Goal: Communication & Community: Ask a question

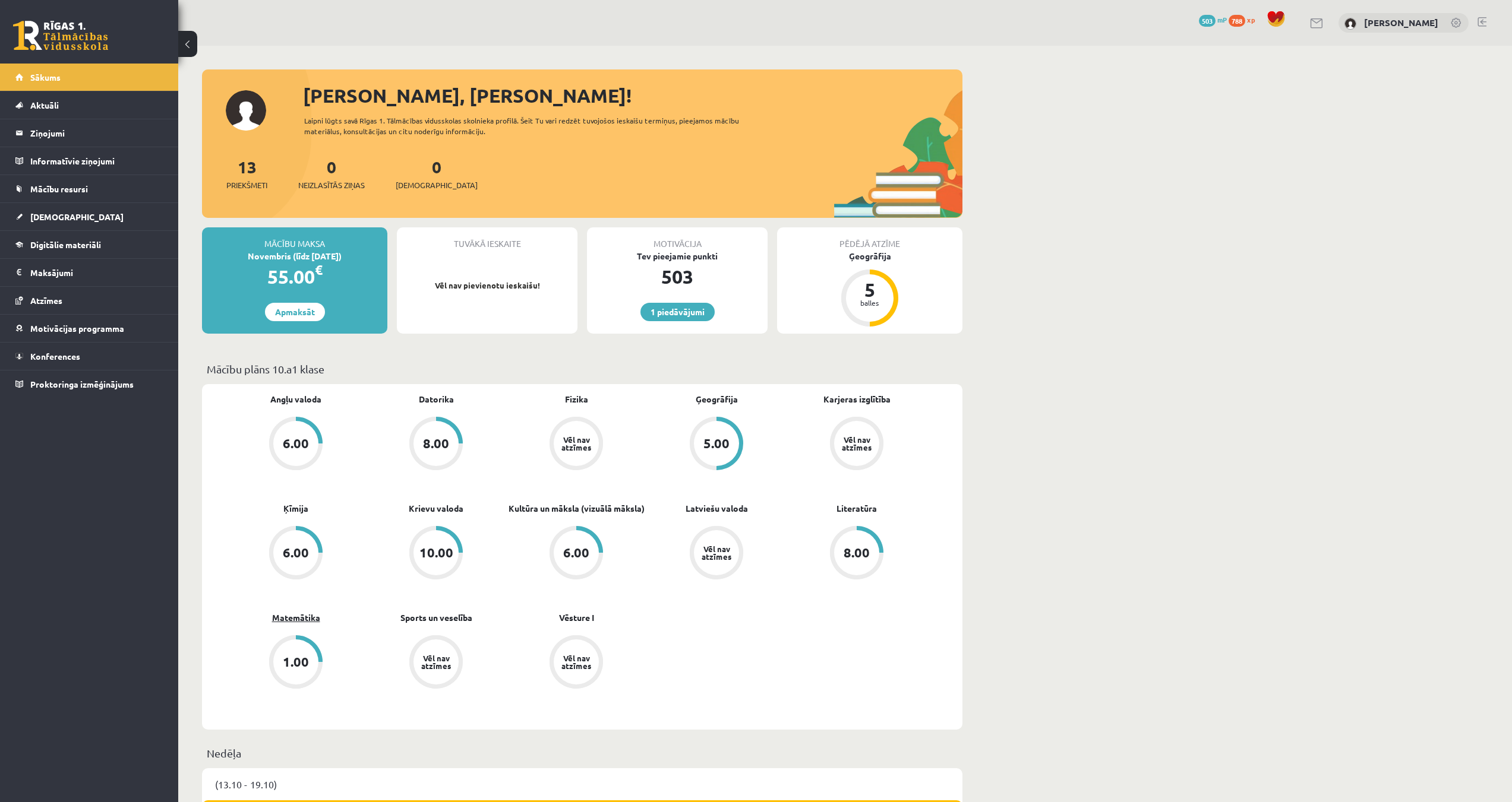
click at [305, 619] on link "Matemātika" at bounding box center [296, 618] width 48 height 13
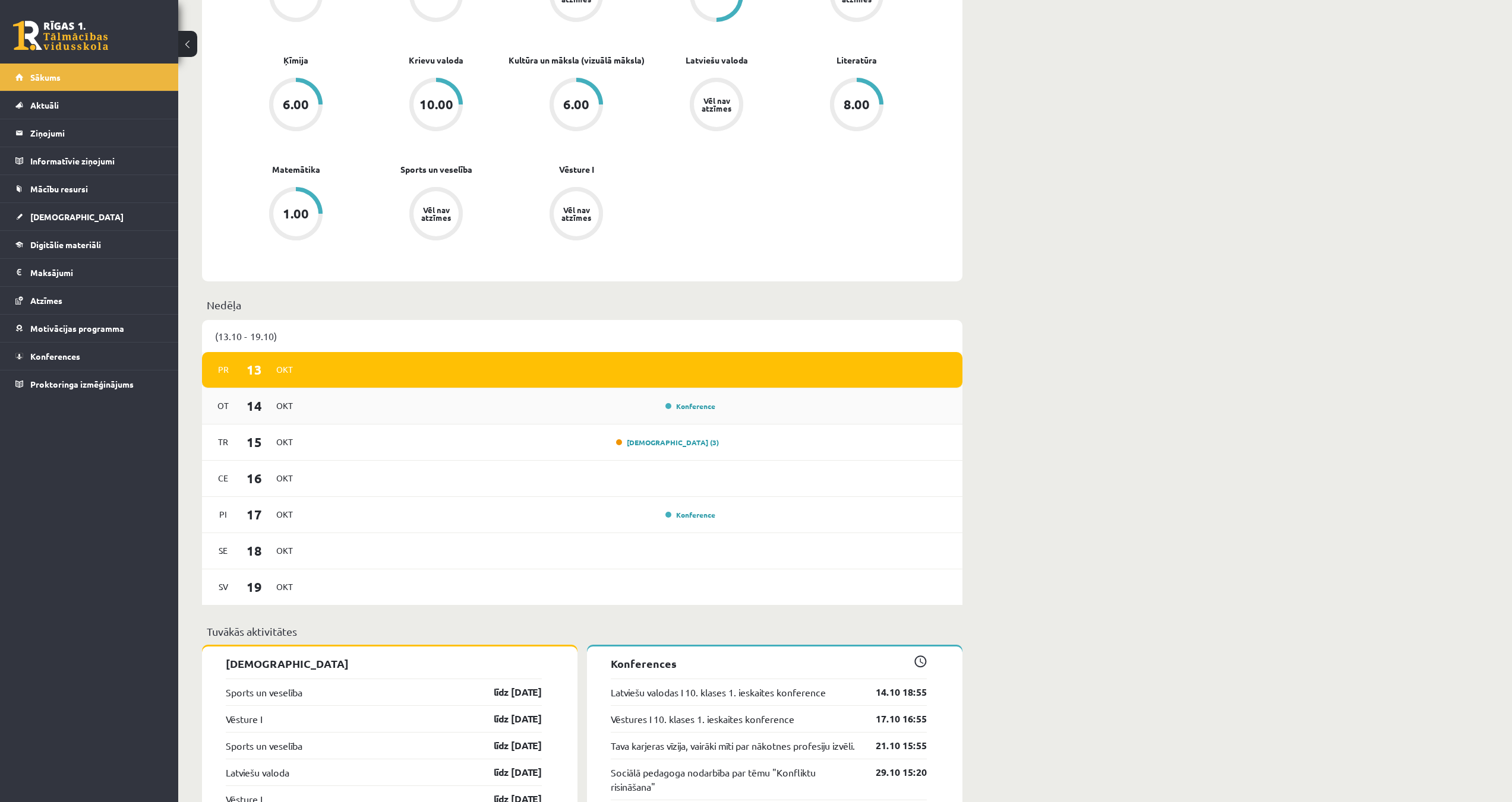
scroll to position [653, 0]
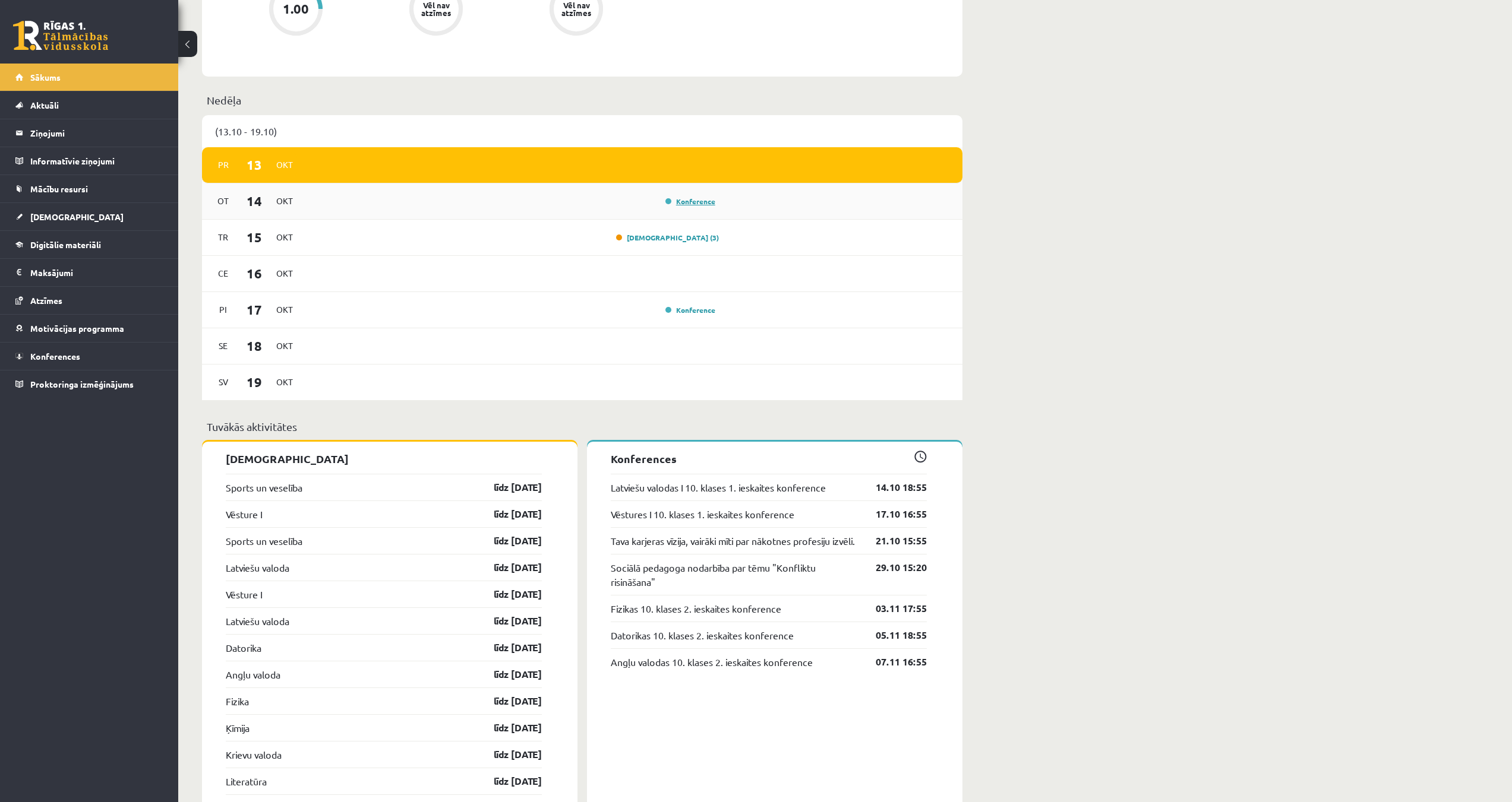
click at [696, 204] on link "Konference" at bounding box center [690, 201] width 50 height 10
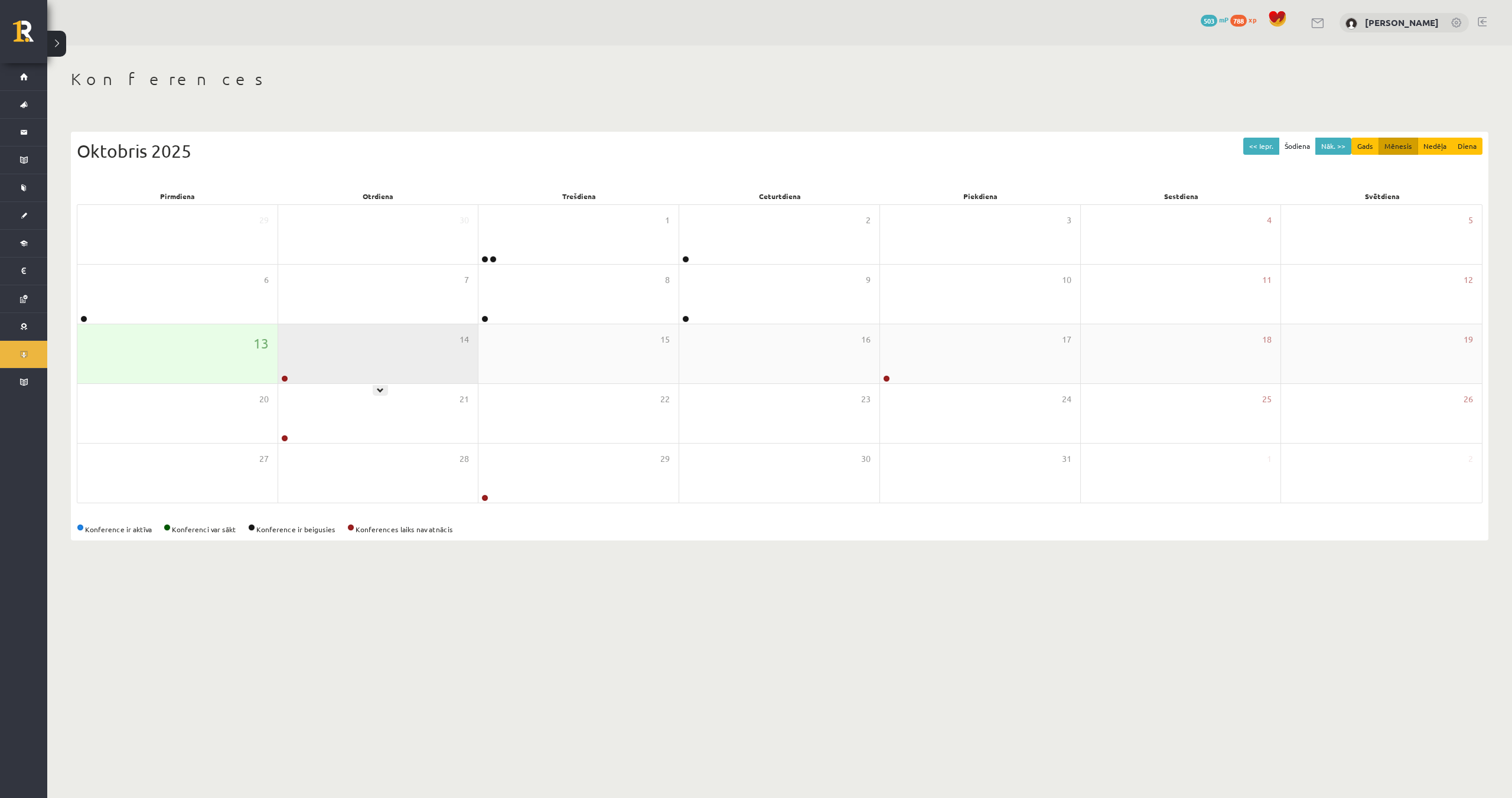
click at [280, 379] on div at bounding box center [284, 379] width 11 height 8
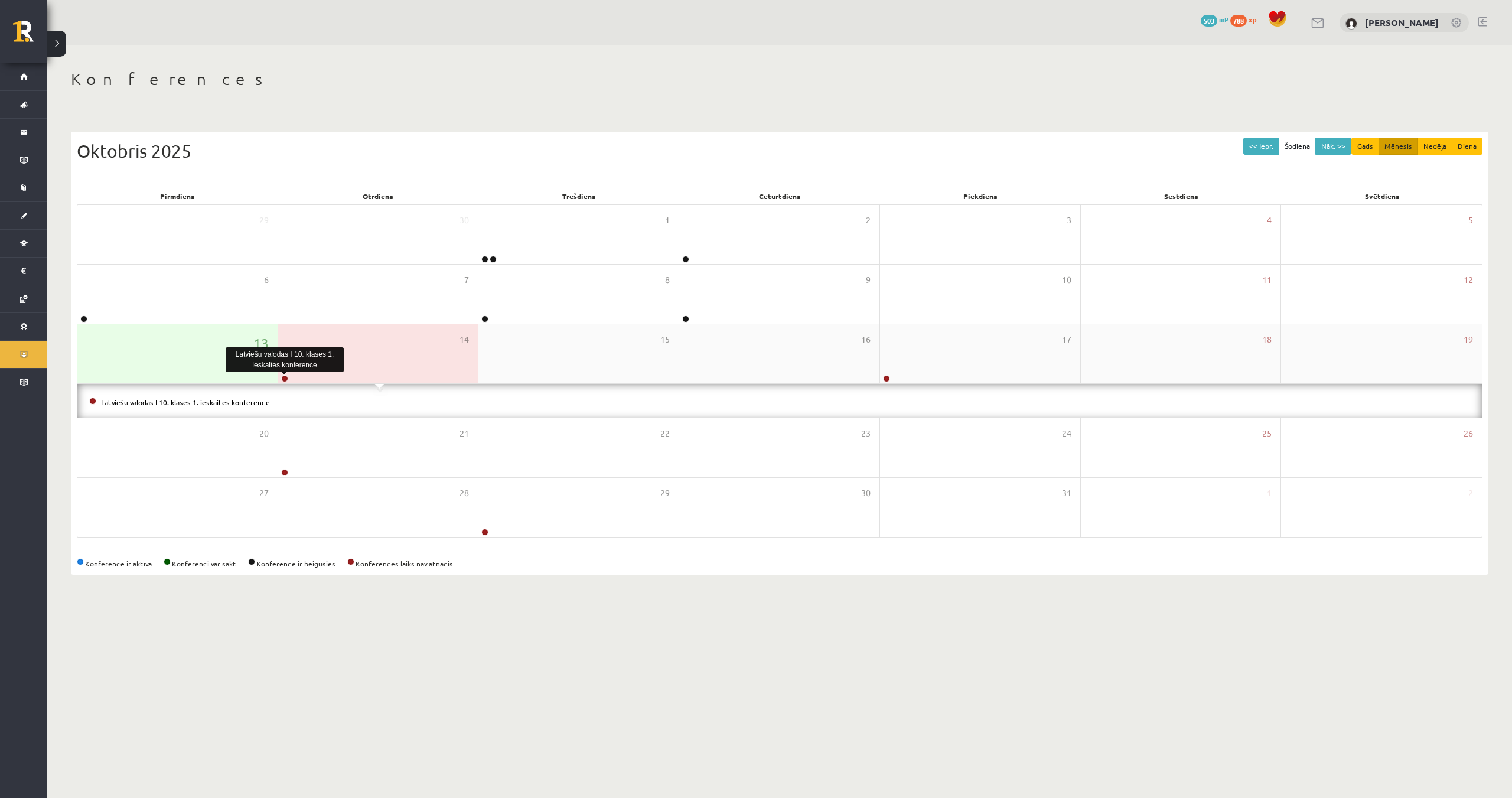
click at [287, 379] on link at bounding box center [285, 378] width 7 height 7
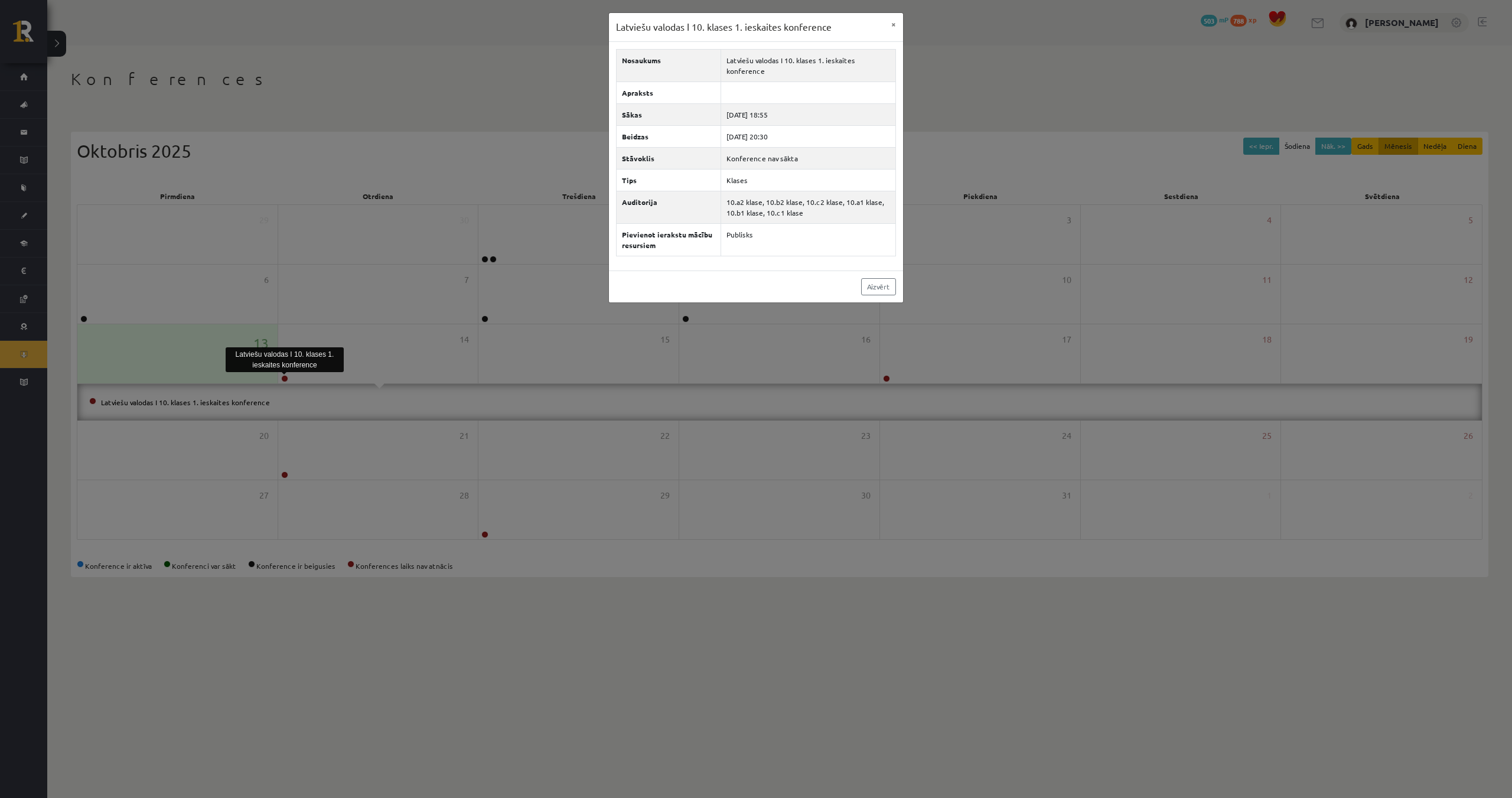
click at [511, 334] on div "Latviešu valodas I 10. klases 1. ieskaites konference × Nosaukums Latviešu valo…" at bounding box center [756, 399] width 1512 height 798
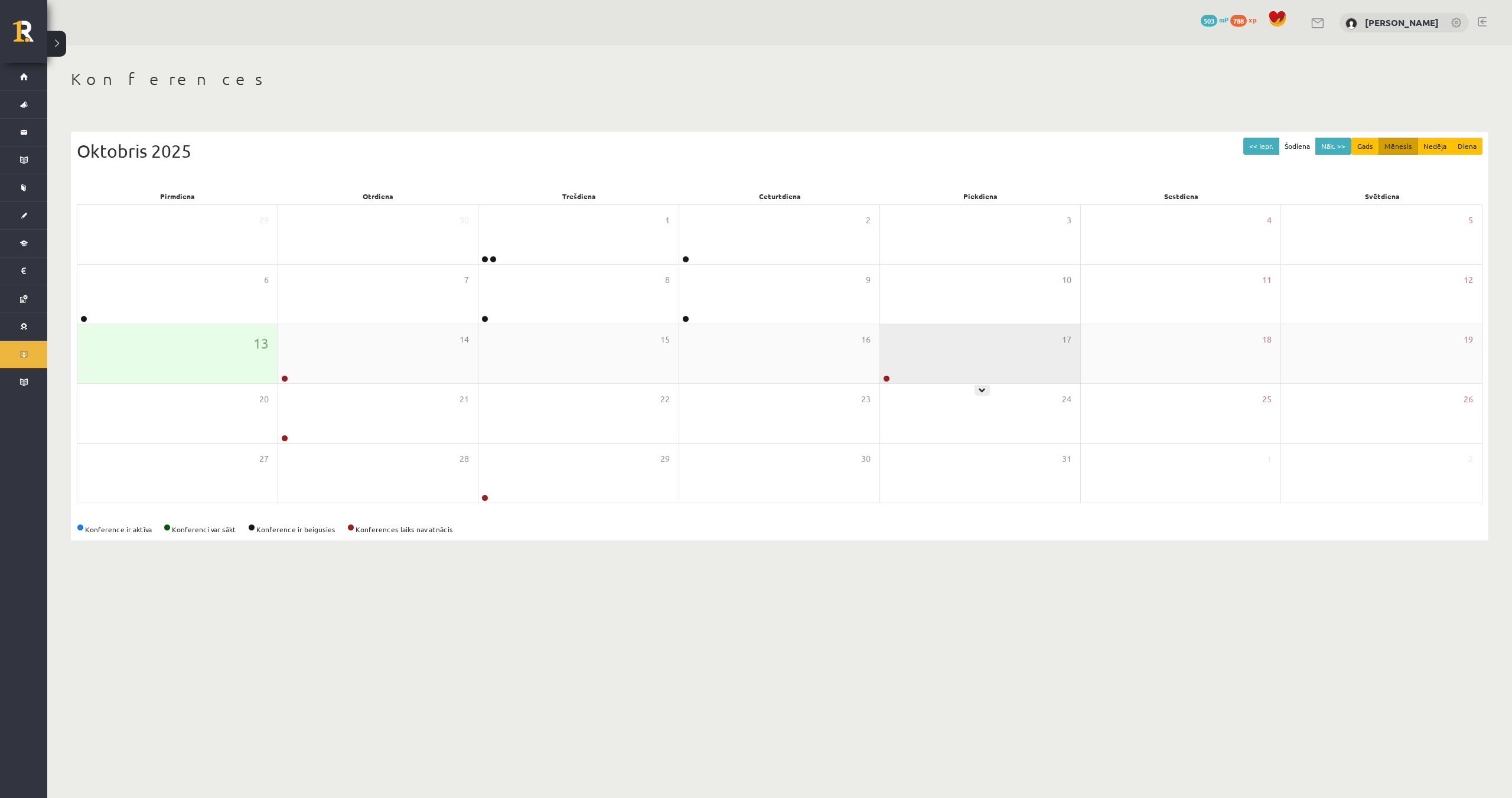
click at [886, 377] on link at bounding box center [886, 378] width 7 height 7
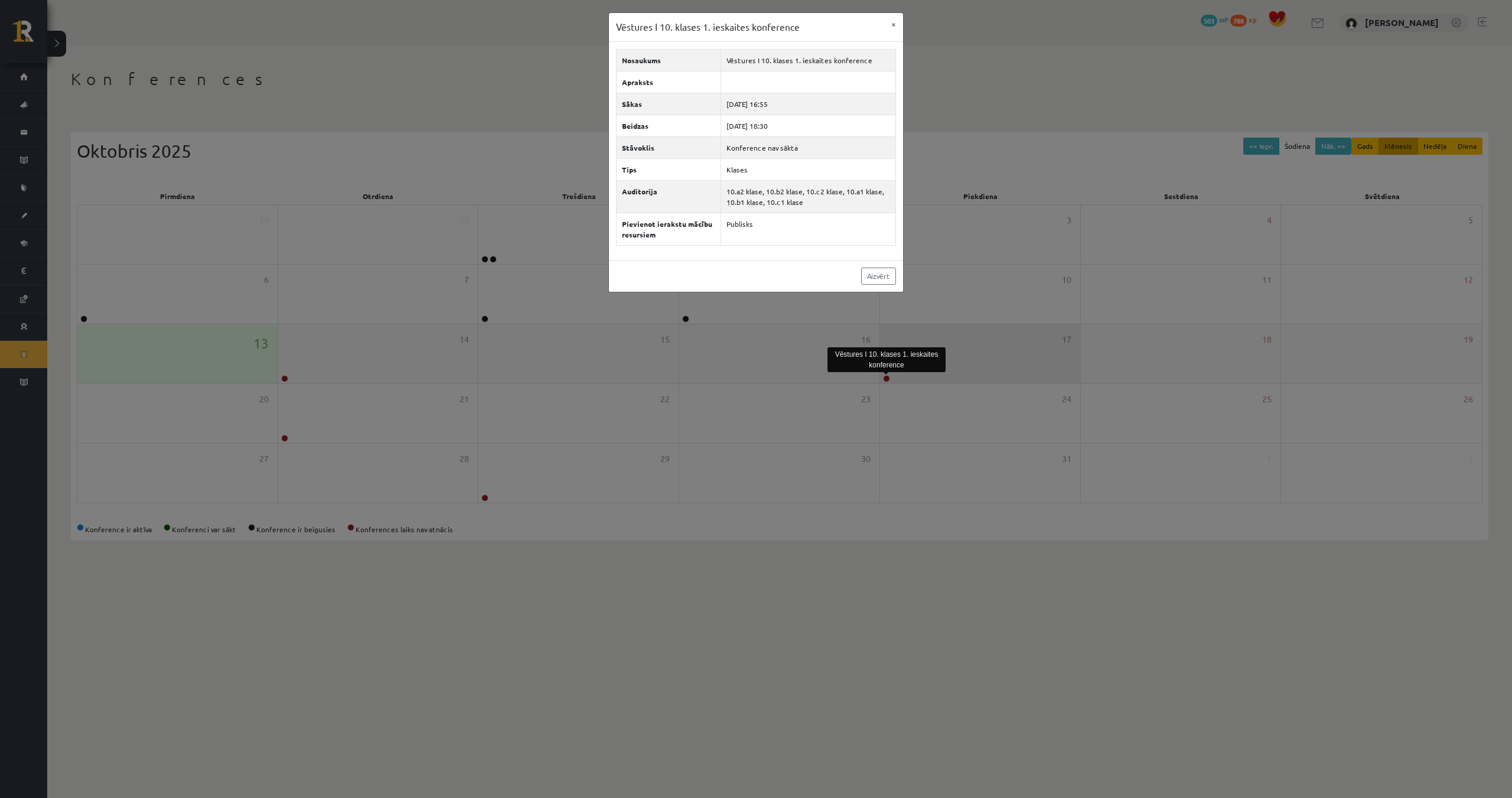
click at [886, 377] on div "Vēstures I 10. klases 1. ieskaites konference × Nosaukums Vēstures I 10. klases…" at bounding box center [756, 399] width 1512 height 798
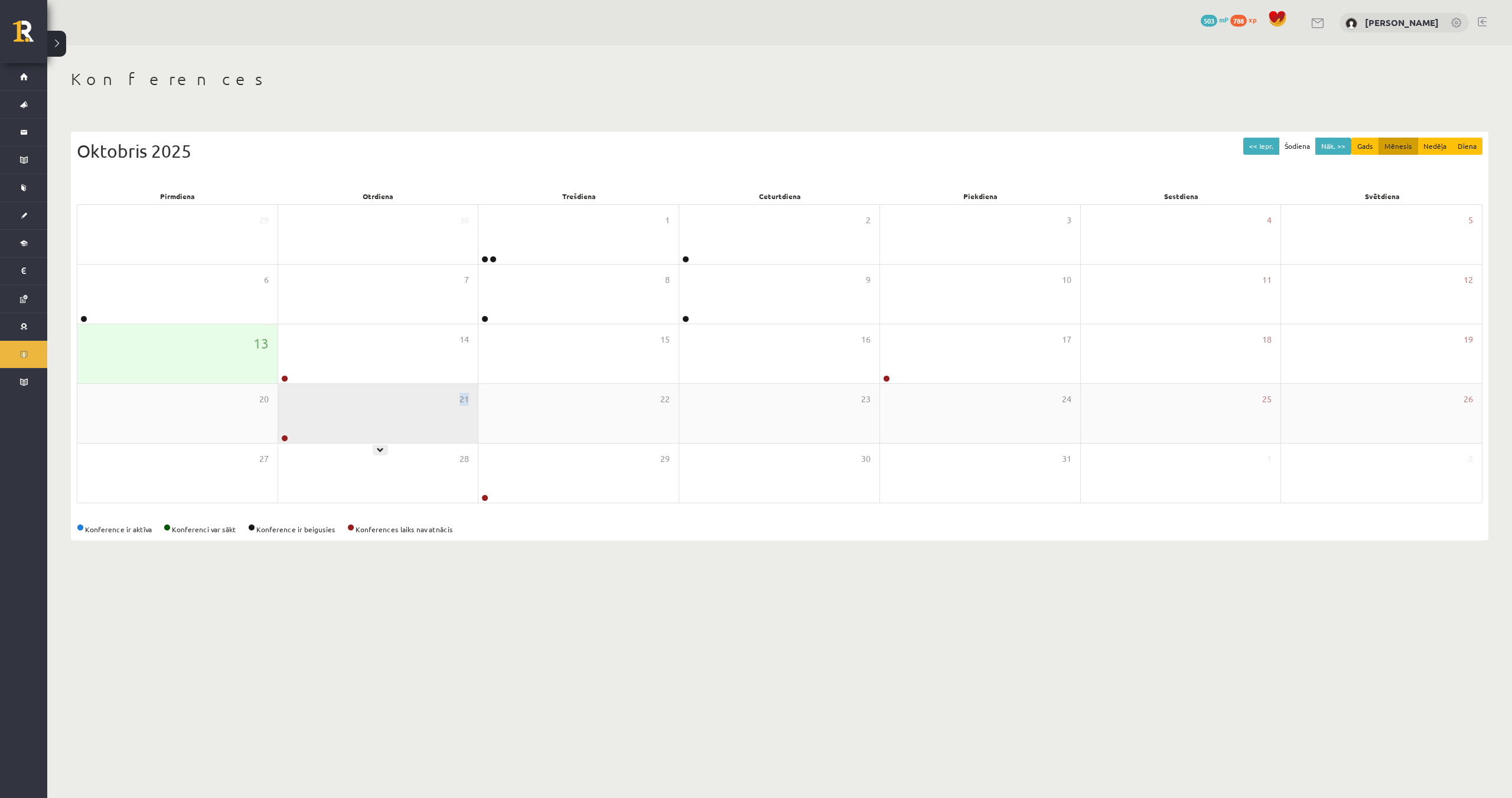
click at [280, 436] on div "21" at bounding box center [379, 413] width 200 height 59
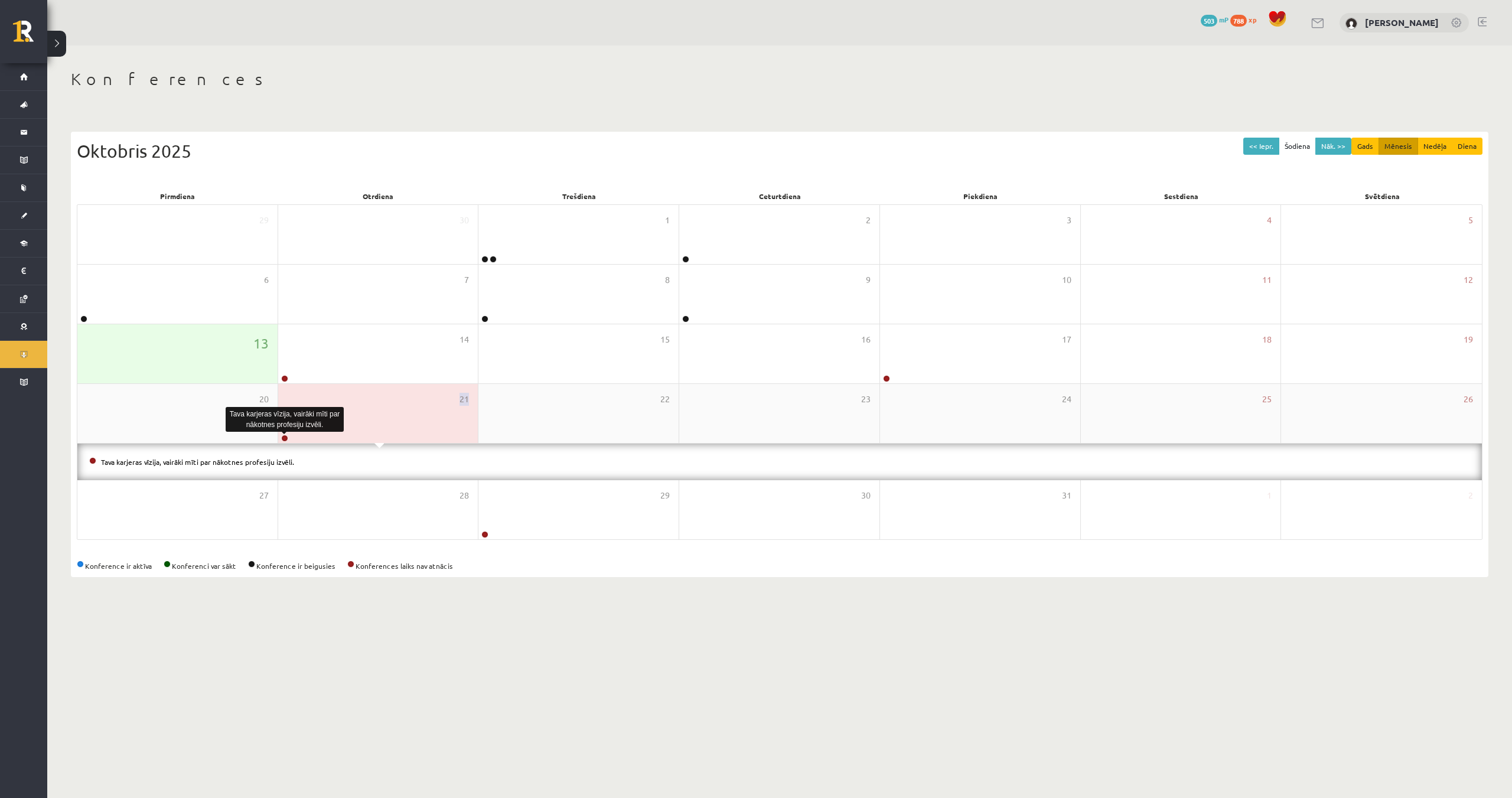
click at [282, 437] on link at bounding box center [285, 438] width 7 height 7
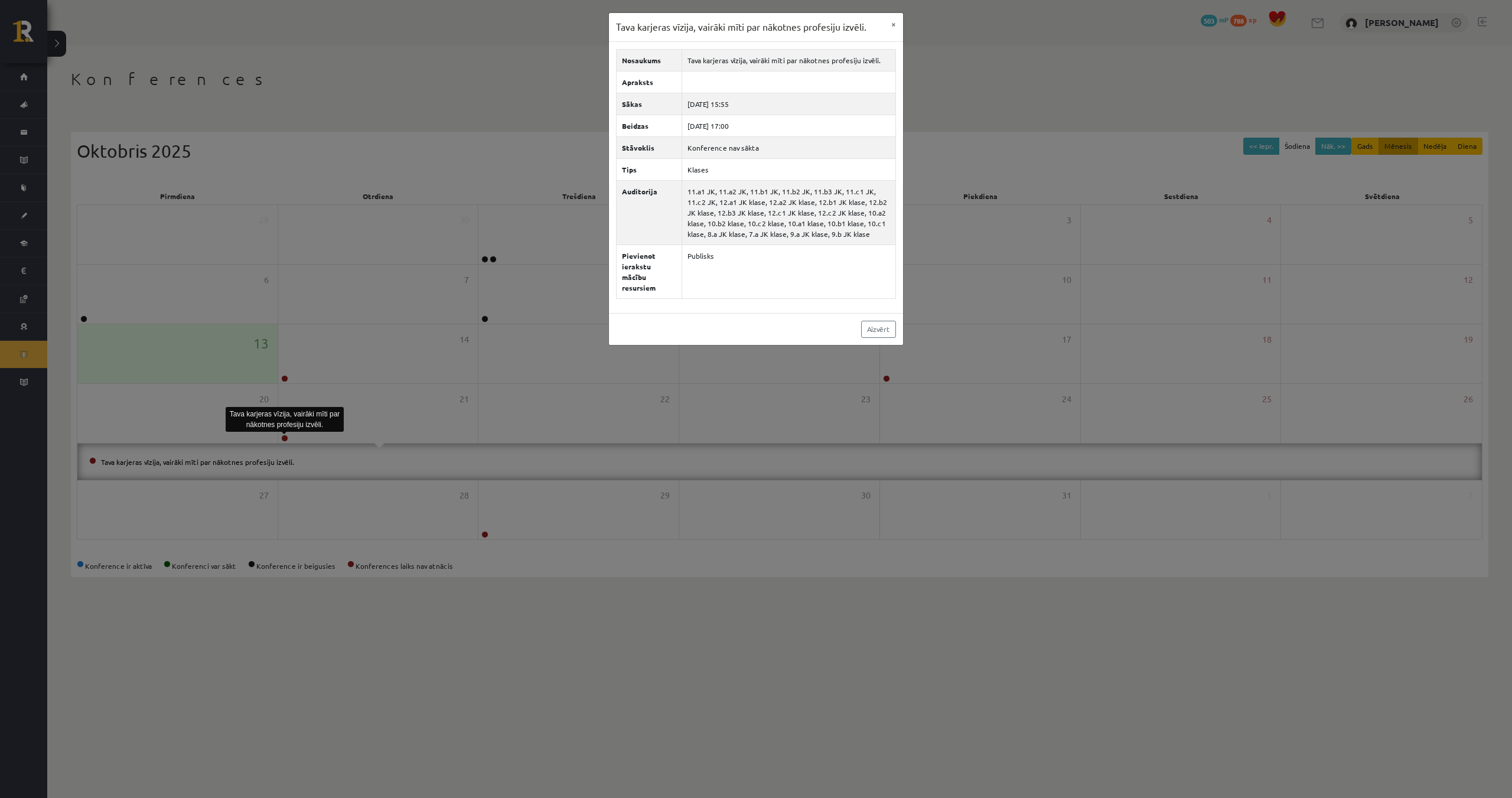
click at [550, 541] on div "Tava karjeras vīzija, vairāki mīti par nākotnes profesiju izvēli. × Nosaukums T…" at bounding box center [756, 399] width 1512 height 798
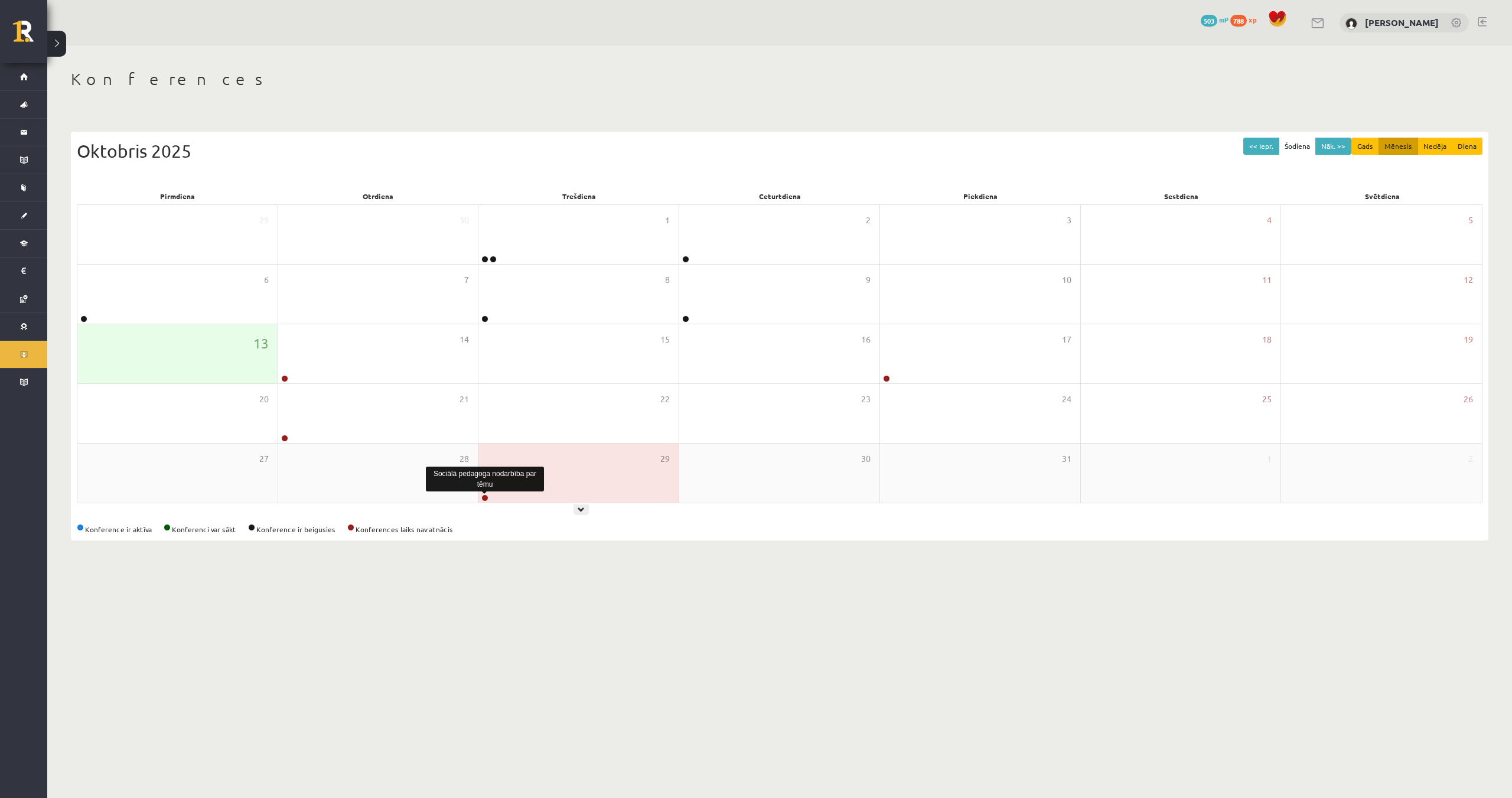
click at [487, 499] on link at bounding box center [485, 498] width 7 height 7
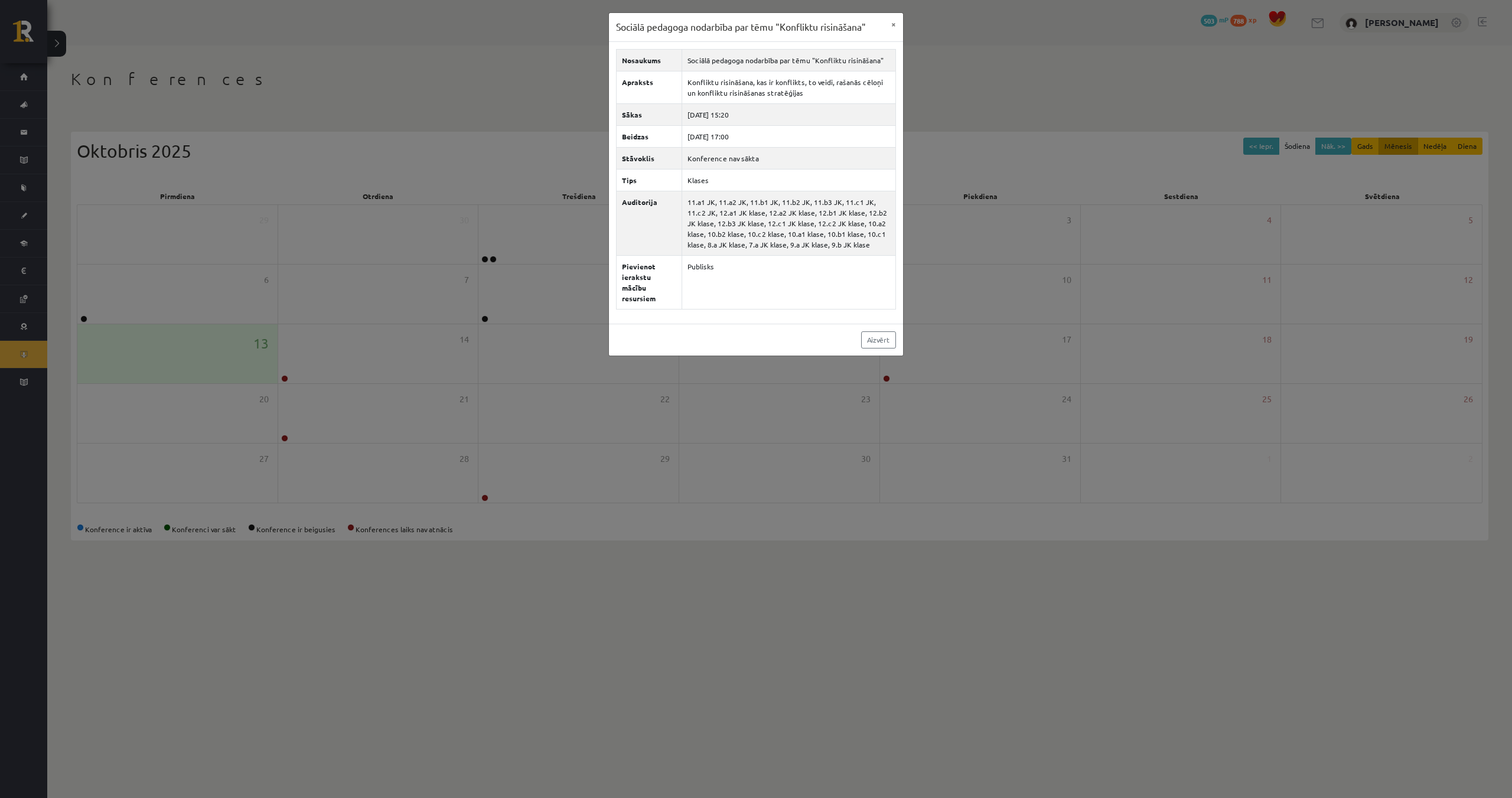
click at [510, 494] on div "Sociālā pedagoga nodarbība par tēmu" at bounding box center [485, 479] width 118 height 30
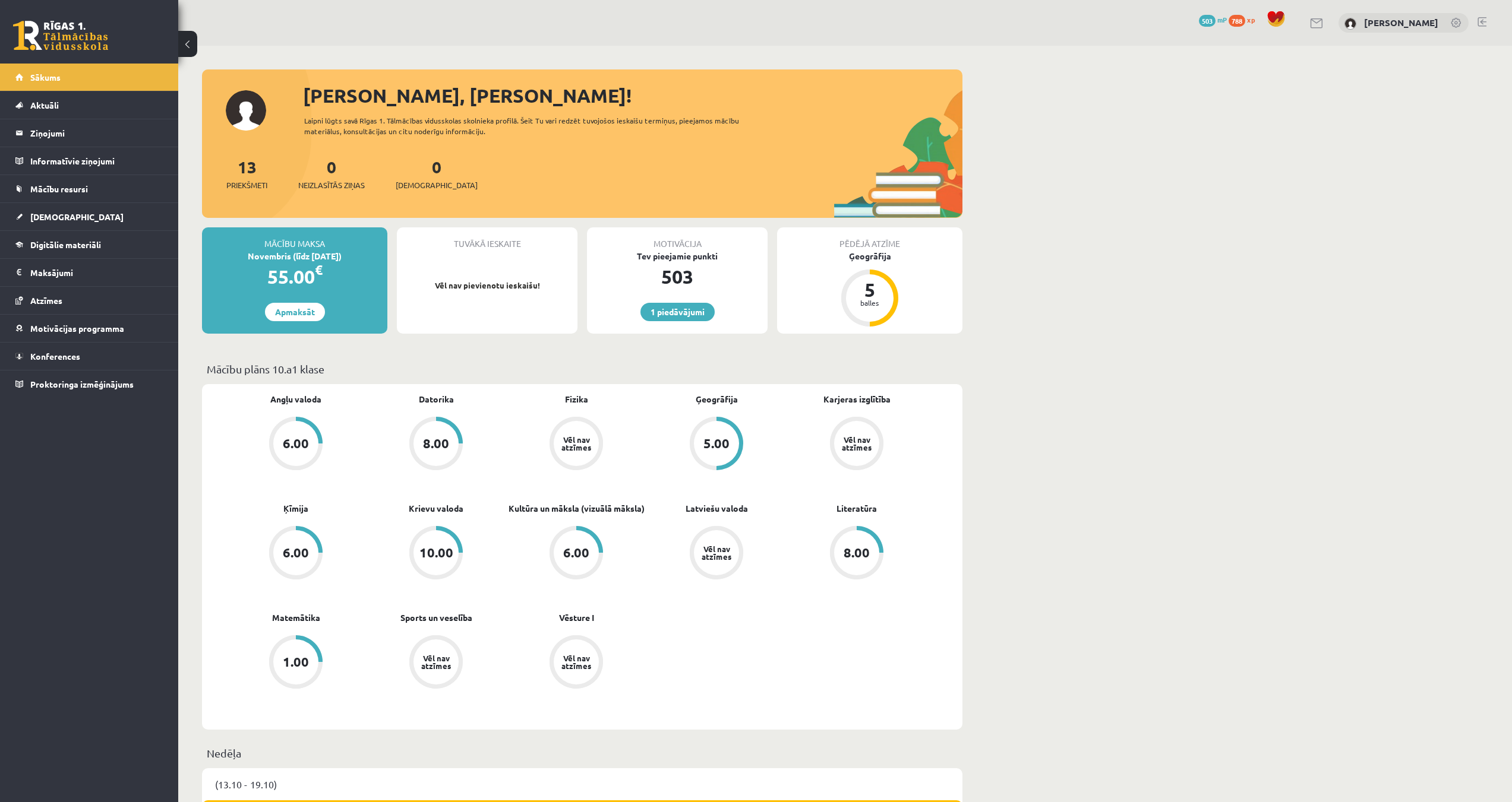
scroll to position [653, 0]
click at [33, 134] on legend "Ziņojumi 0" at bounding box center [97, 133] width 133 height 28
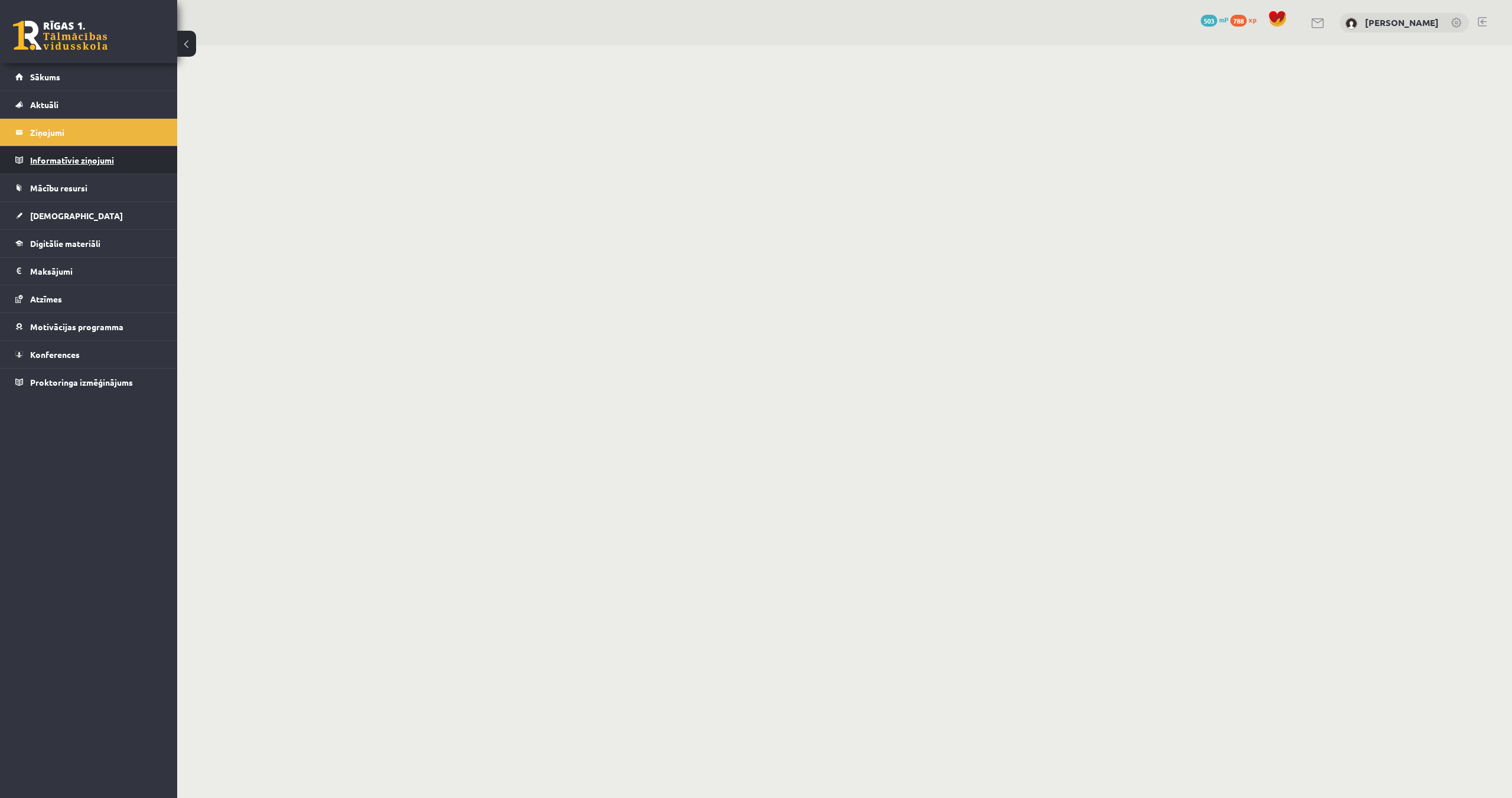
click at [58, 161] on legend "Informatīvie ziņojumi 0" at bounding box center [96, 160] width 132 height 27
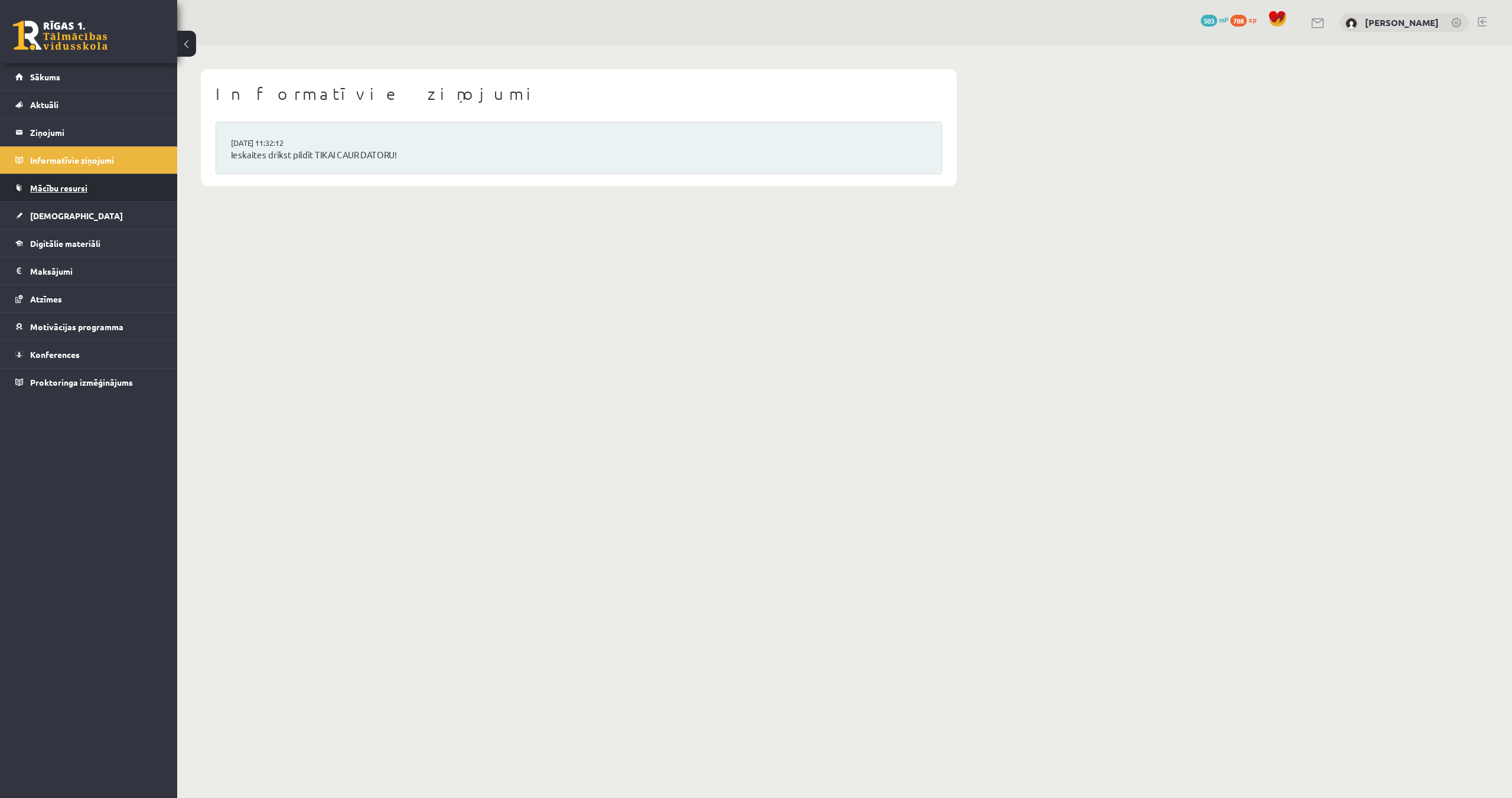
click at [62, 192] on span "Mācību resursi" at bounding box center [59, 187] width 57 height 11
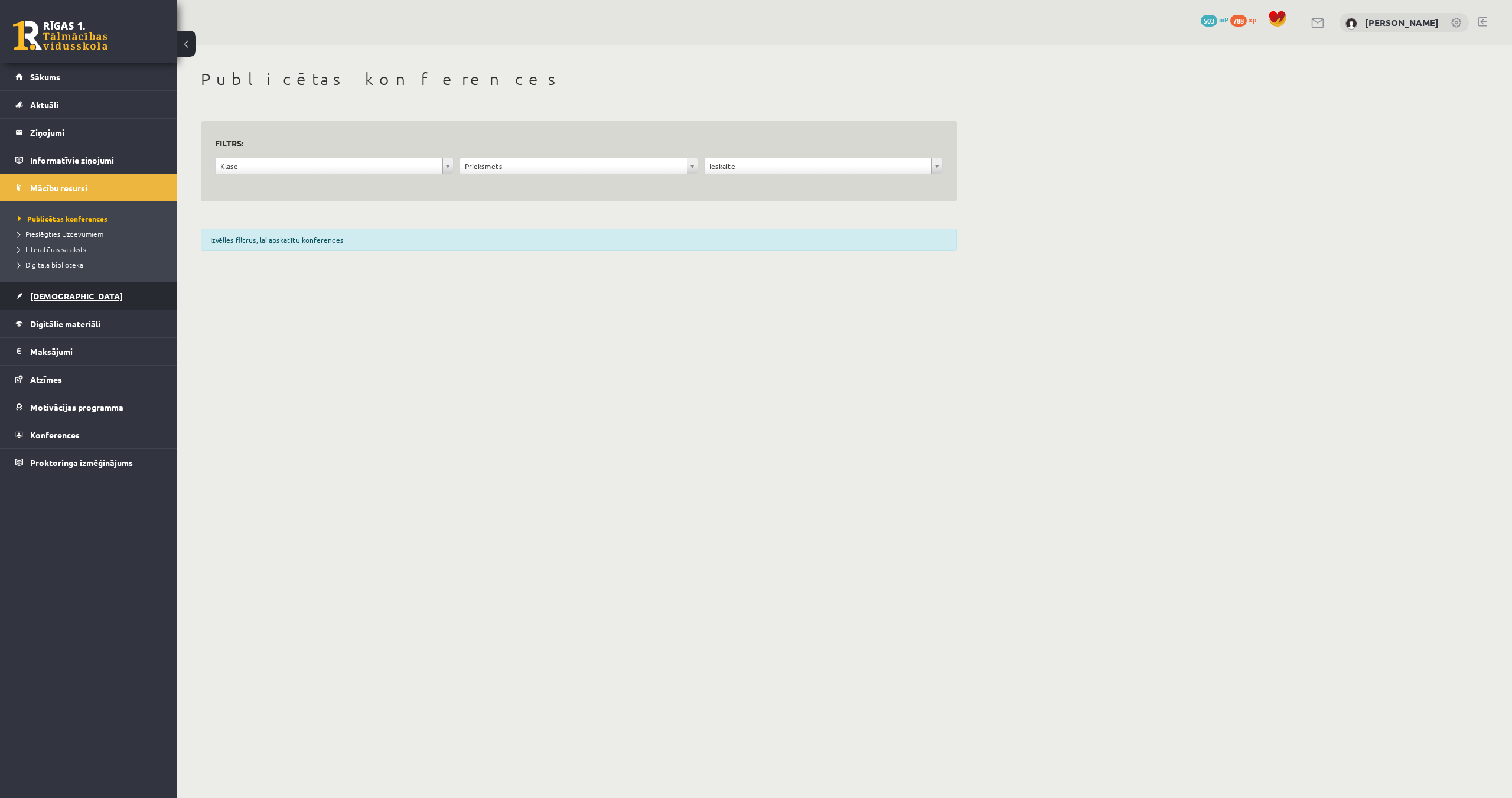
click at [33, 291] on link "[DEMOGRAPHIC_DATA]" at bounding box center [89, 296] width 147 height 27
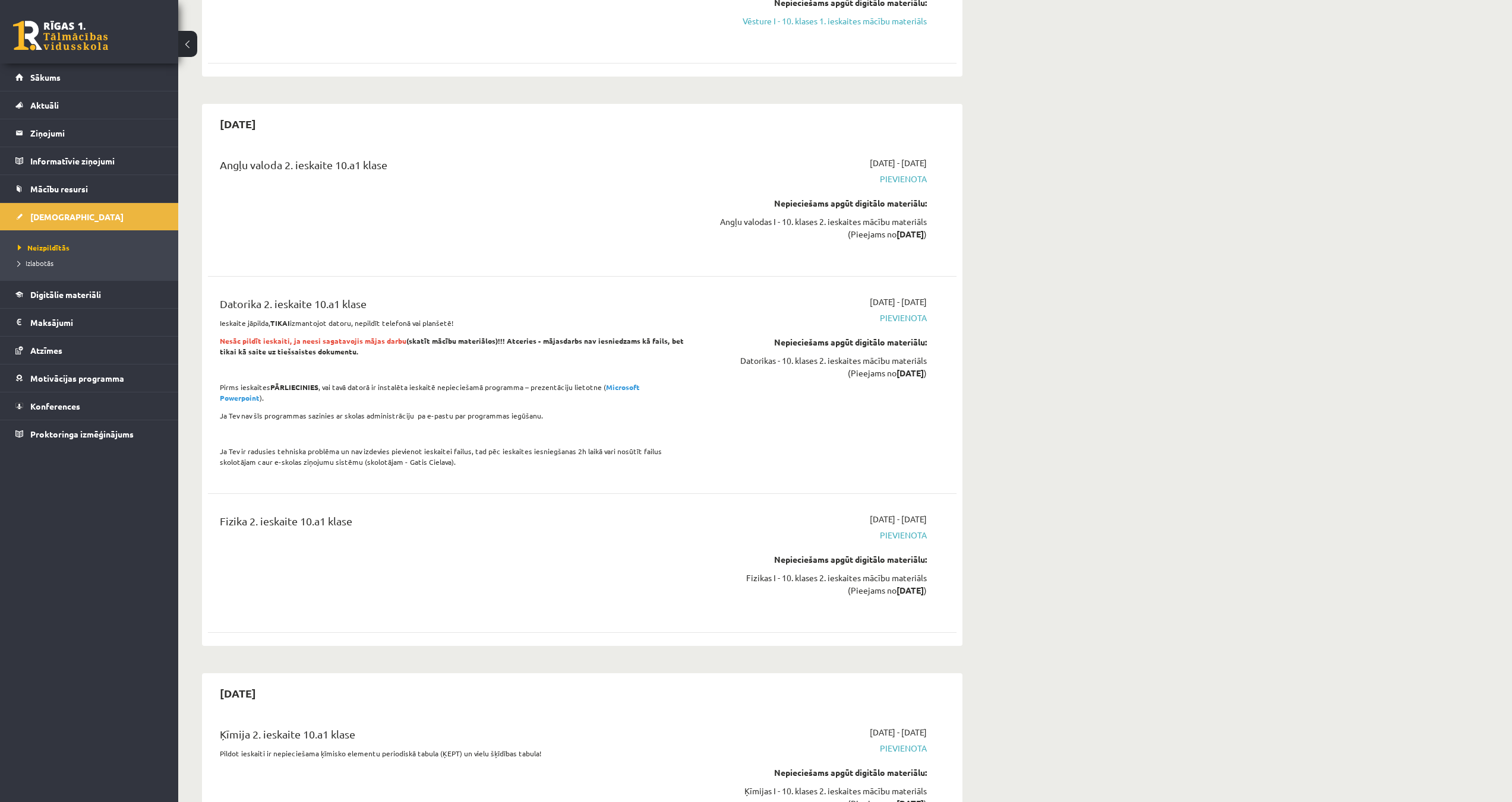
scroll to position [1129, 0]
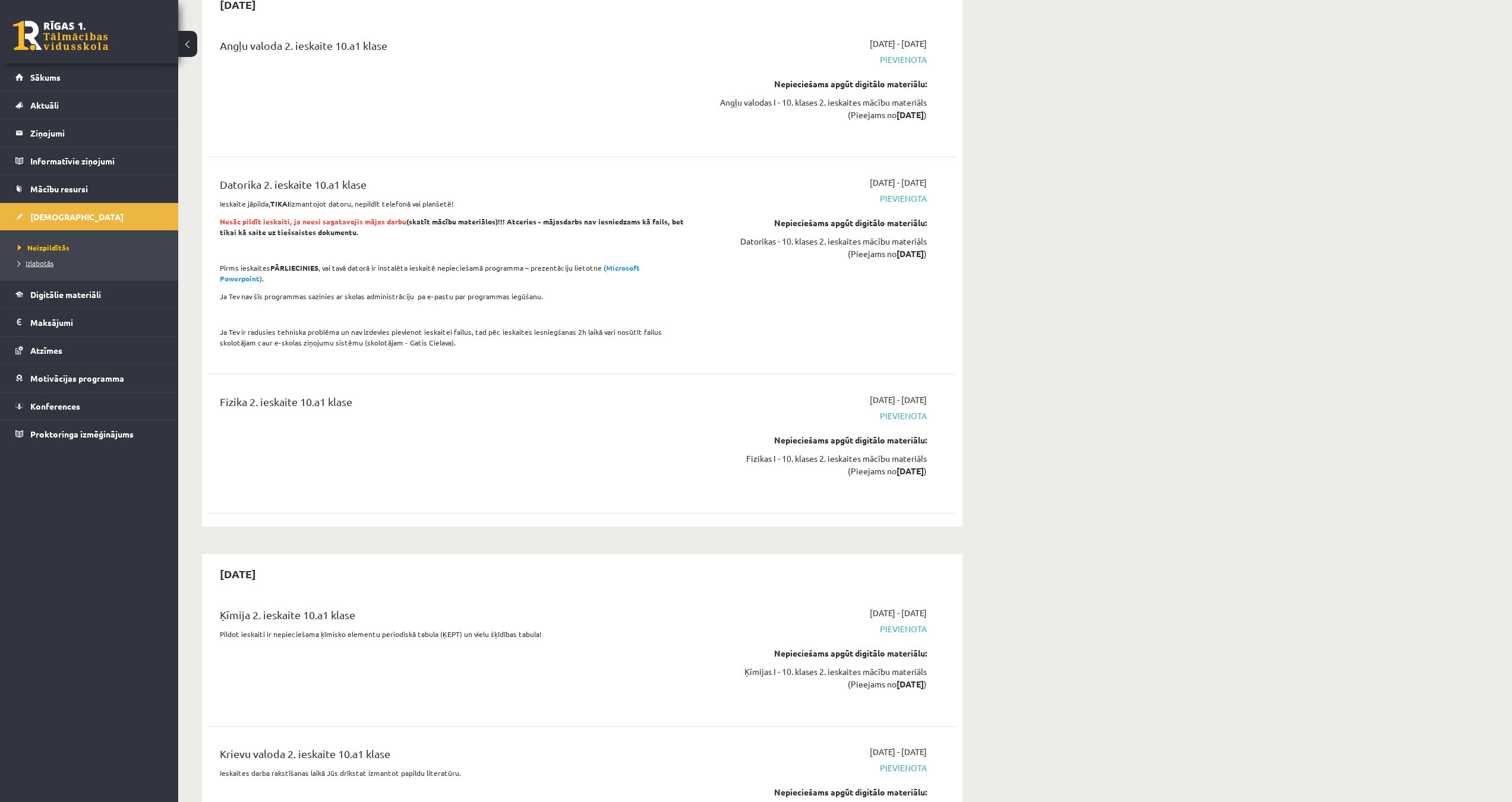
click at [34, 259] on span "Izlabotās" at bounding box center [36, 263] width 36 height 10
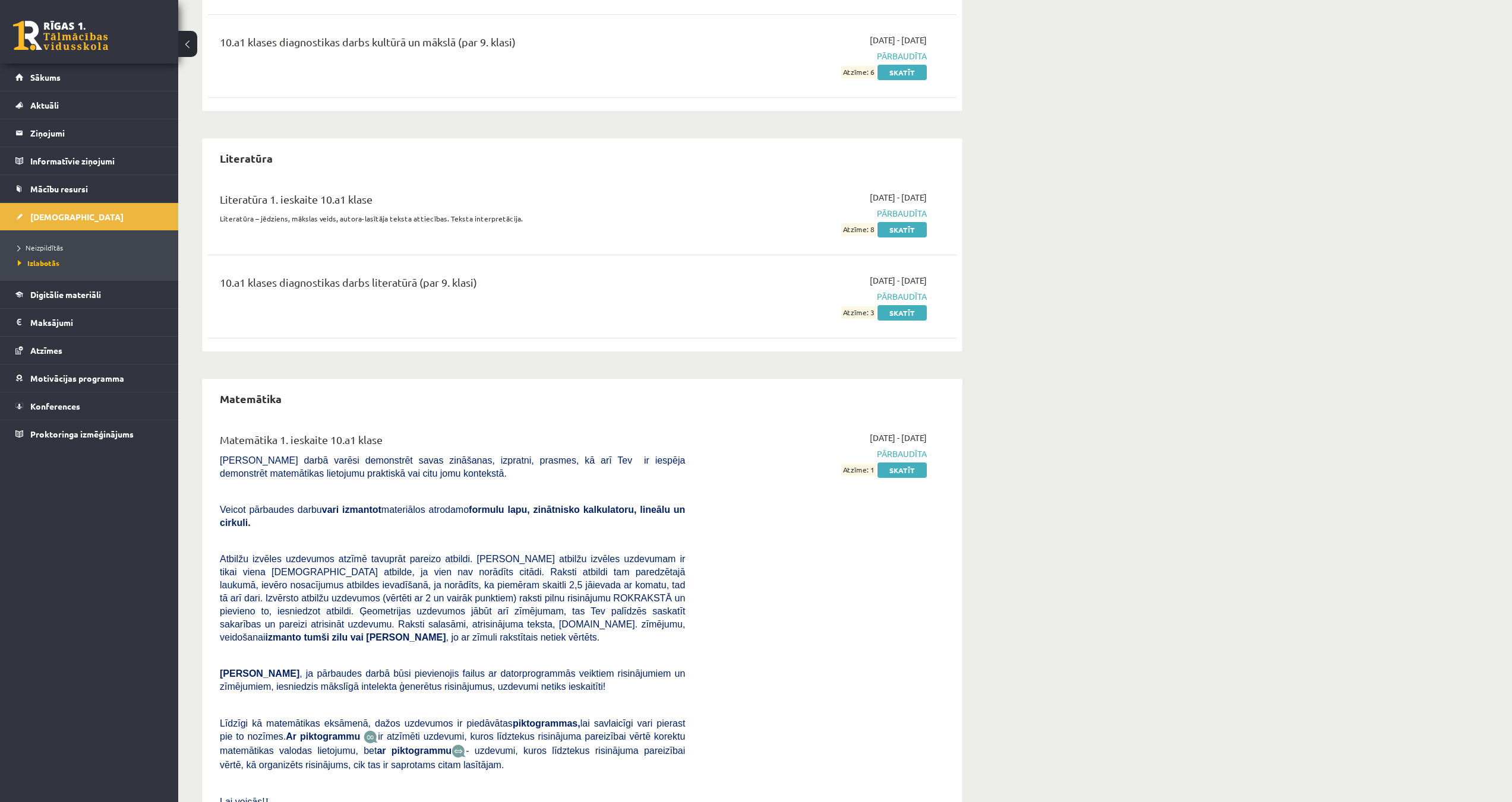
scroll to position [1960, 0]
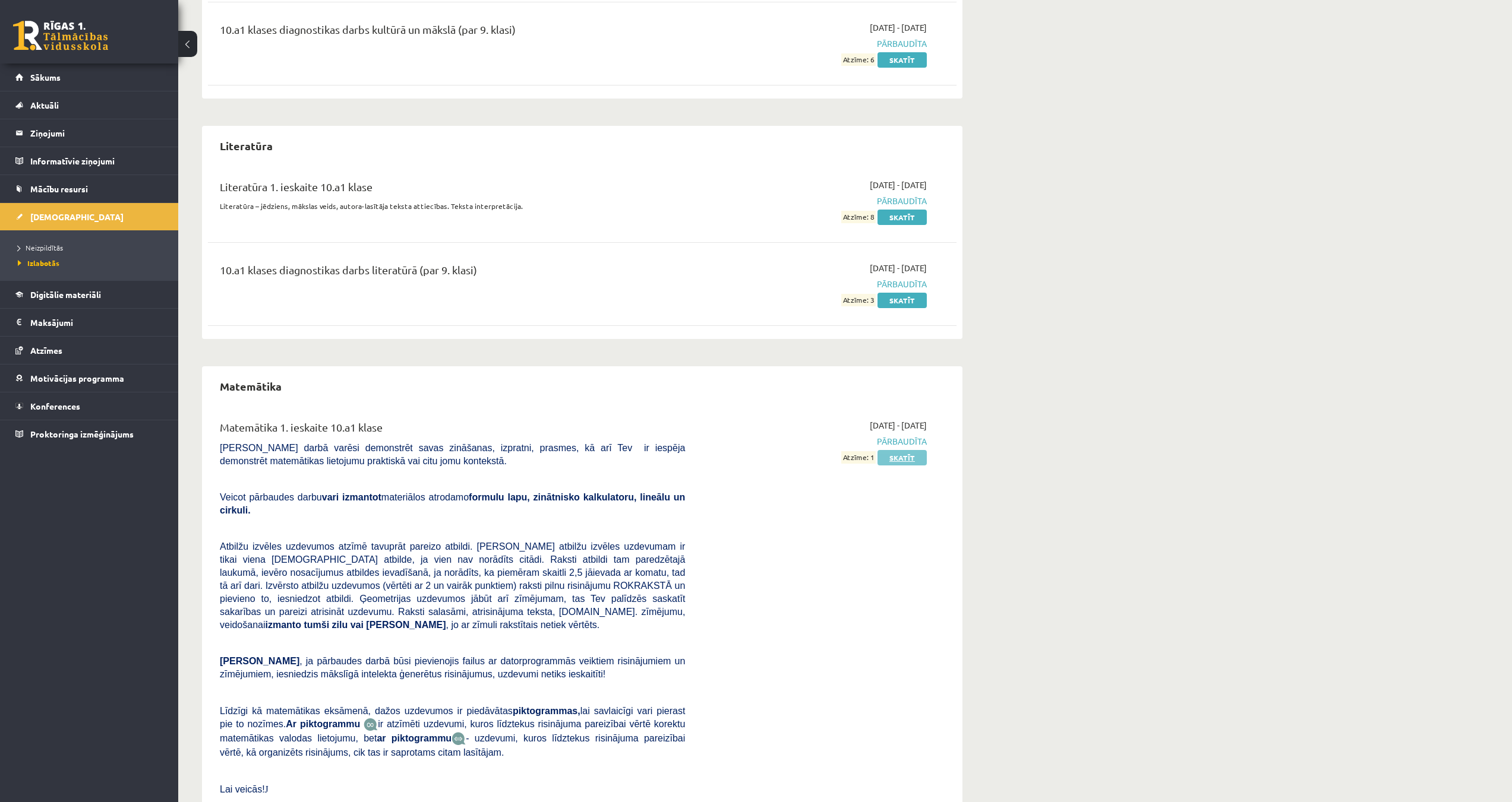
click at [895, 462] on link "Skatīt" at bounding box center [902, 458] width 49 height 16
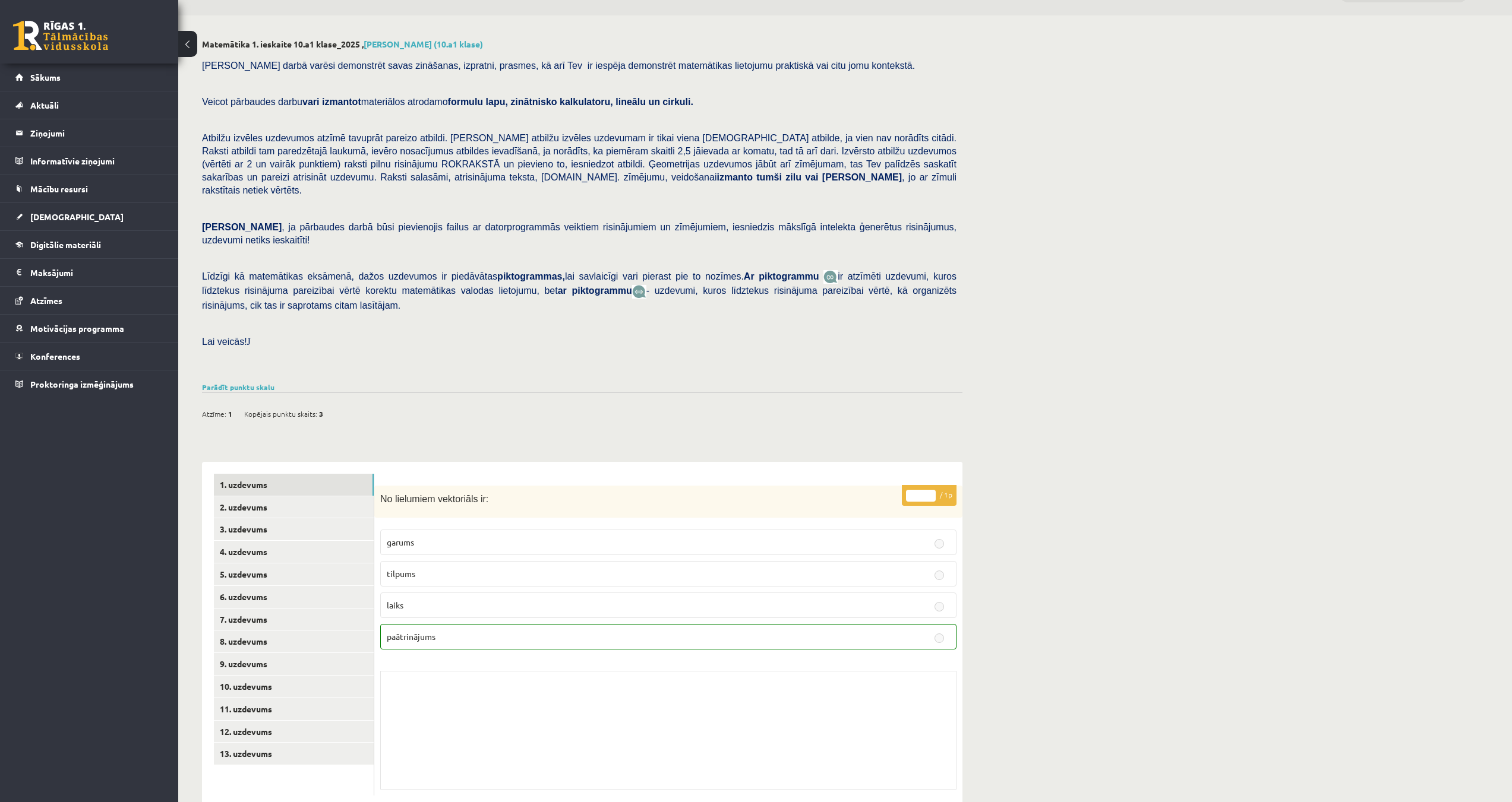
scroll to position [33, 0]
click at [241, 494] on link "2. uzdevums" at bounding box center [294, 505] width 160 height 22
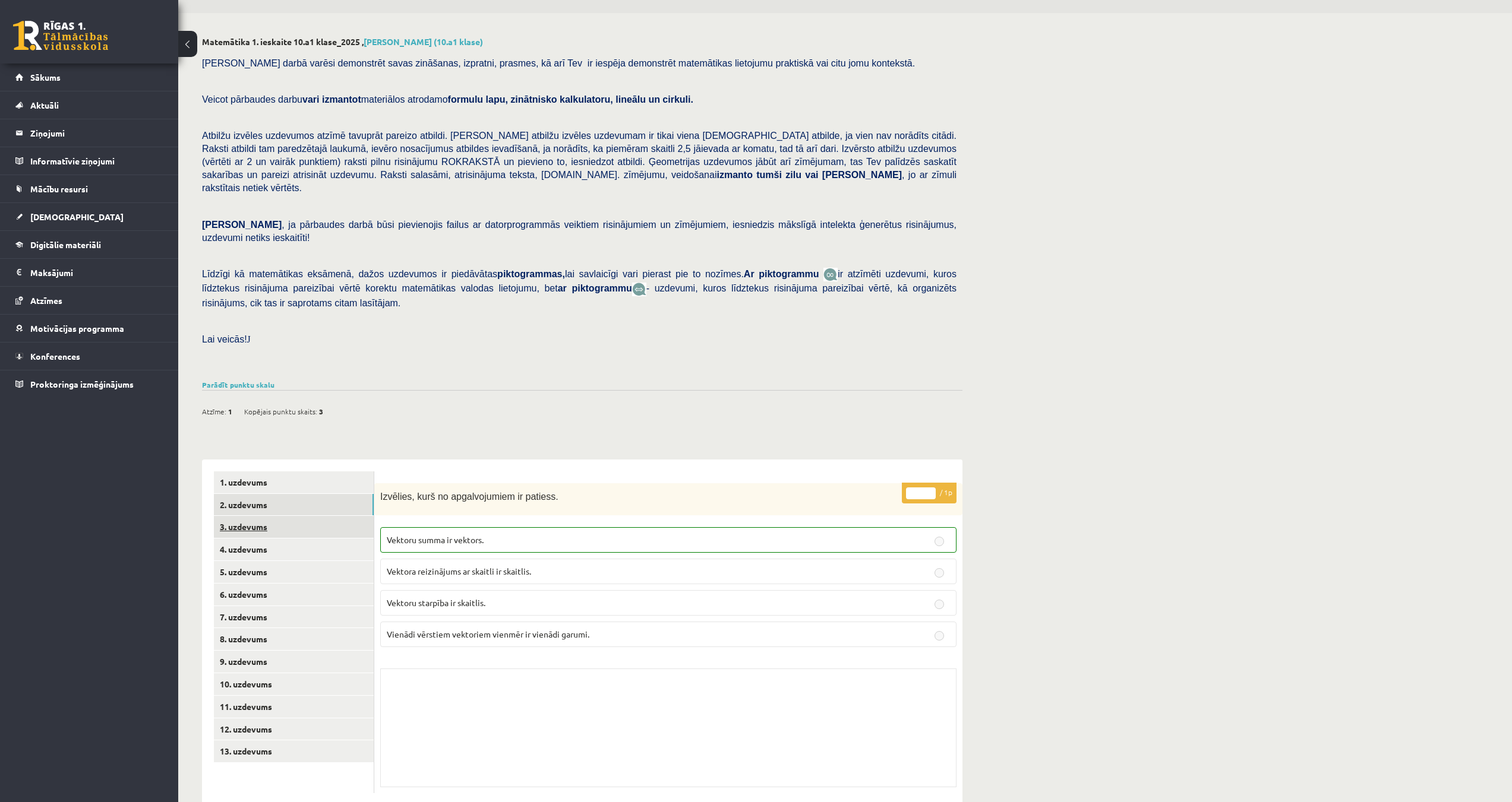
click at [249, 516] on link "3. uzdevums" at bounding box center [294, 527] width 160 height 22
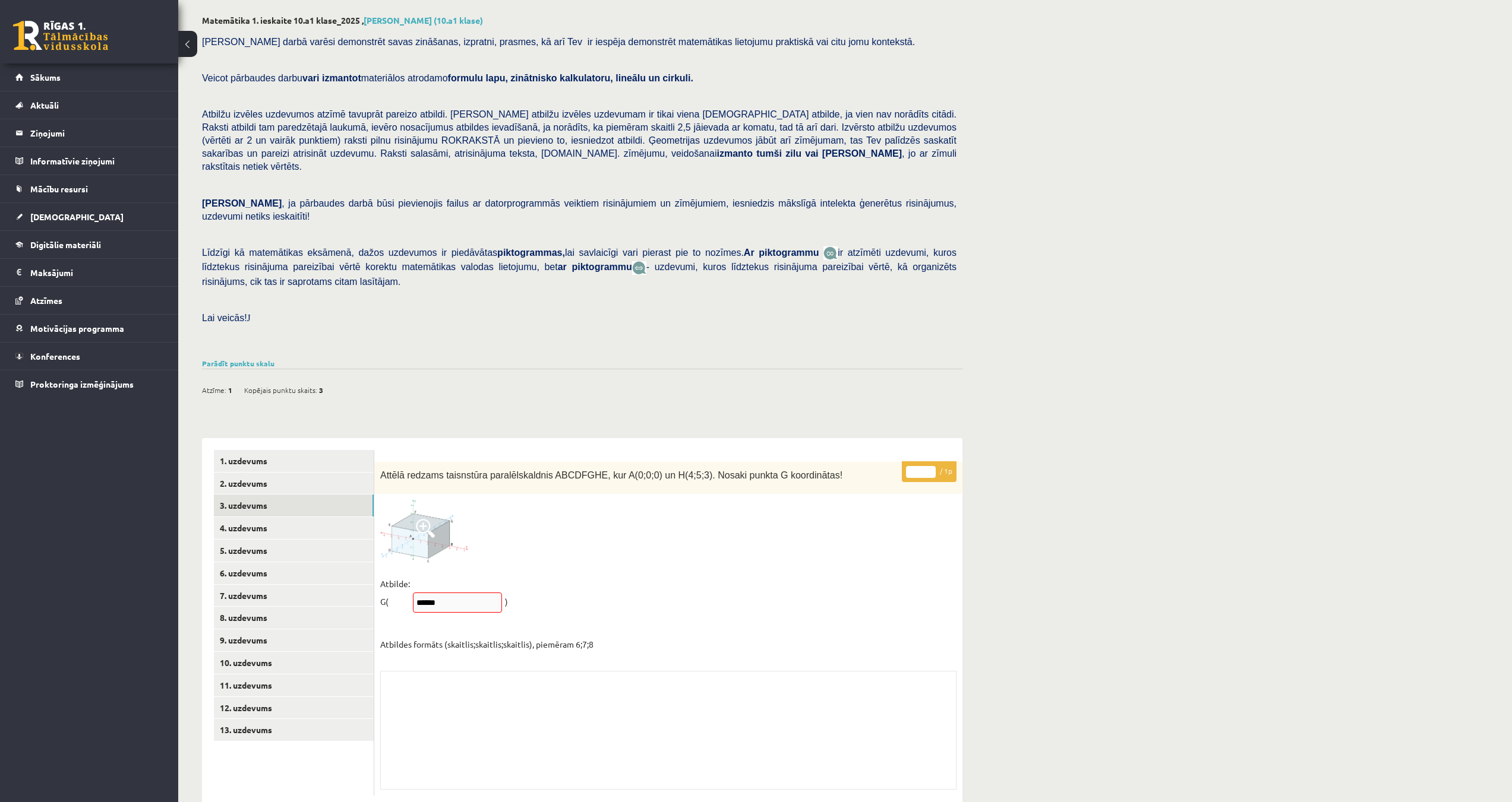
scroll to position [56, 0]
click at [418, 517] on span at bounding box center [424, 526] width 19 height 19
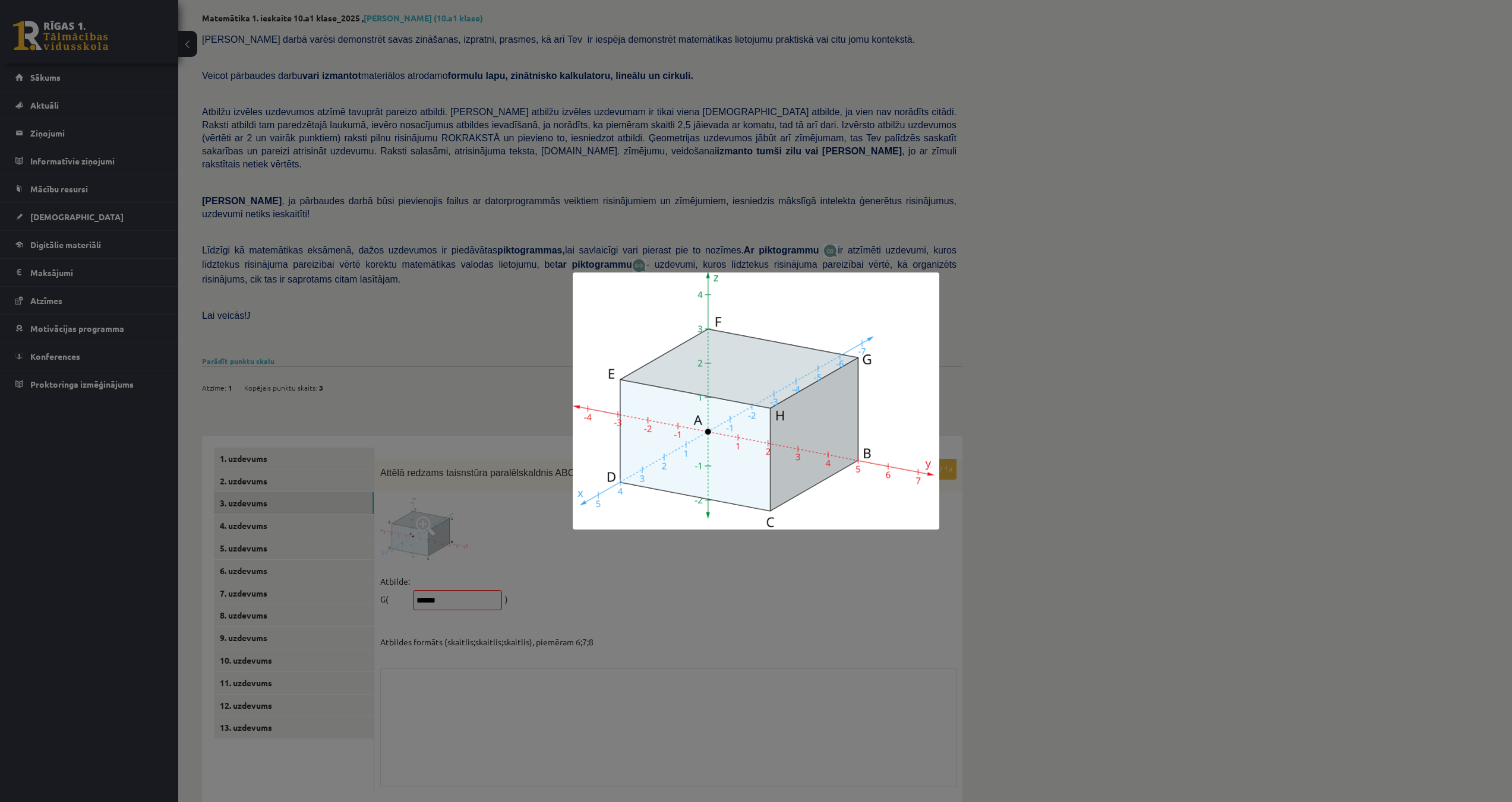
click at [656, 693] on div at bounding box center [756, 401] width 1512 height 802
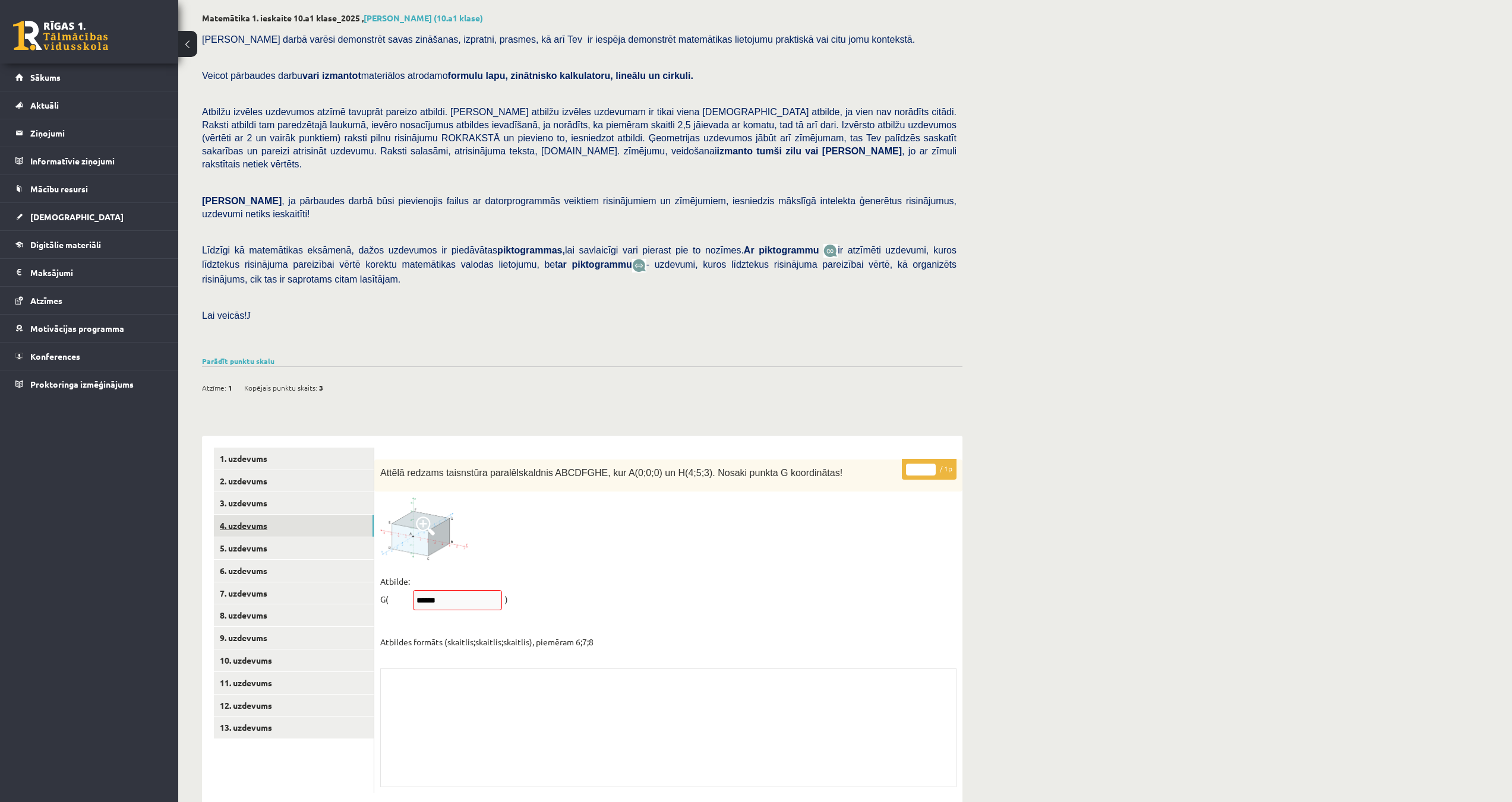
click at [245, 515] on link "4. uzdevums" at bounding box center [294, 526] width 160 height 22
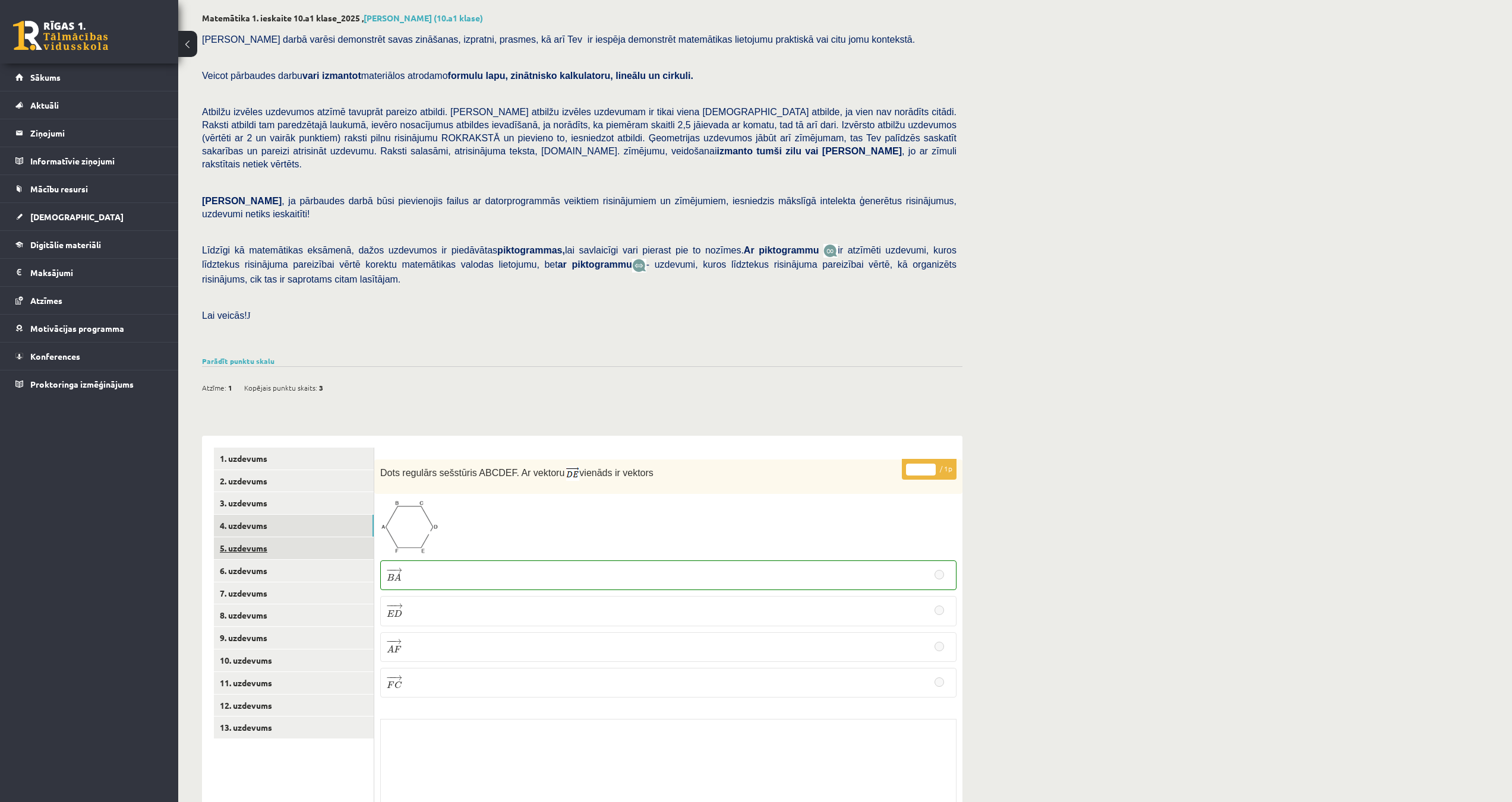
click at [257, 538] on link "5. uzdevums" at bounding box center [294, 548] width 160 height 22
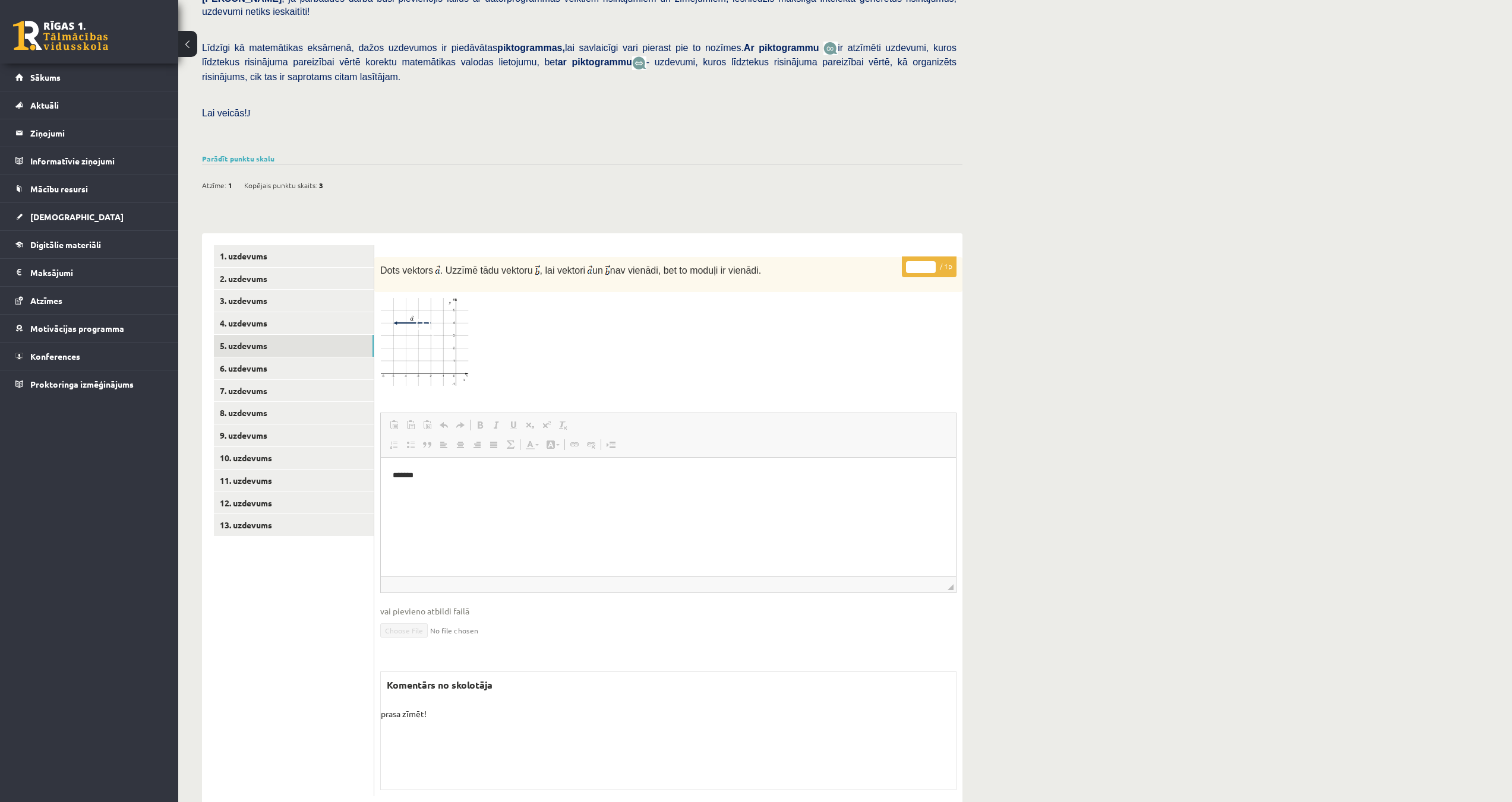
scroll to position [262, 0]
click at [452, 321] on img at bounding box center [424, 340] width 89 height 91
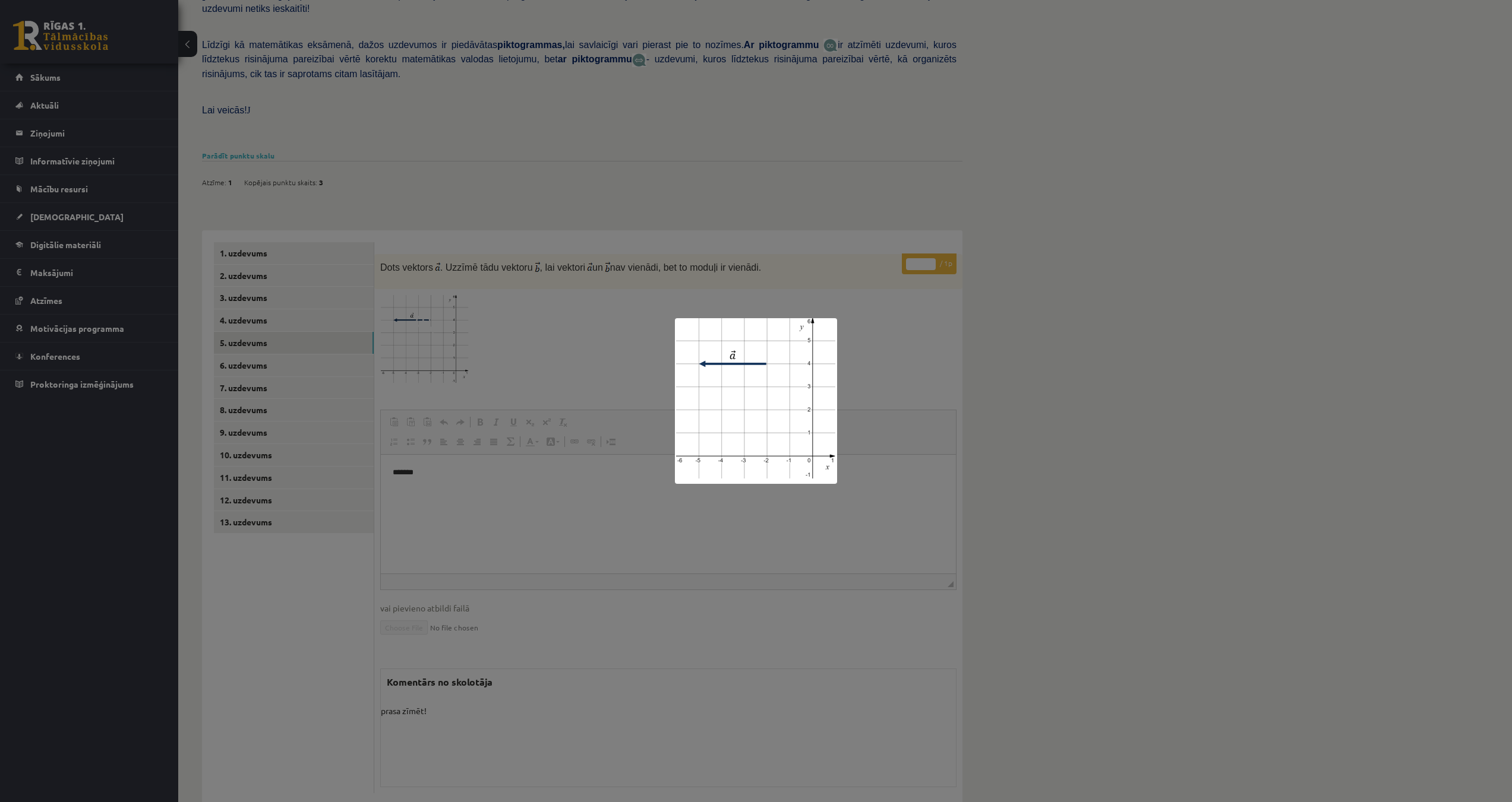
click at [452, 321] on div at bounding box center [756, 401] width 1512 height 802
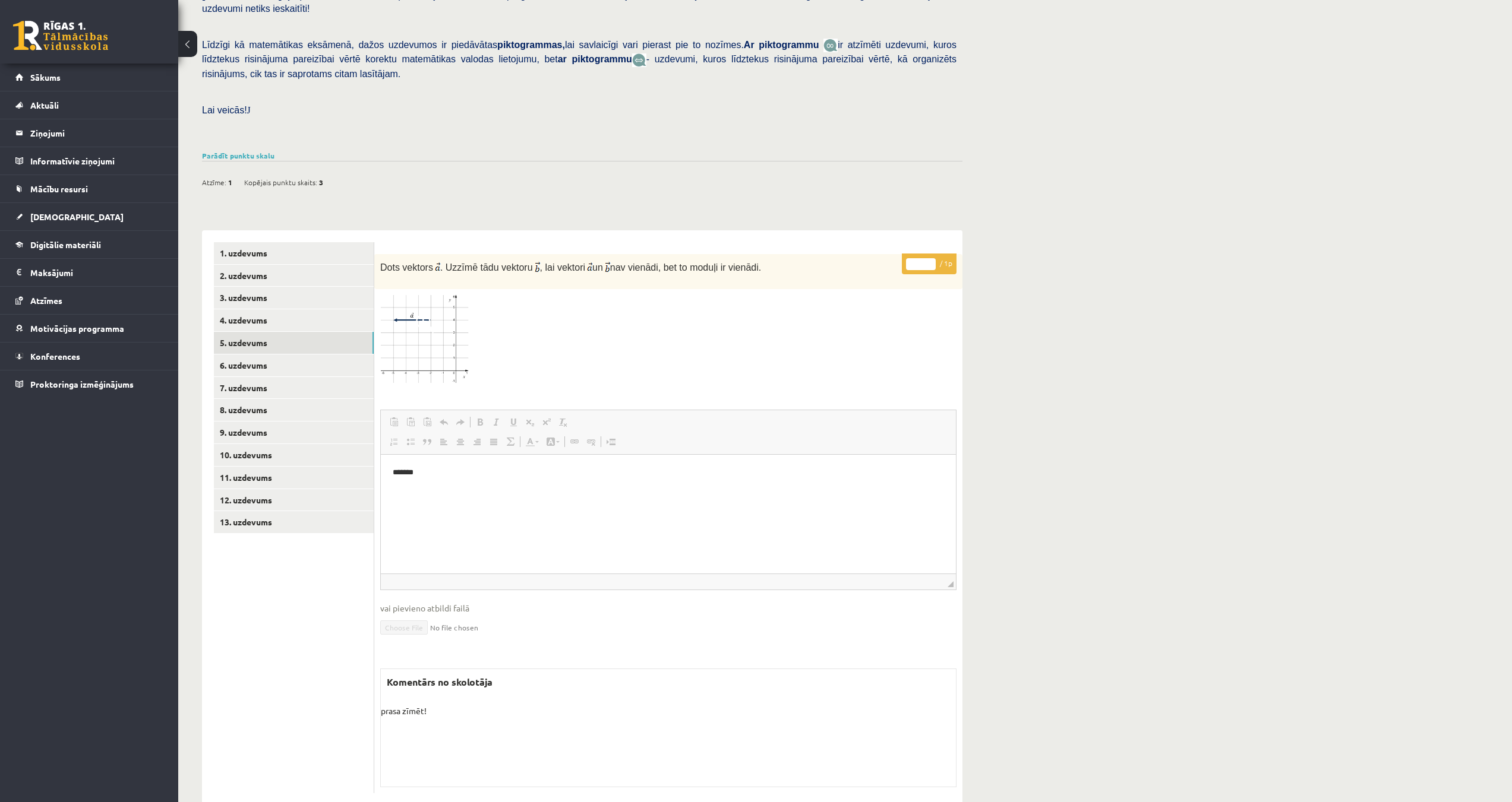
click at [455, 314] on img at bounding box center [424, 340] width 89 height 91
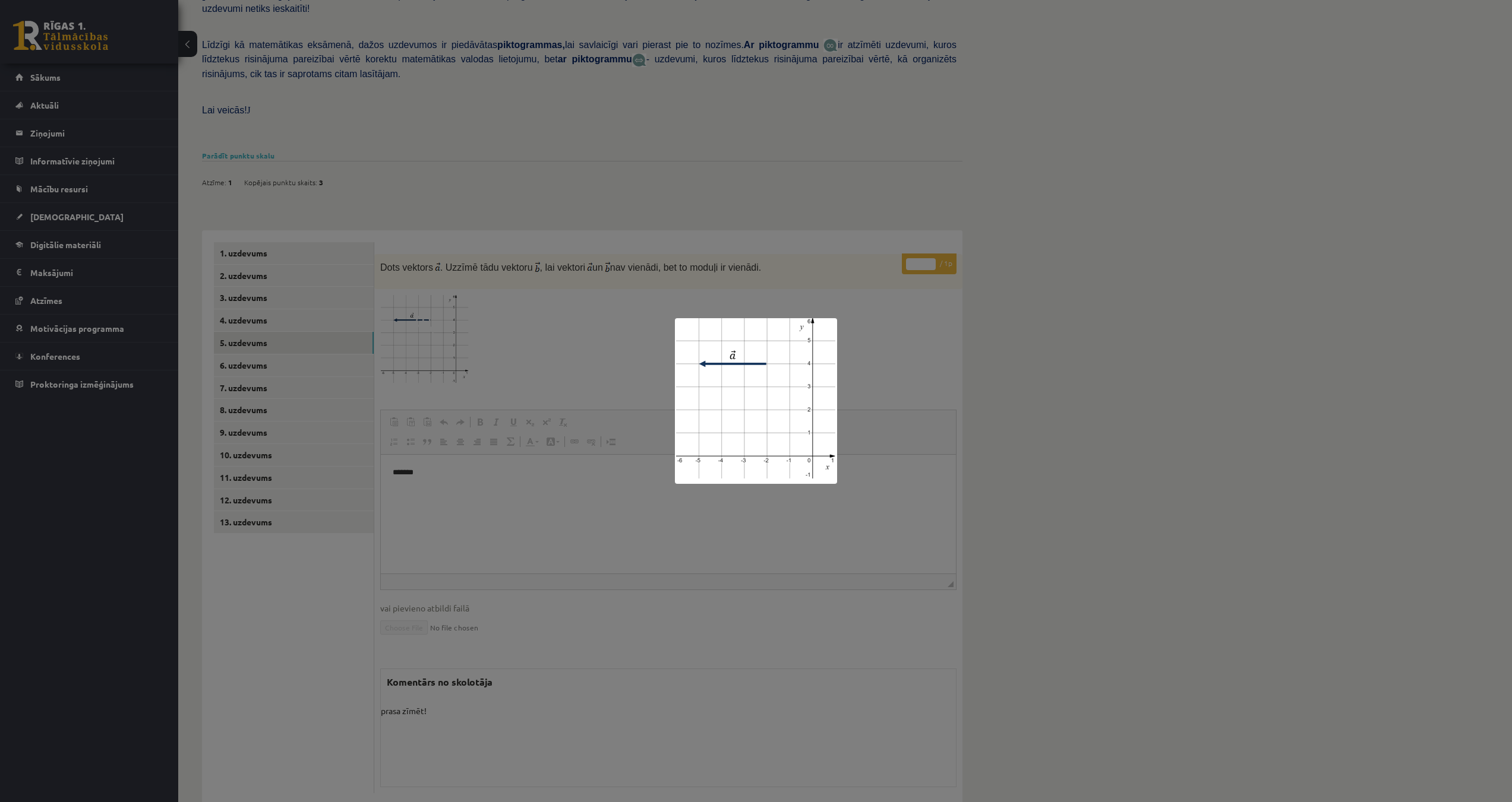
click at [476, 305] on div at bounding box center [756, 401] width 1512 height 802
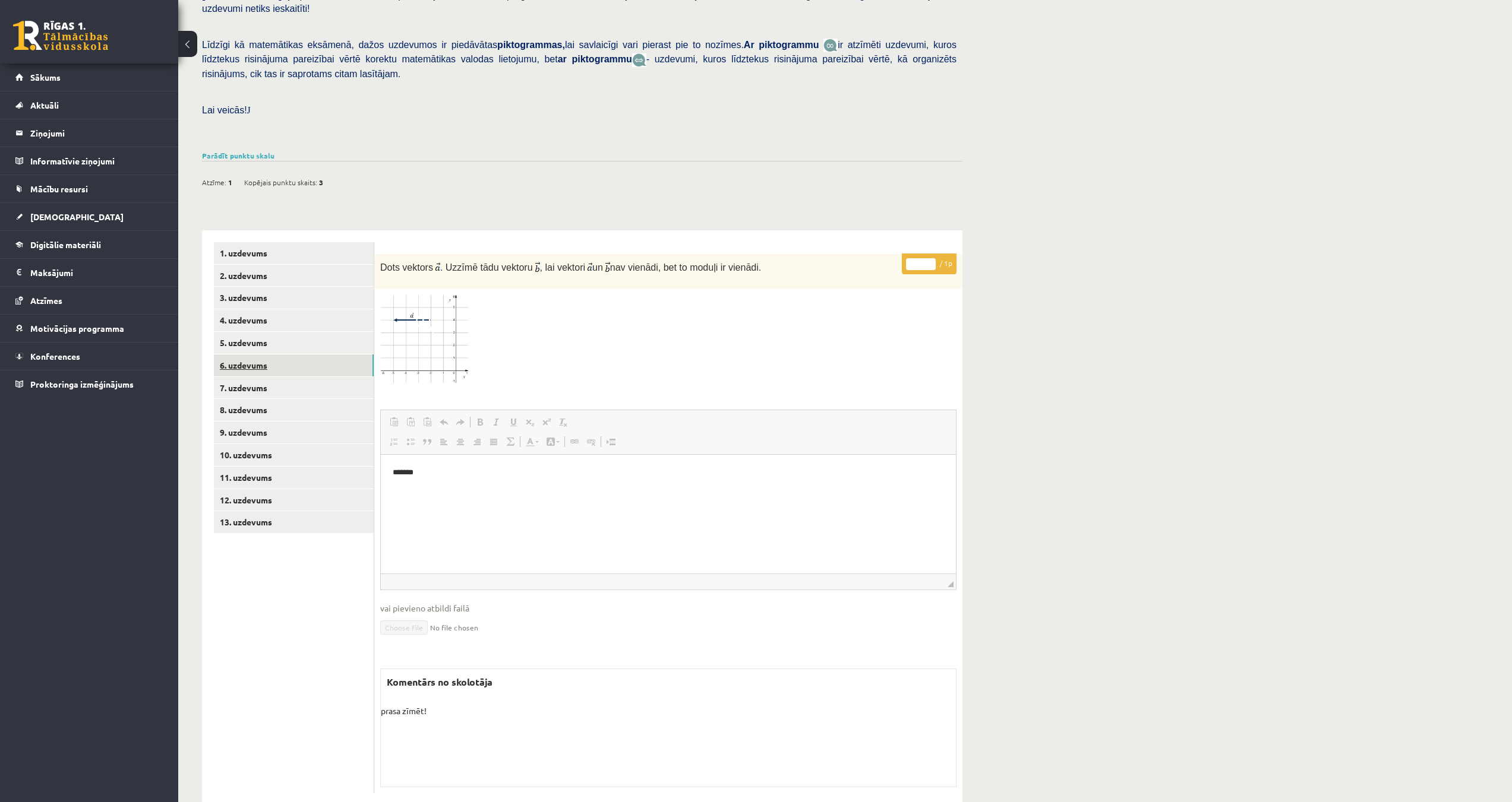
click at [235, 354] on link "6. uzdevums" at bounding box center [294, 365] width 160 height 22
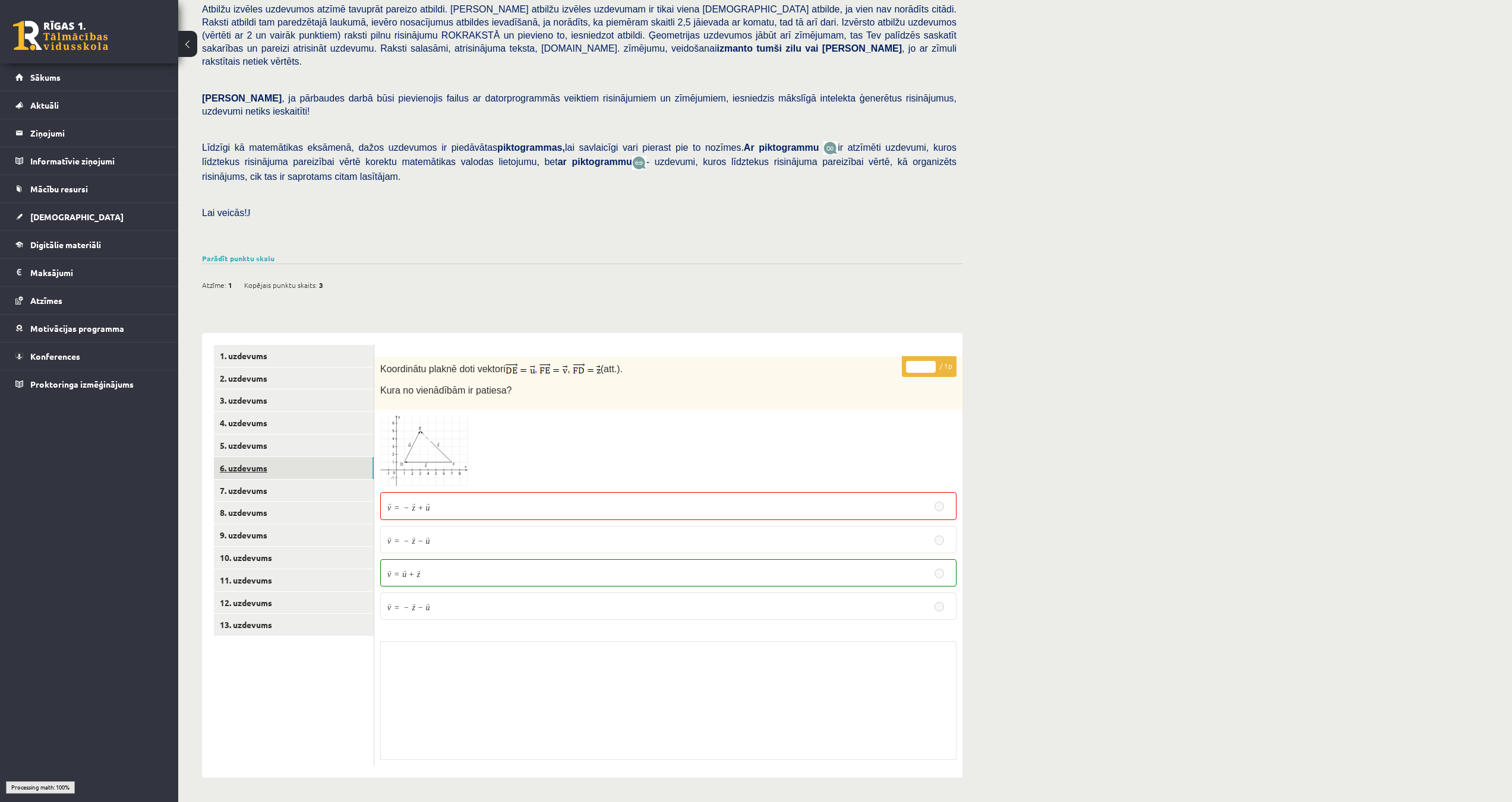
scroll to position [77, 0]
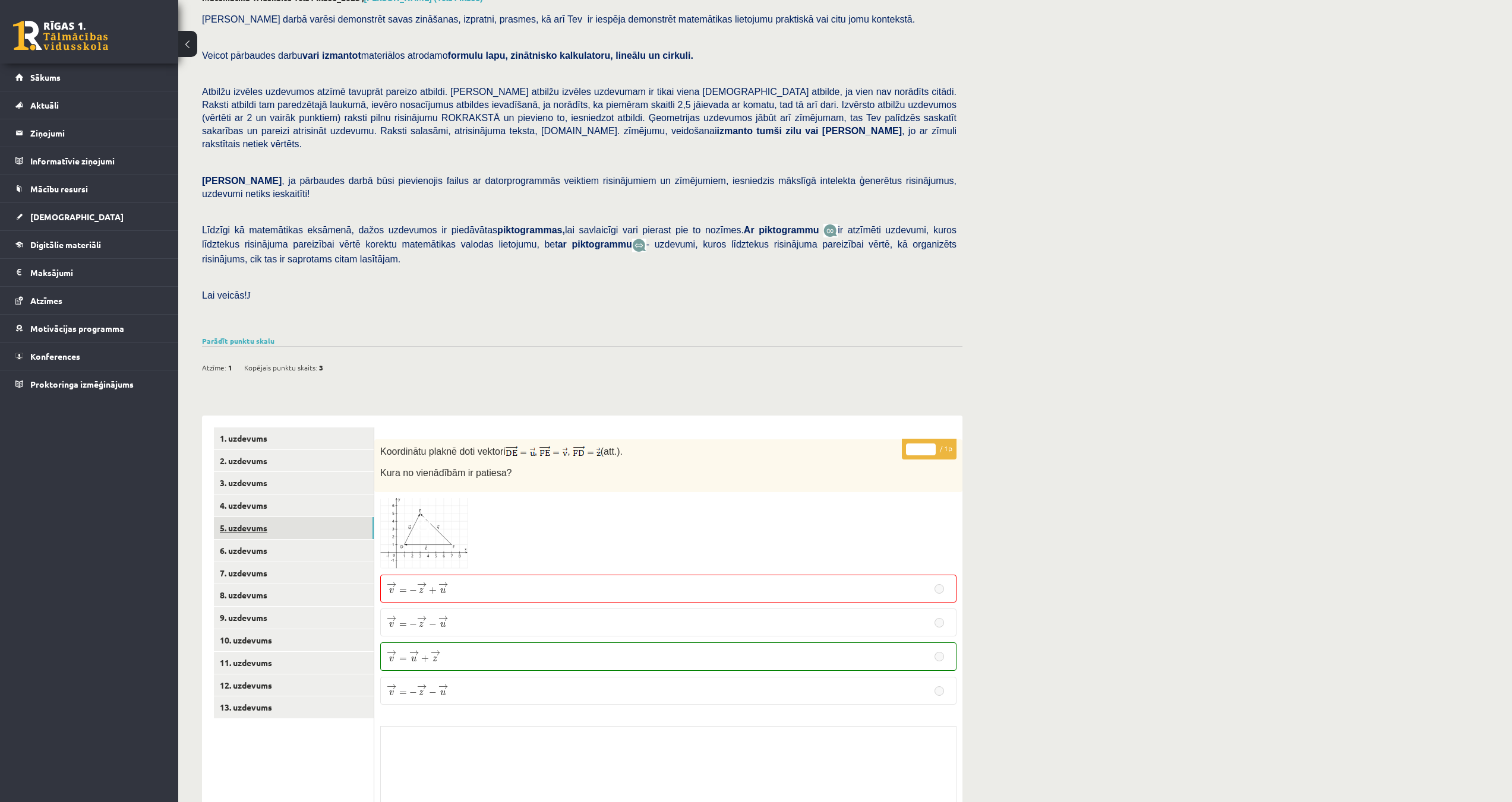
click at [245, 517] on link "5. uzdevums" at bounding box center [294, 528] width 160 height 22
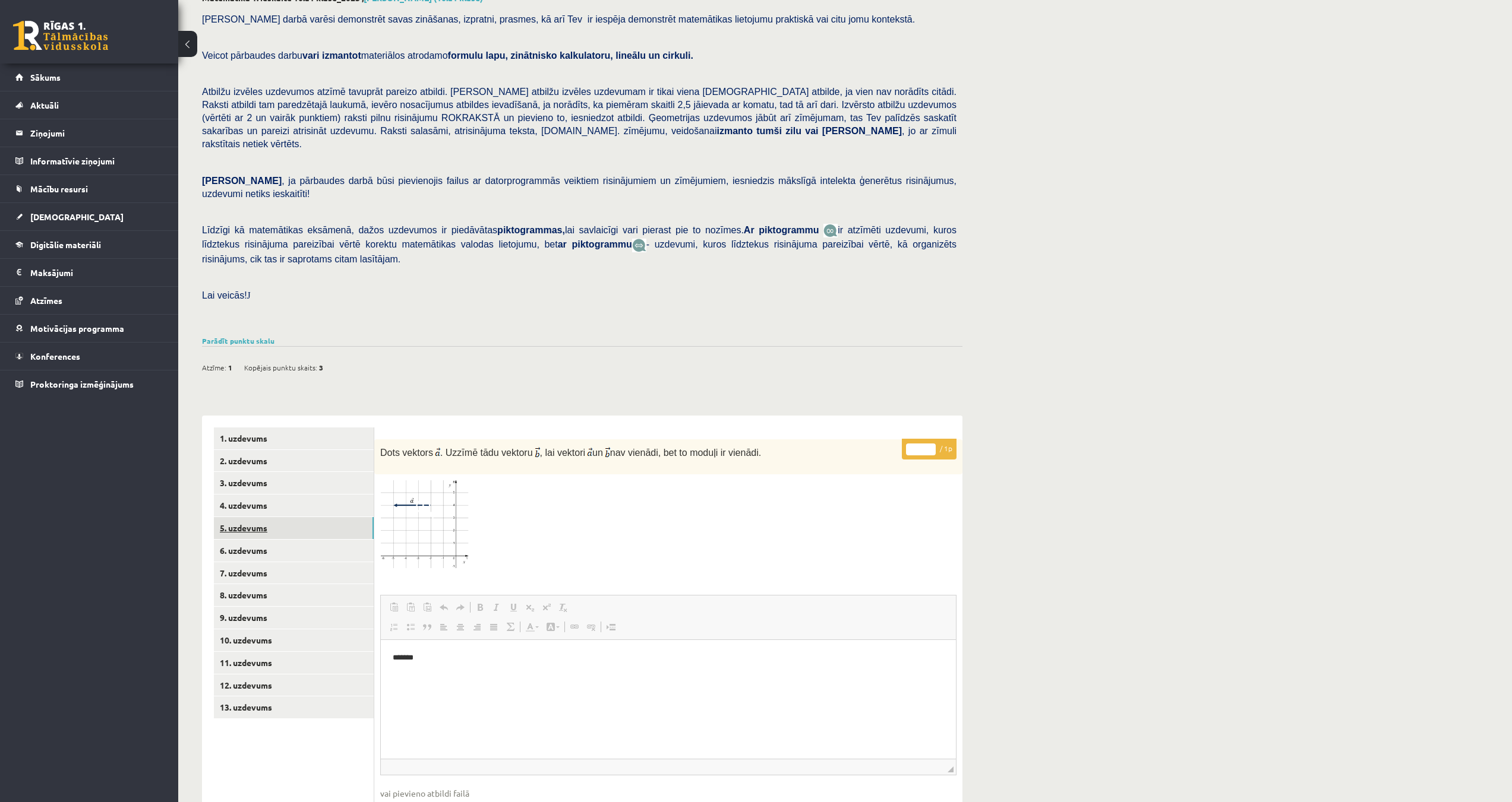
scroll to position [0, 0]
click at [246, 562] on link "7. uzdevums" at bounding box center [294, 573] width 160 height 22
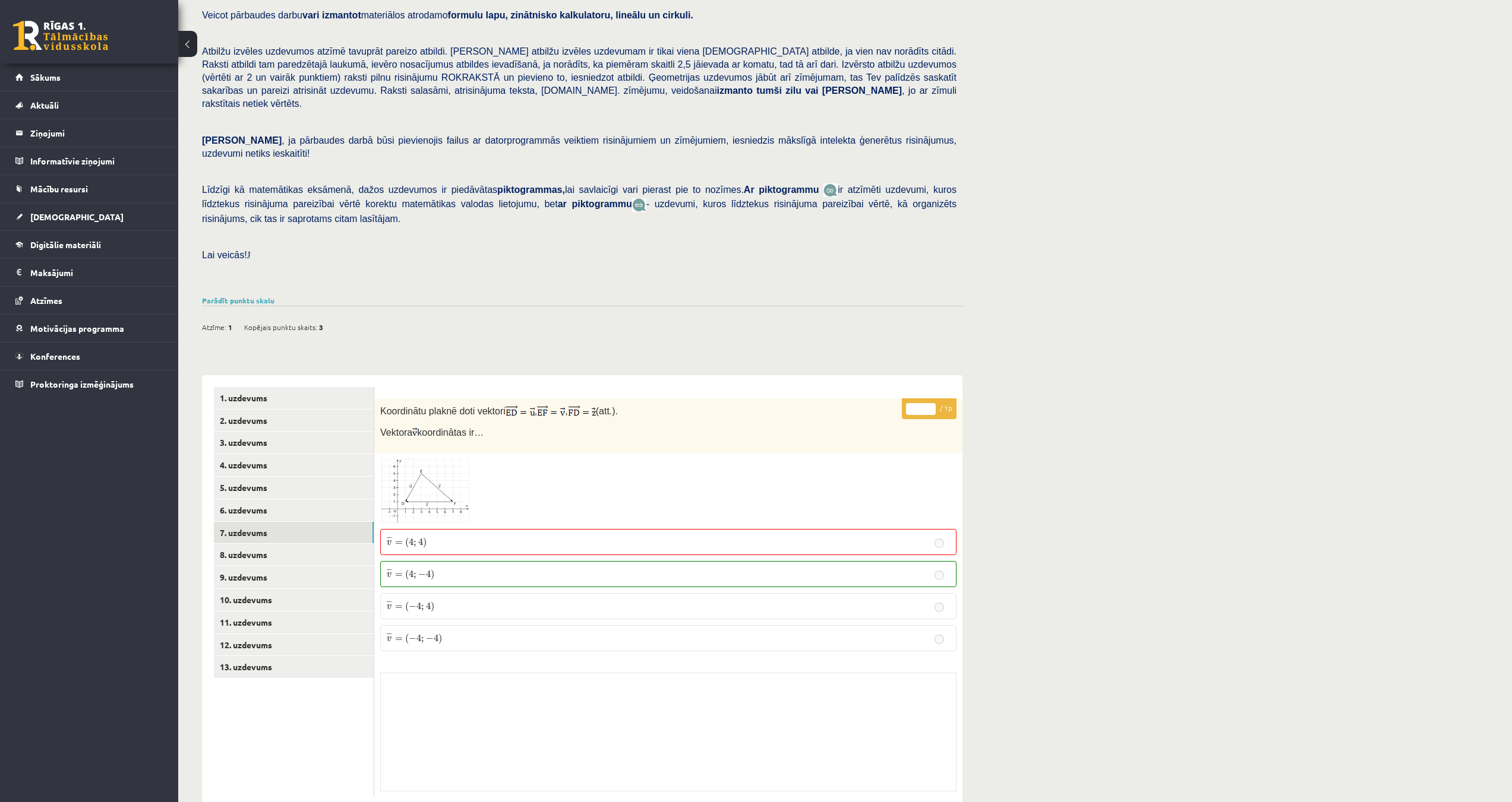
scroll to position [118, 0]
click at [255, 543] on link "8. uzdevums" at bounding box center [294, 553] width 160 height 22
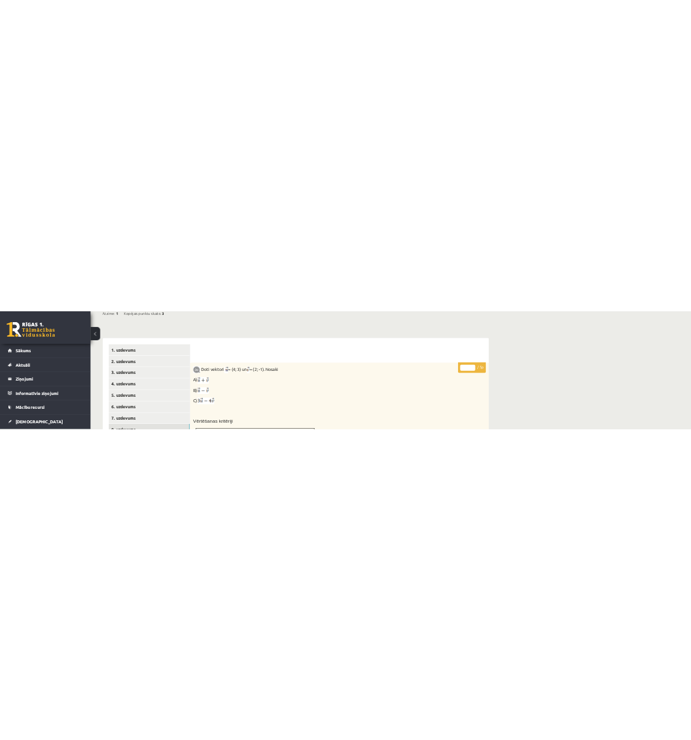
scroll to position [512, 0]
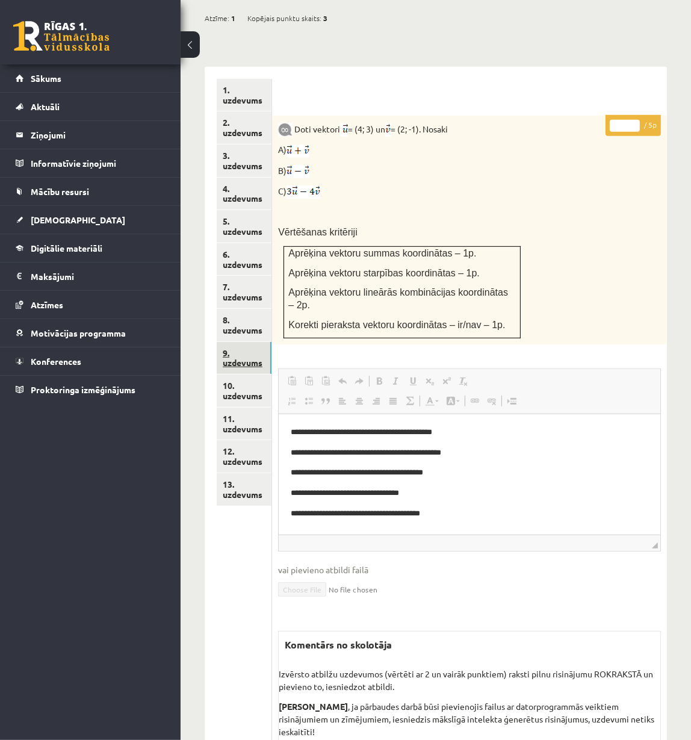
click at [250, 342] on link "9. uzdevums" at bounding box center [244, 358] width 55 height 33
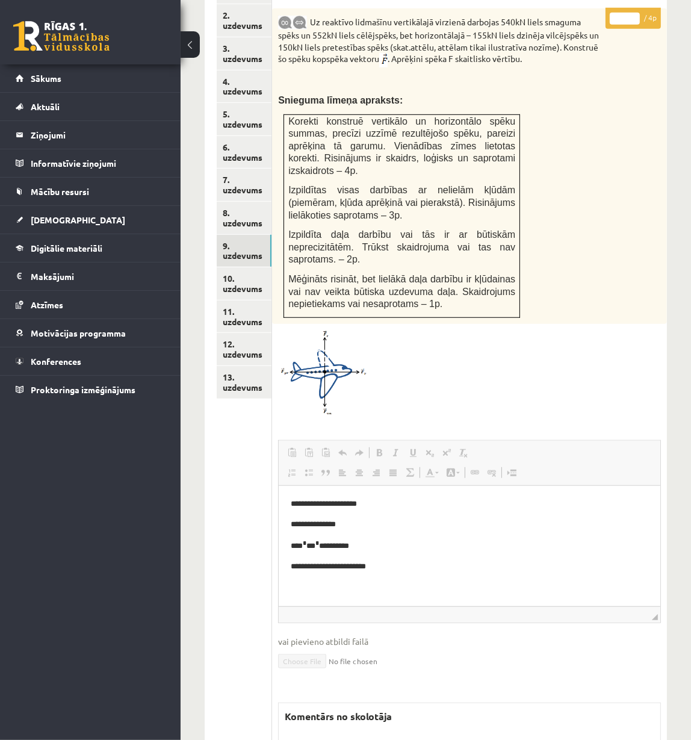
scroll to position [582, 0]
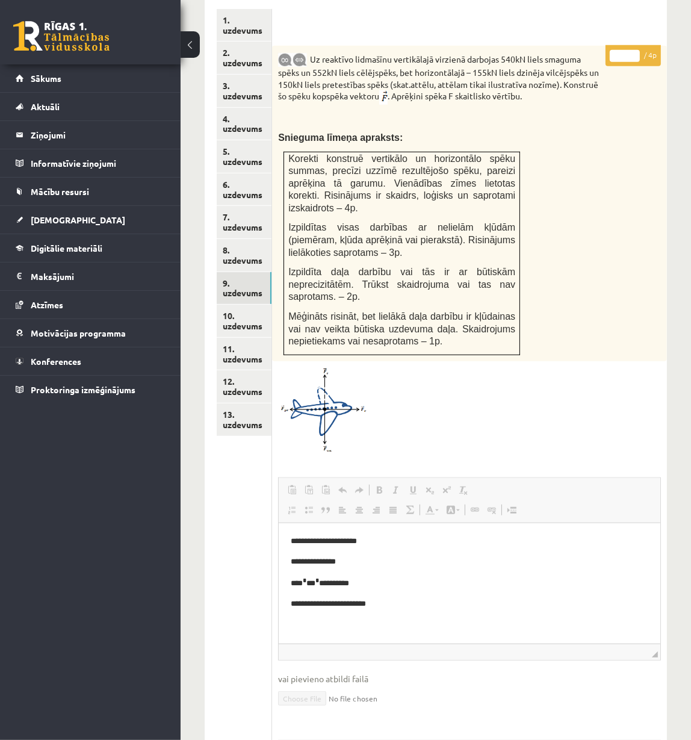
click at [316, 367] on img at bounding box center [323, 410] width 90 height 86
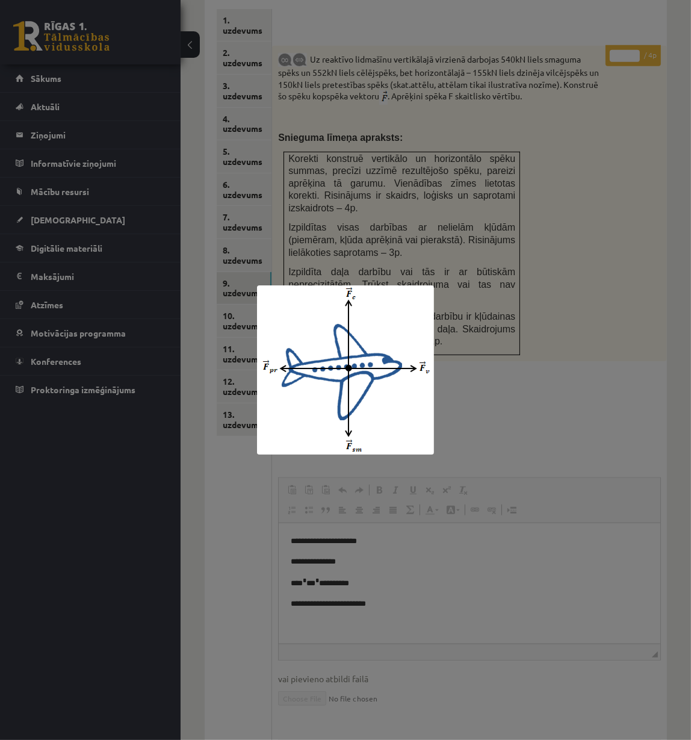
drag, startPoint x: 506, startPoint y: 535, endPoint x: 503, endPoint y: 541, distance: 7.0
click at [506, 539] on div at bounding box center [345, 370] width 691 height 740
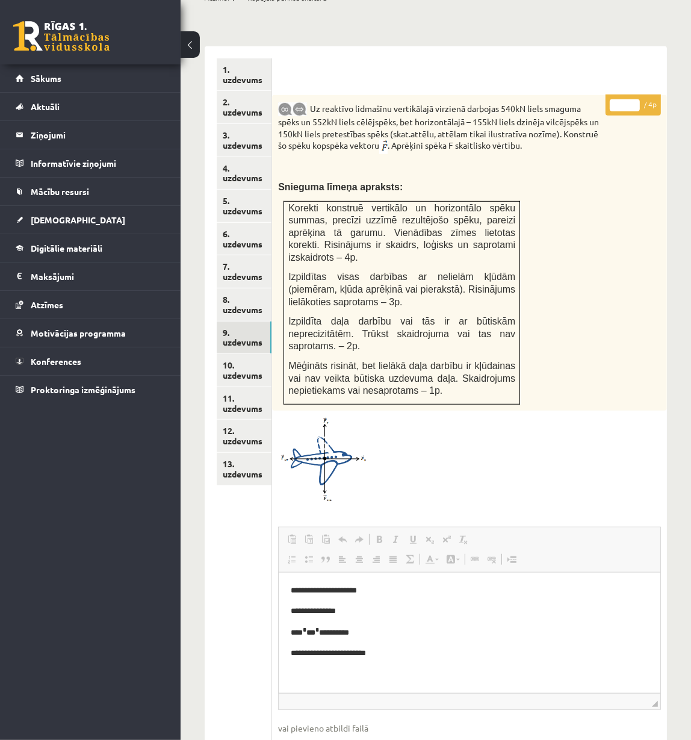
scroll to position [527, 0]
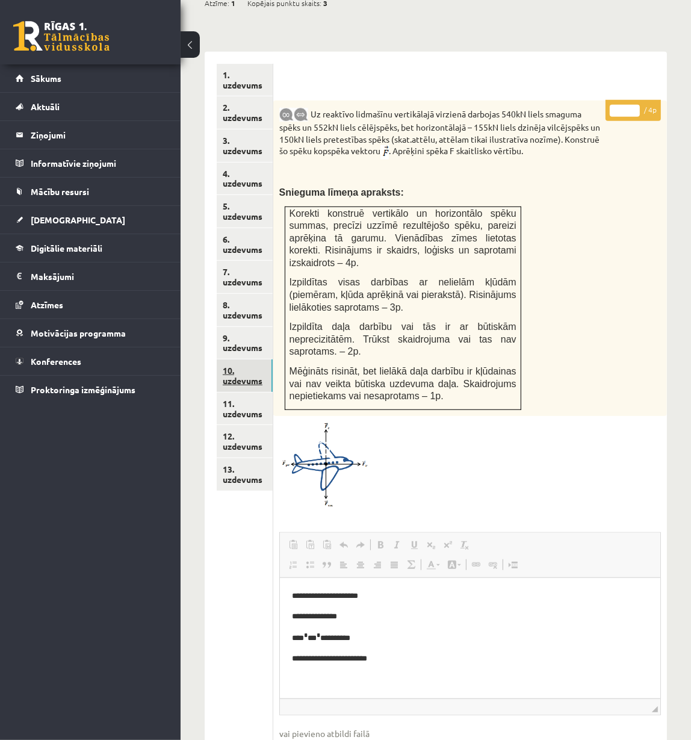
click at [253, 359] on link "10. uzdevums" at bounding box center [245, 375] width 56 height 33
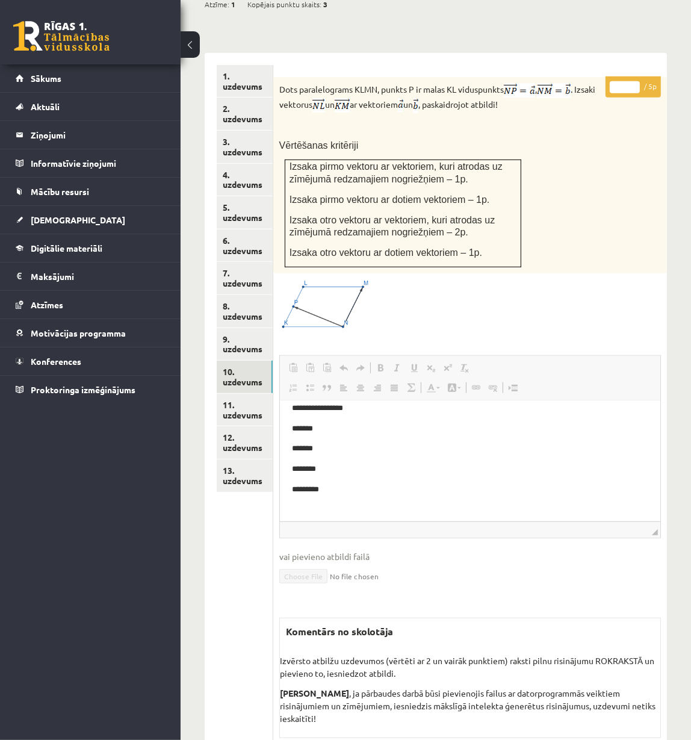
scroll to position [0, 0]
click at [233, 394] on link "11. uzdevums" at bounding box center [245, 410] width 56 height 33
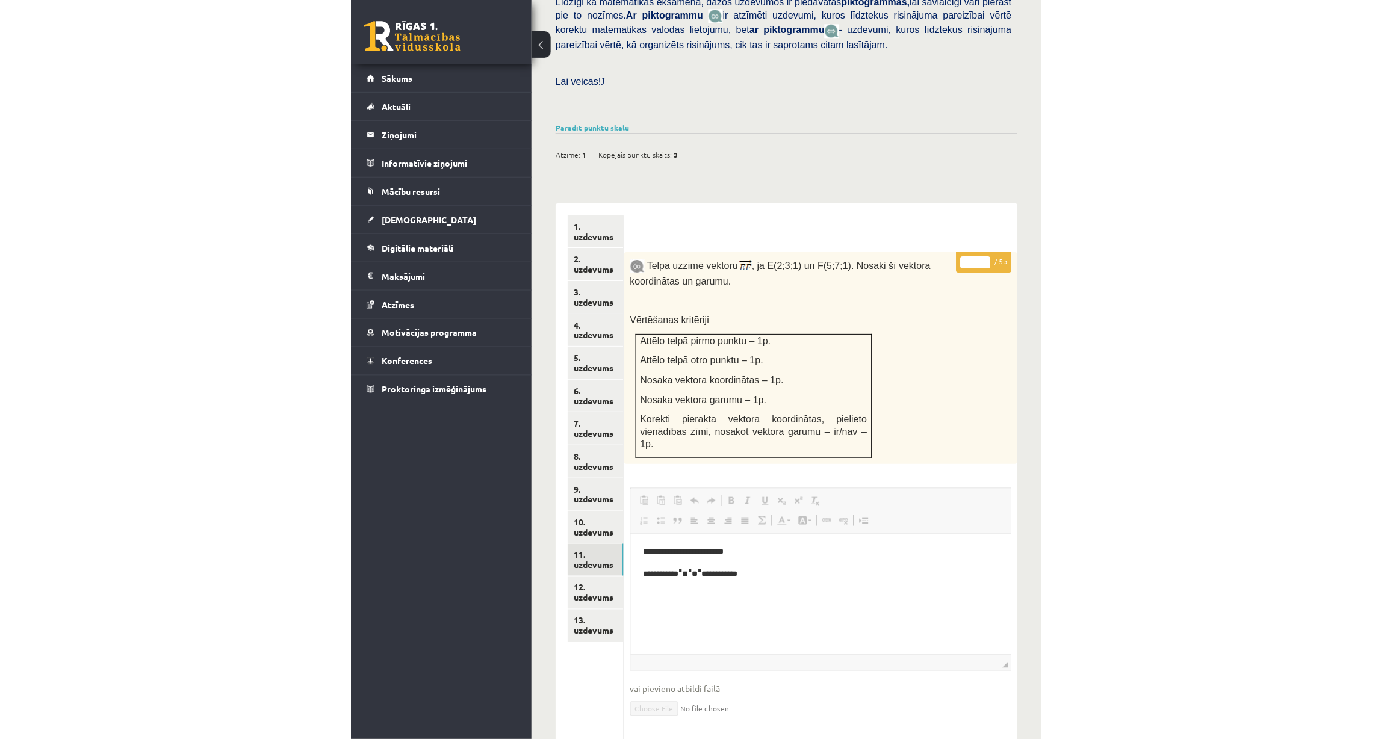
scroll to position [309, 0]
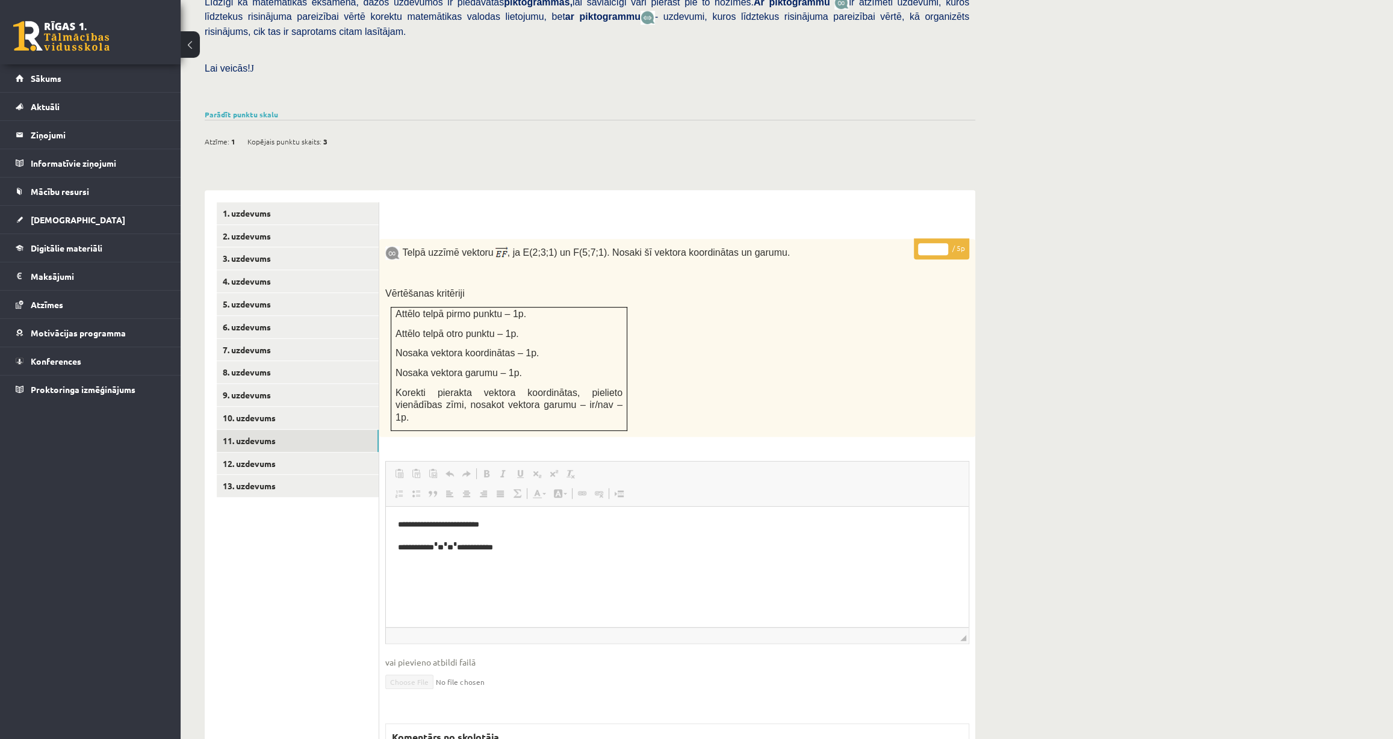
click at [1065, 320] on div "Matemātika 1. ieskaite 10.a1 klase_2025 , [PERSON_NAME] (10.a1 klase) [PERSON_N…" at bounding box center [787, 311] width 1213 height 1149
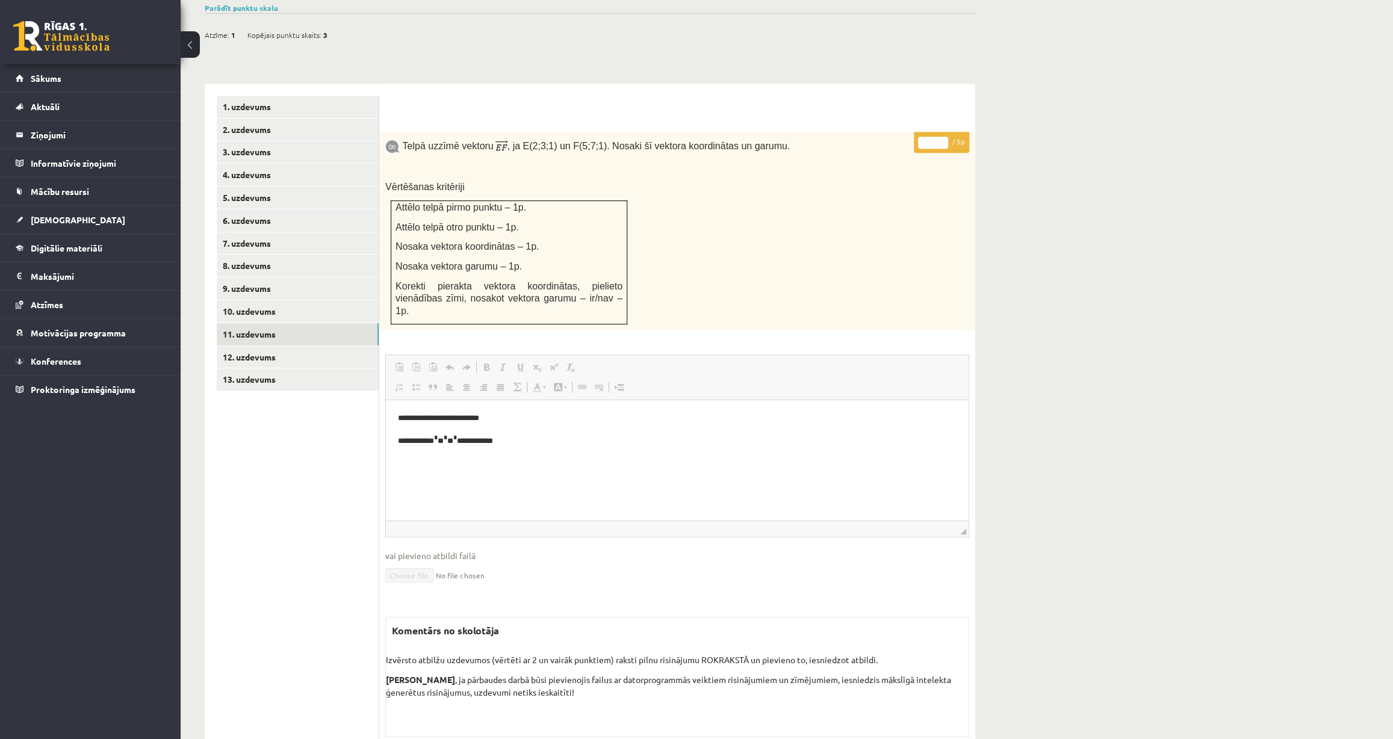
click at [677, 668] on div "Komentārs no skolotāja Izvērsto atbilžu uzdevumos (vērtēti ar 2 un vairāk punkt…" at bounding box center [677, 677] width 584 height 120
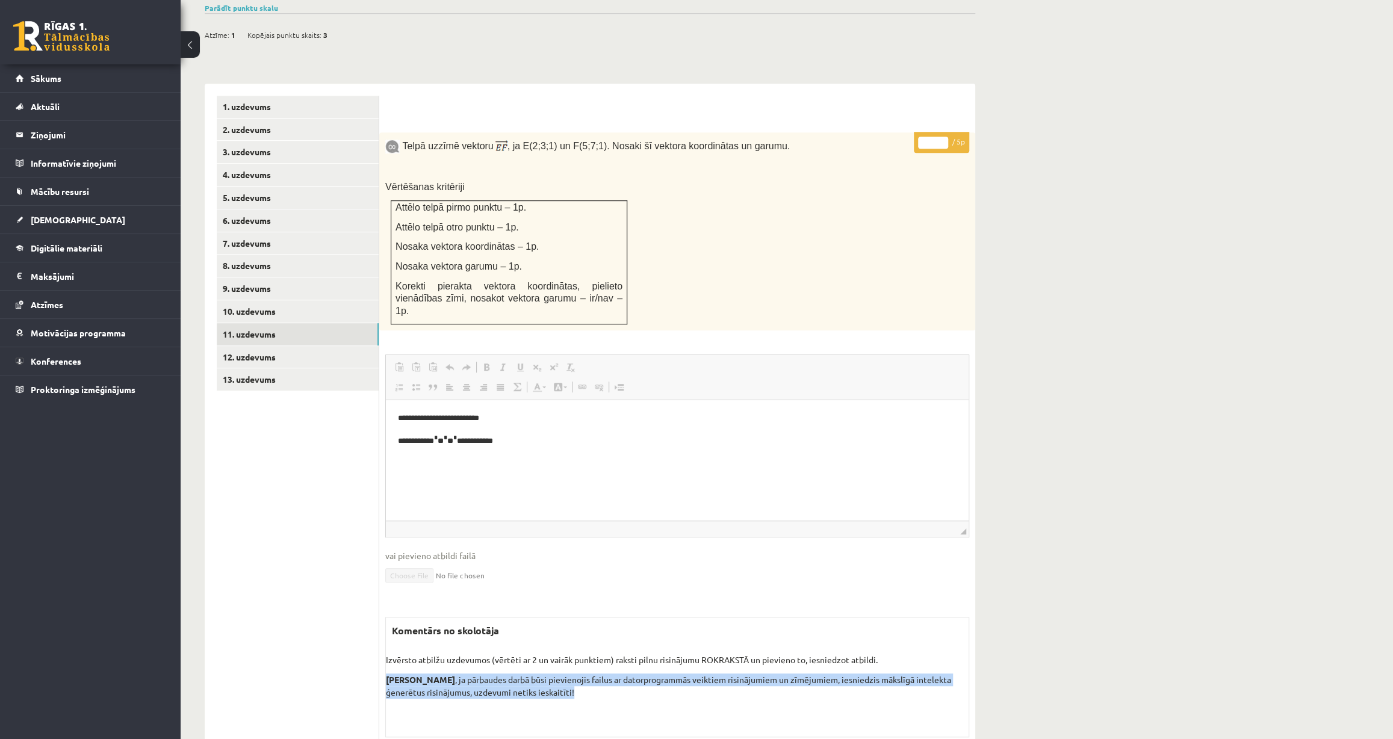
click at [677, 668] on div "Komentārs no skolotāja Izvērsto atbilžu uzdevumos (vērtēti ar 2 un vairāk punkt…" at bounding box center [677, 677] width 584 height 120
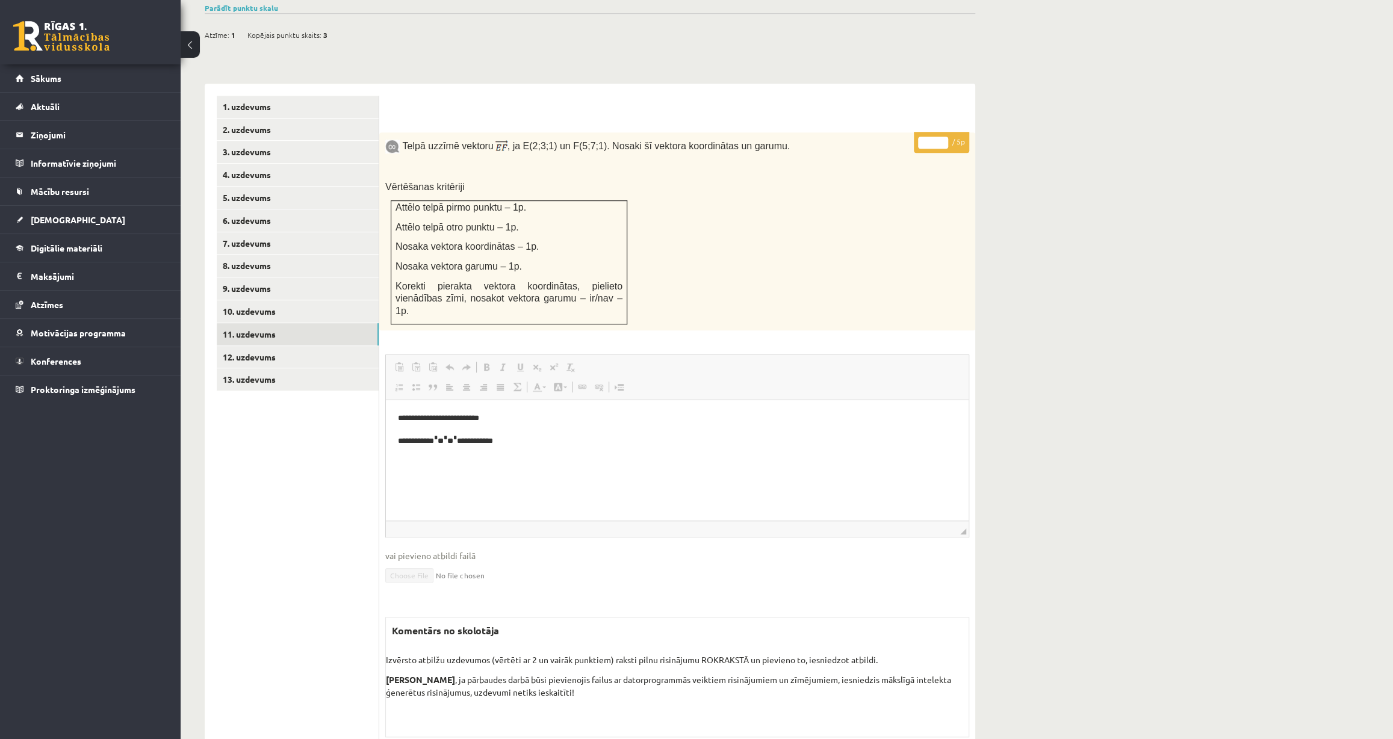
click at [677, 668] on div "Komentārs no skolotāja Izvērsto atbilžu uzdevumos (vērtēti ar 2 un vairāk punkt…" at bounding box center [677, 677] width 584 height 120
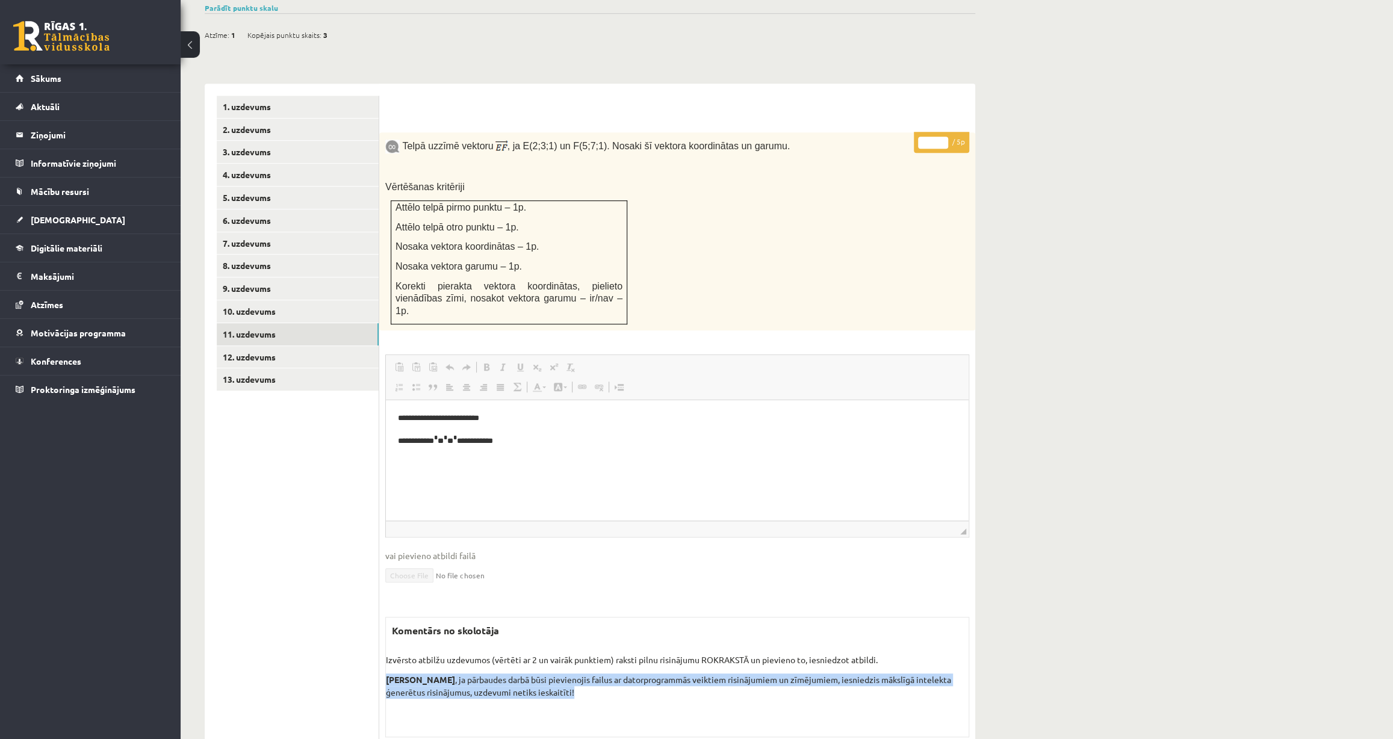
click at [677, 668] on div "Komentārs no skolotāja Izvērsto atbilžu uzdevumos (vērtēti ar 2 un vairāk punkt…" at bounding box center [677, 677] width 584 height 120
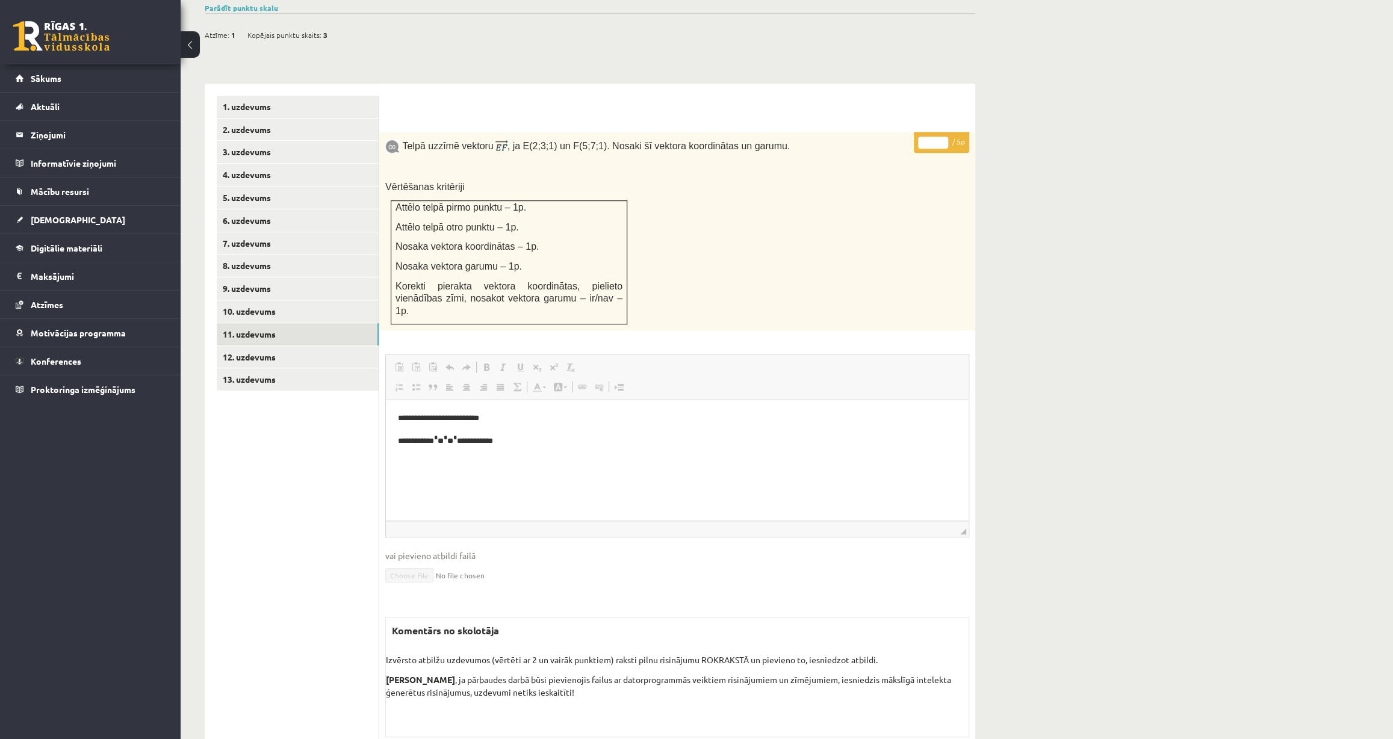
click at [677, 668] on div "Komentārs no skolotāja Izvērsto atbilžu uzdevumos (vērtēti ar 2 un vairāk punkt…" at bounding box center [677, 677] width 584 height 120
click at [258, 346] on link "12. uzdevums" at bounding box center [298, 357] width 162 height 22
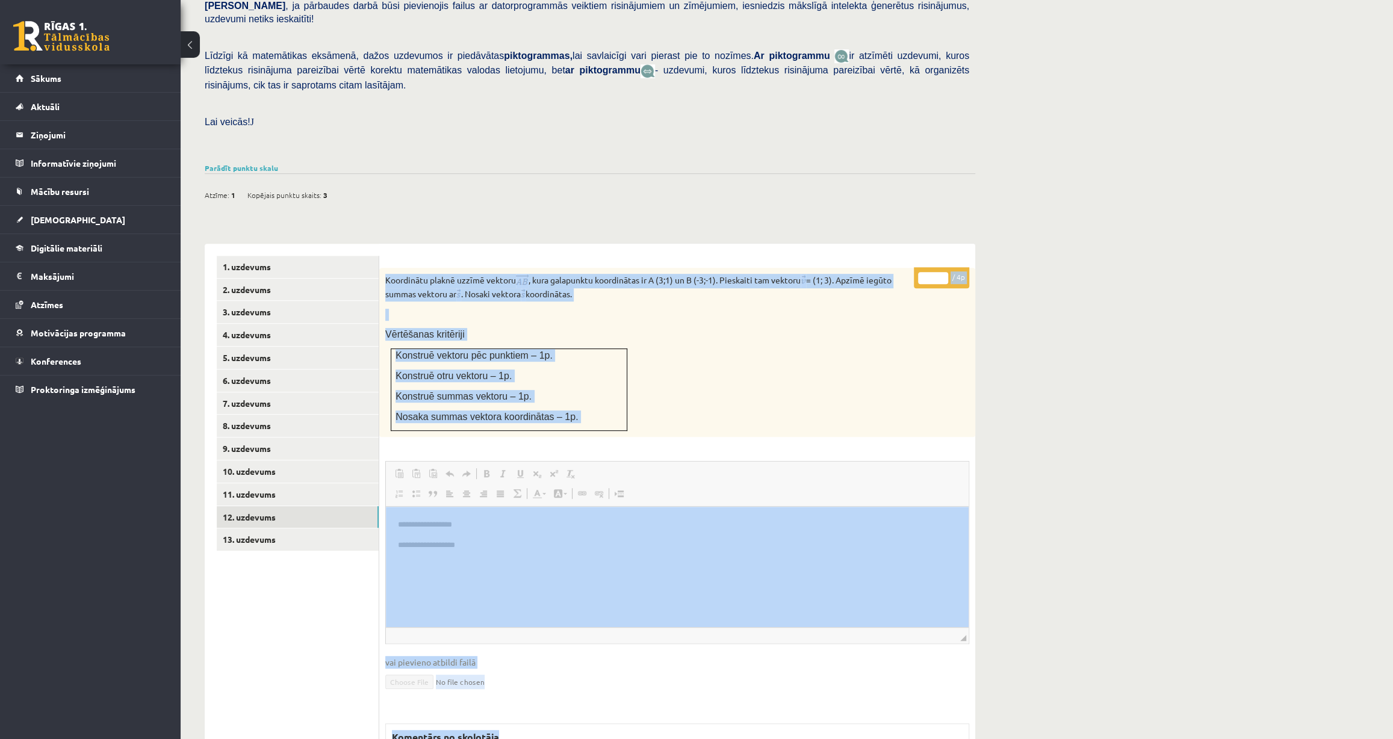
scroll to position [0, 0]
click at [650, 428] on div "**********" at bounding box center [677, 559] width 596 height 583
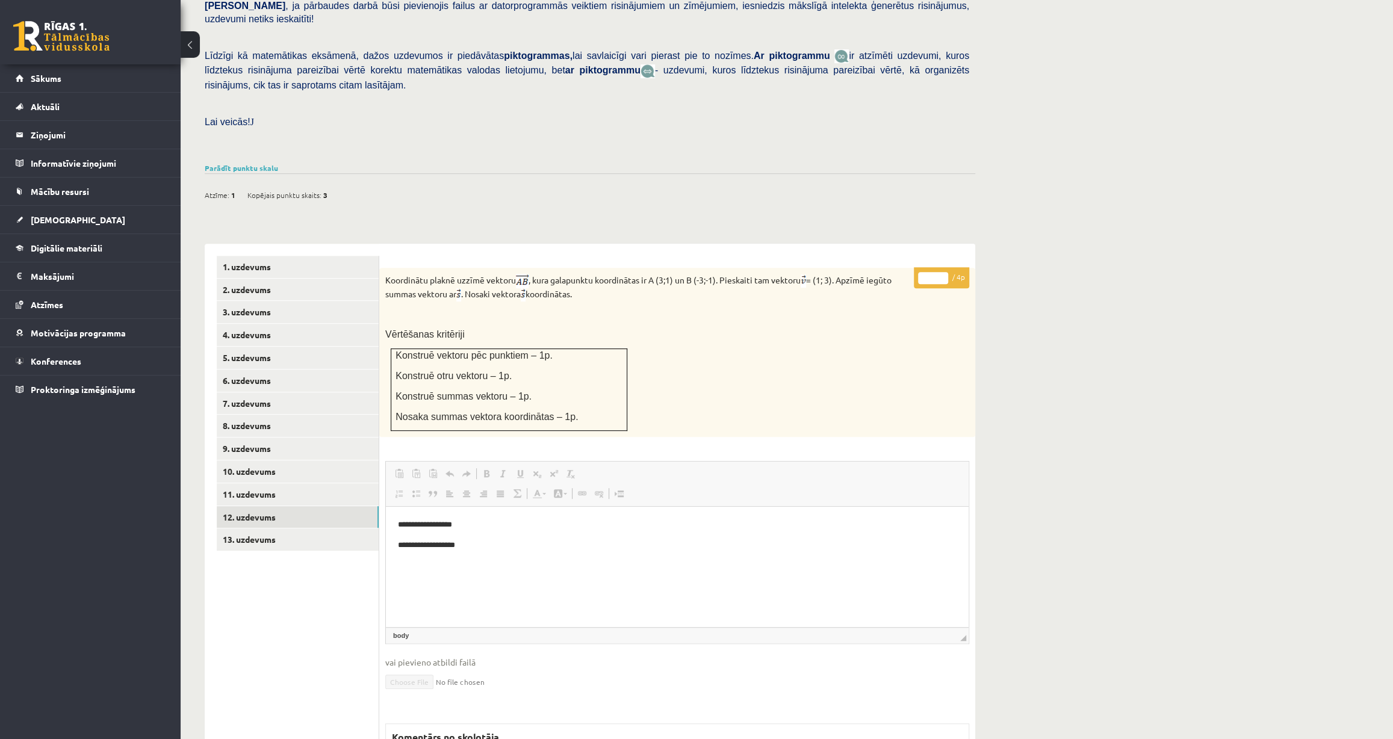
click at [706, 511] on html "**********" at bounding box center [677, 545] width 583 height 77
click at [237, 484] on link "11. uzdevums" at bounding box center [298, 495] width 162 height 22
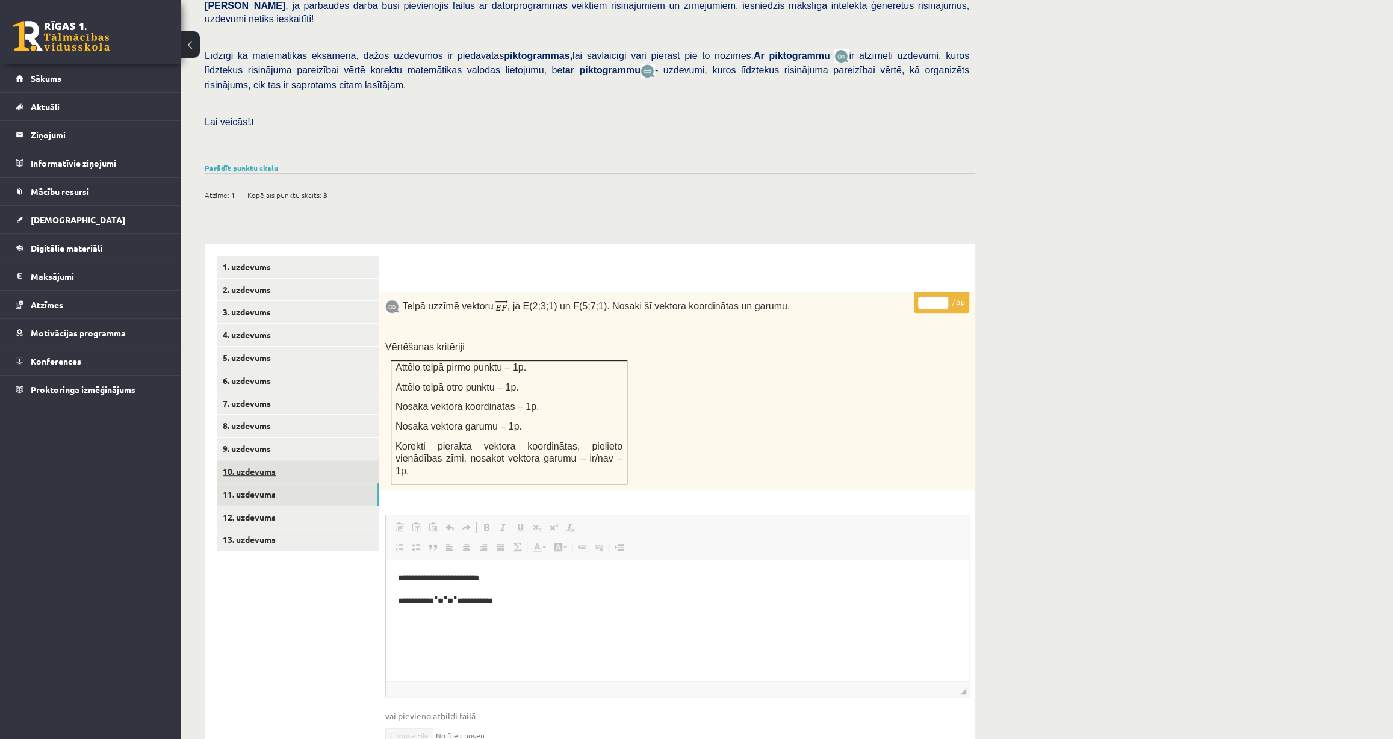
click at [239, 461] on link "10. uzdevums" at bounding box center [298, 472] width 162 height 22
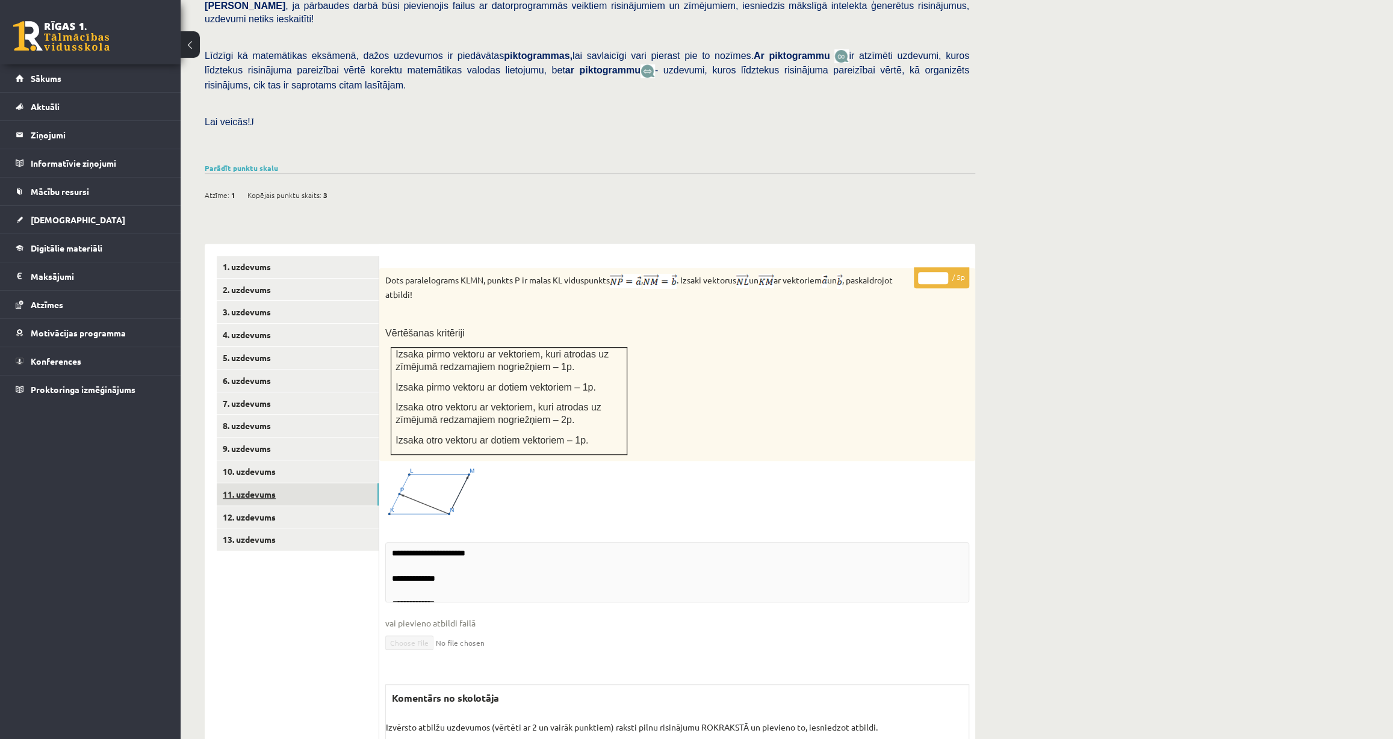
click at [236, 484] on link "11. uzdevums" at bounding box center [298, 495] width 162 height 22
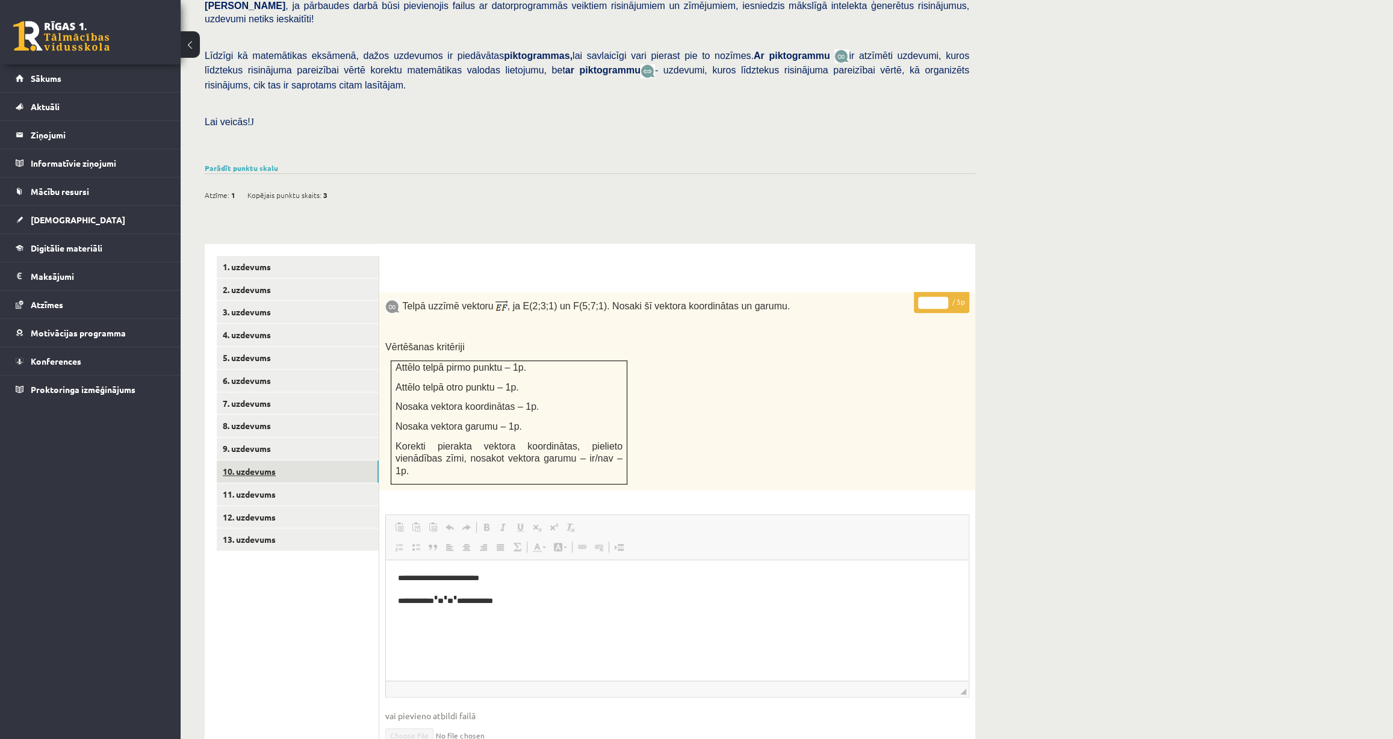
click at [270, 461] on link "10. uzdevums" at bounding box center [298, 472] width 162 height 22
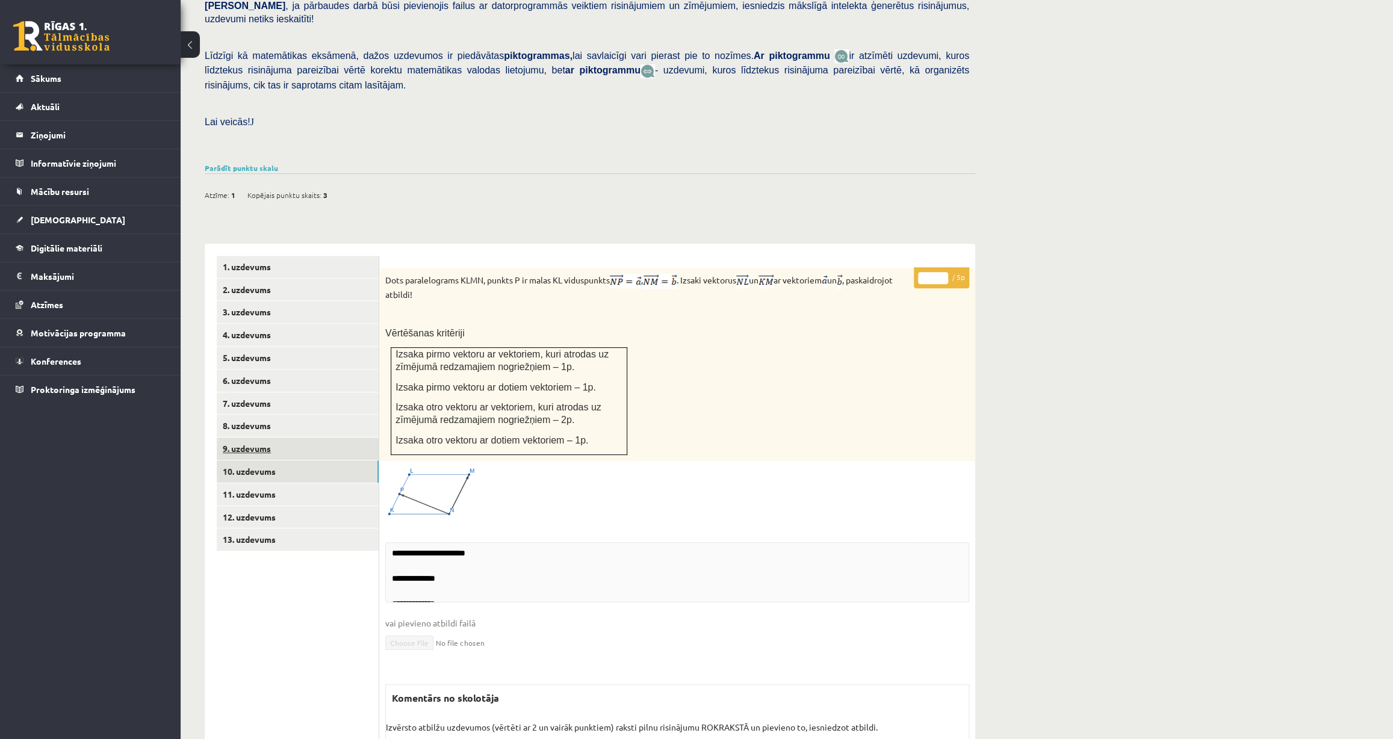
click at [258, 438] on link "9. uzdevums" at bounding box center [298, 449] width 162 height 22
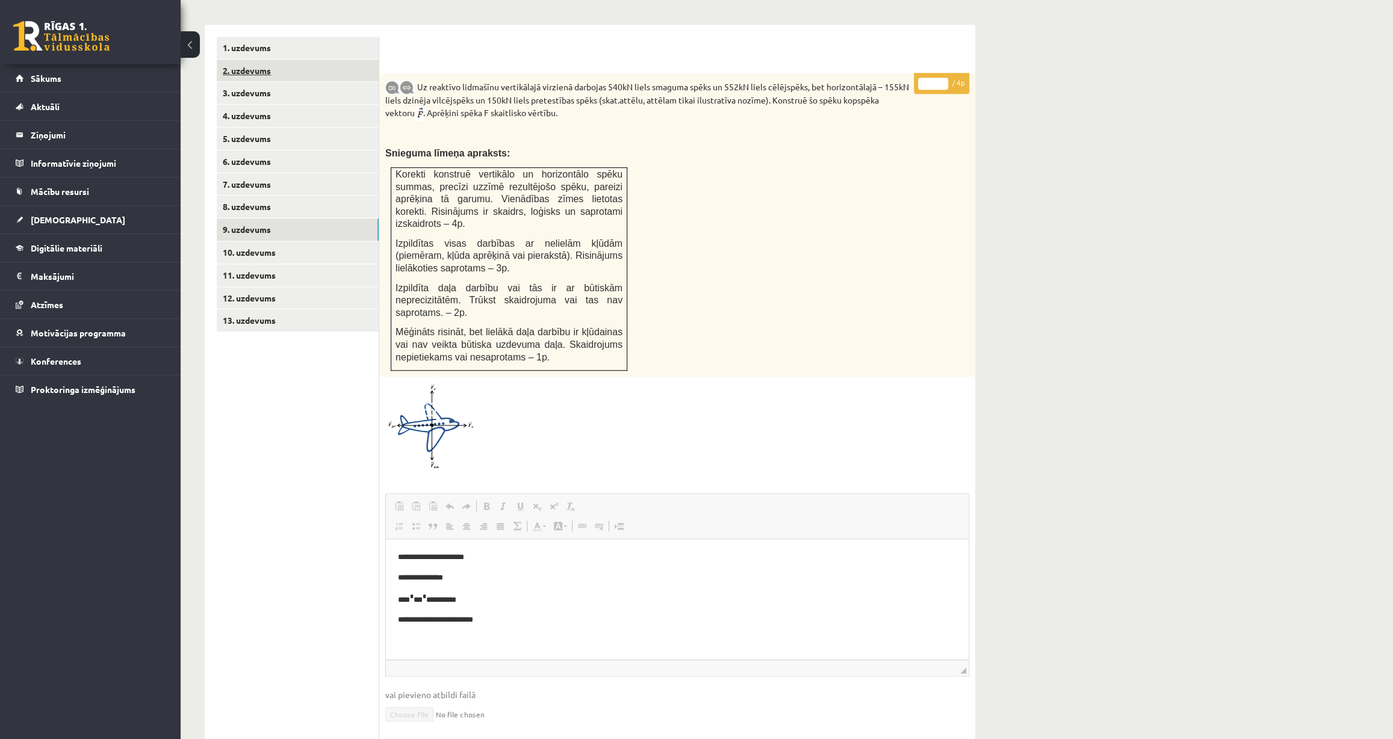
click at [246, 287] on link "12. uzdevums" at bounding box center [298, 298] width 162 height 22
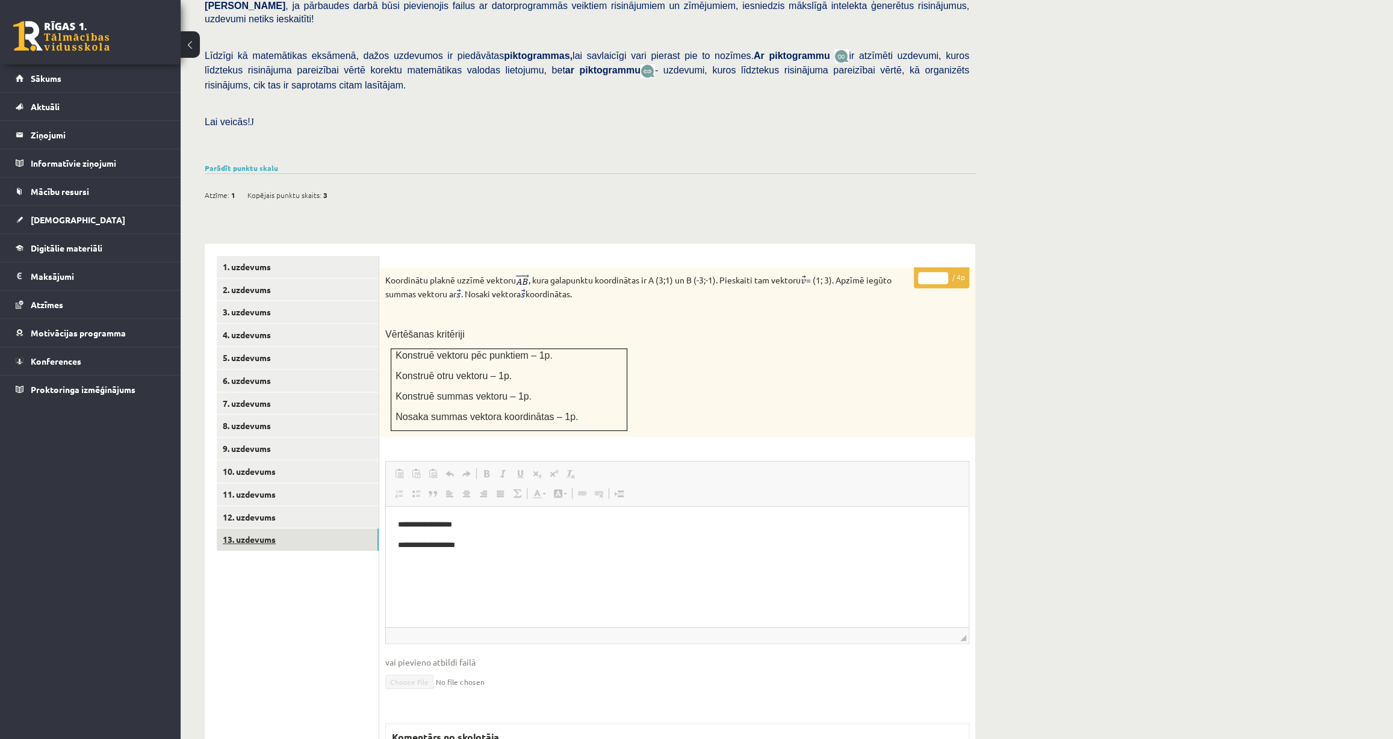
click at [257, 529] on link "13. uzdevums" at bounding box center [298, 540] width 162 height 22
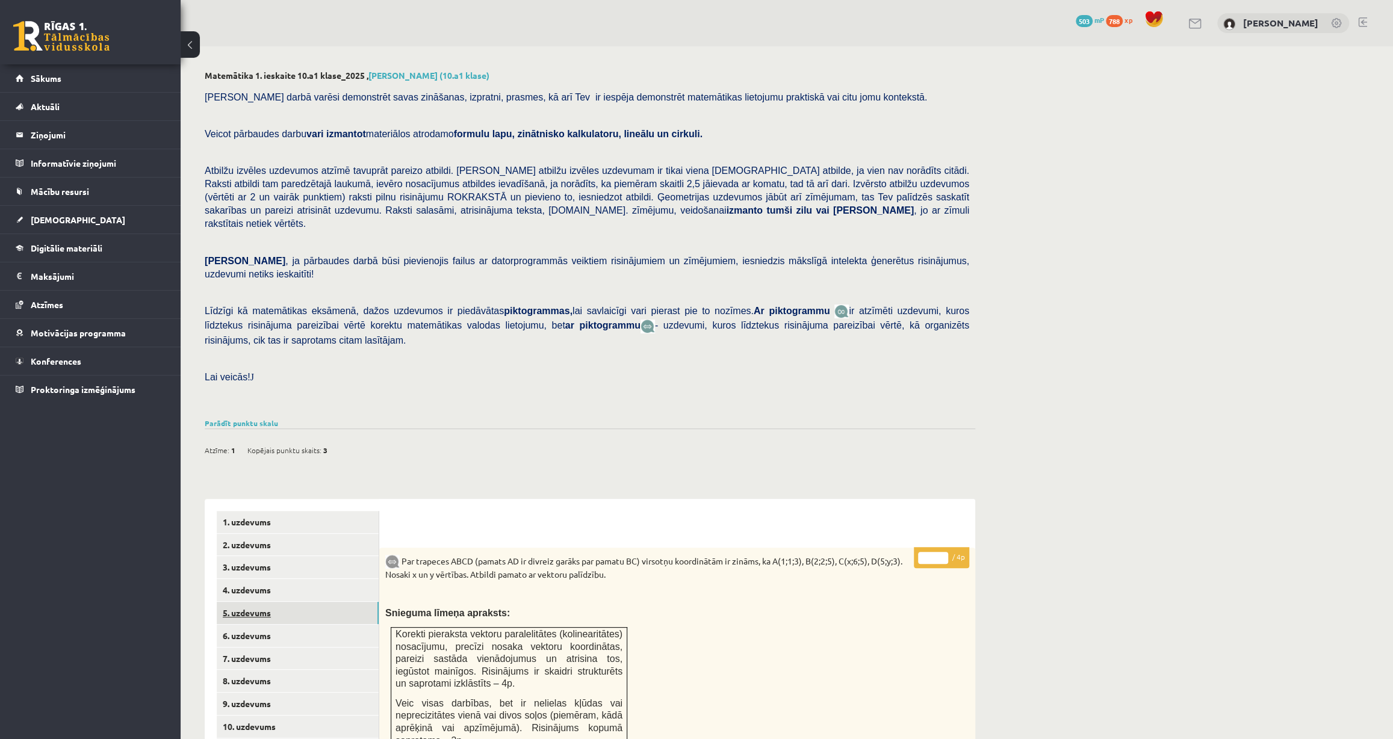
click at [241, 602] on link "5. uzdevums" at bounding box center [298, 613] width 162 height 22
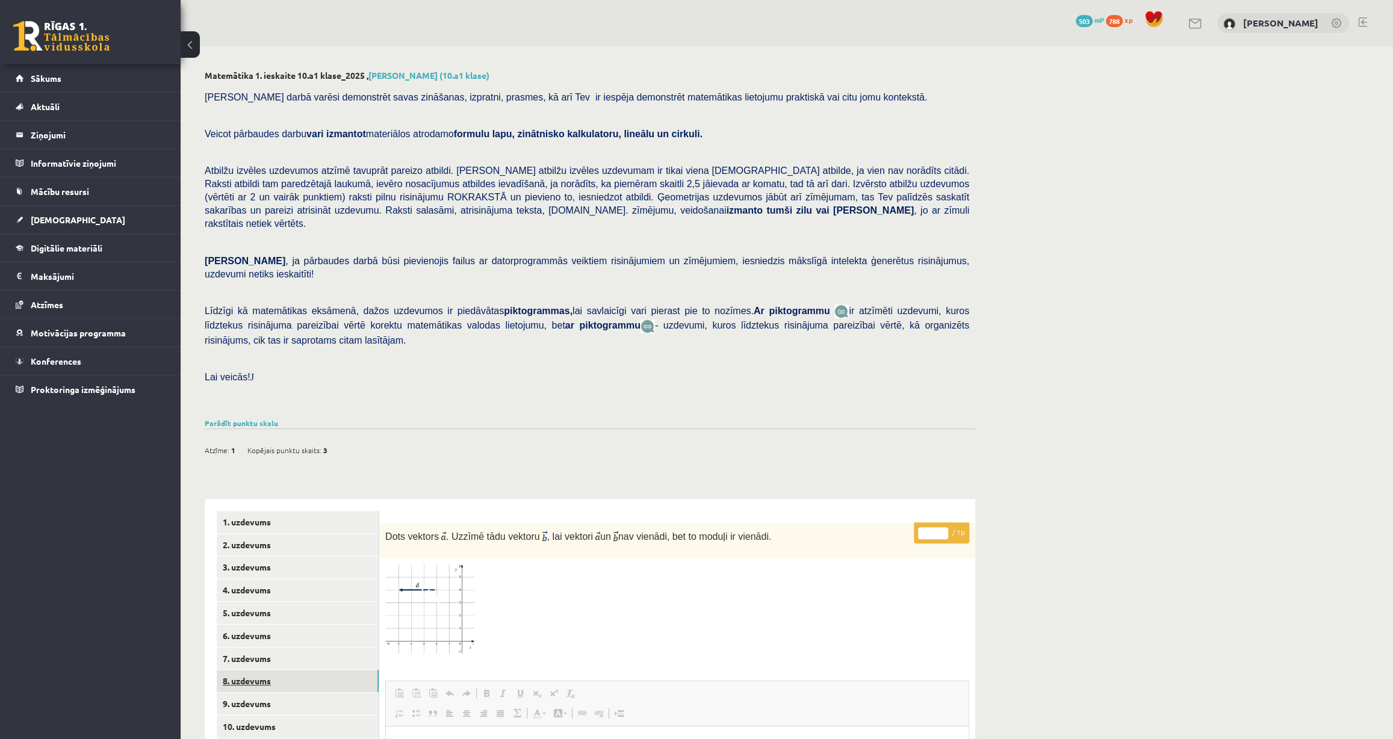
click at [231, 670] on link "8. uzdevums" at bounding box center [298, 681] width 162 height 22
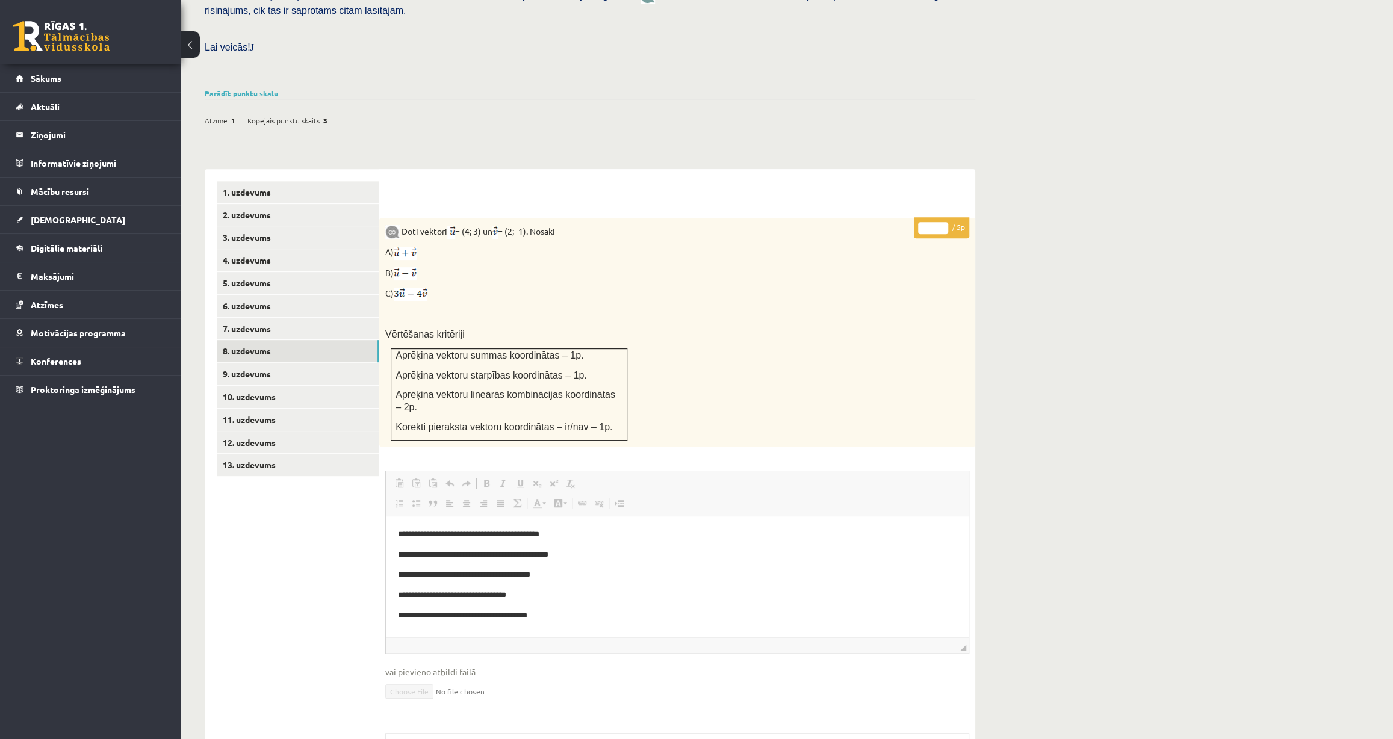
scroll to position [446, 0]
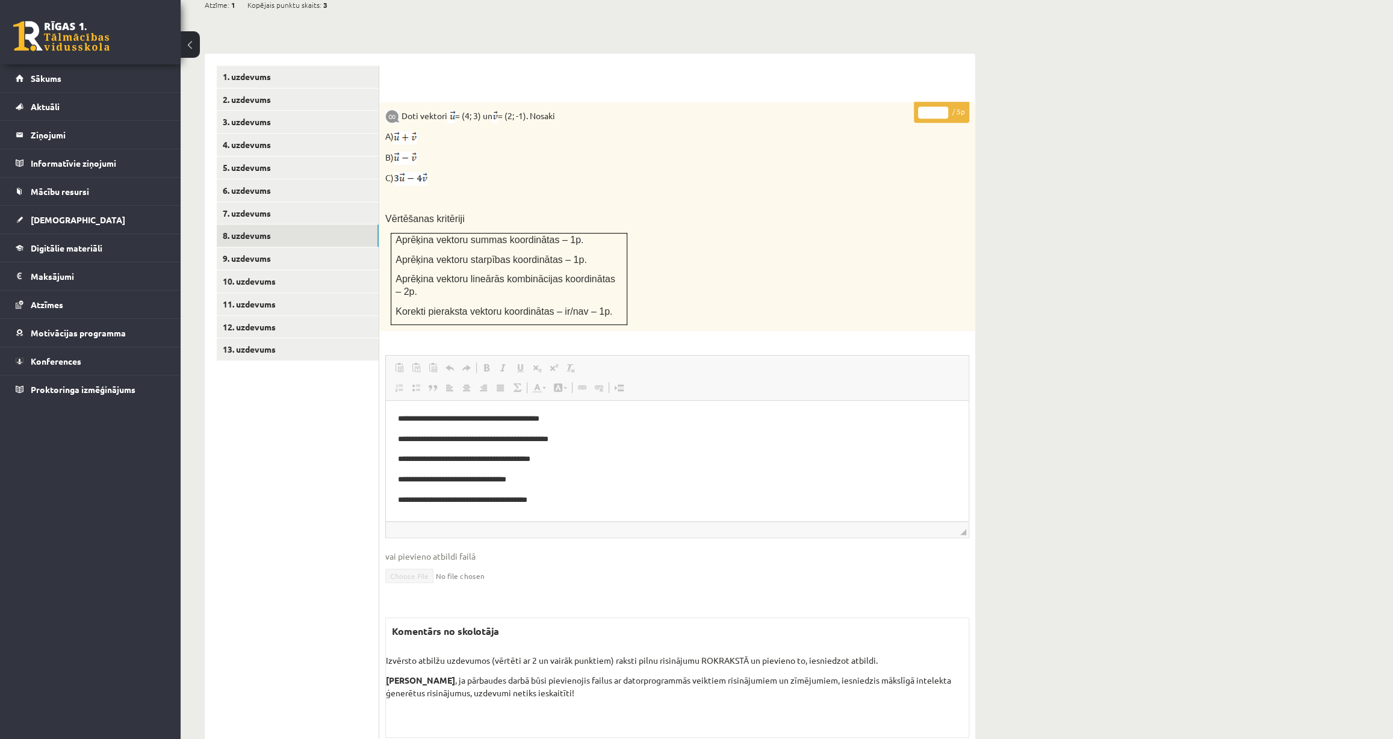
drag, startPoint x: 647, startPoint y: 328, endPoint x: 620, endPoint y: 322, distance: 27.0
click at [620, 359] on span "Вставить Комбинация клавиш Ctrl+V Вставить только текст Комбинация клавиш Ctrl+…" at bounding box center [677, 369] width 573 height 20
click at [237, 247] on link "9. uzdevums" at bounding box center [298, 258] width 162 height 22
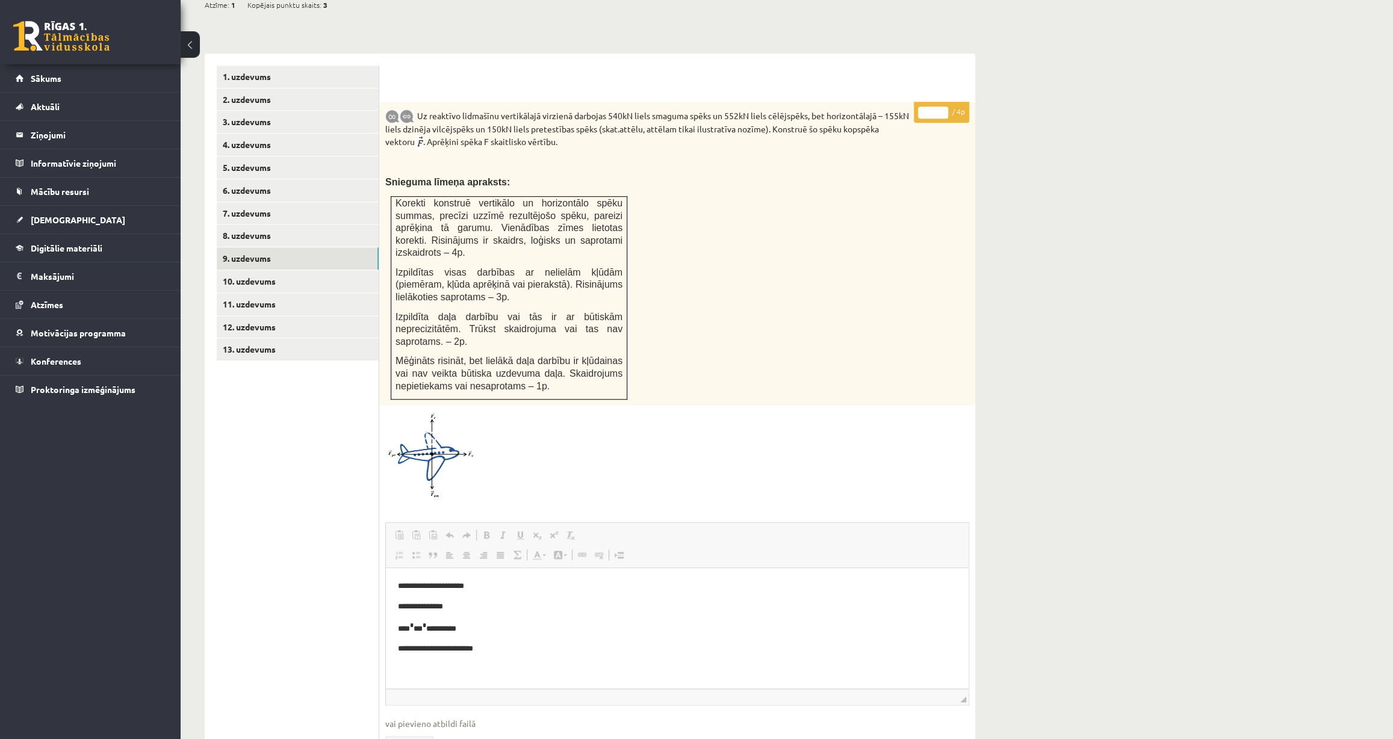
scroll to position [0, 0]
click at [45, 246] on span "Digitālie materiāli" at bounding box center [67, 248] width 72 height 11
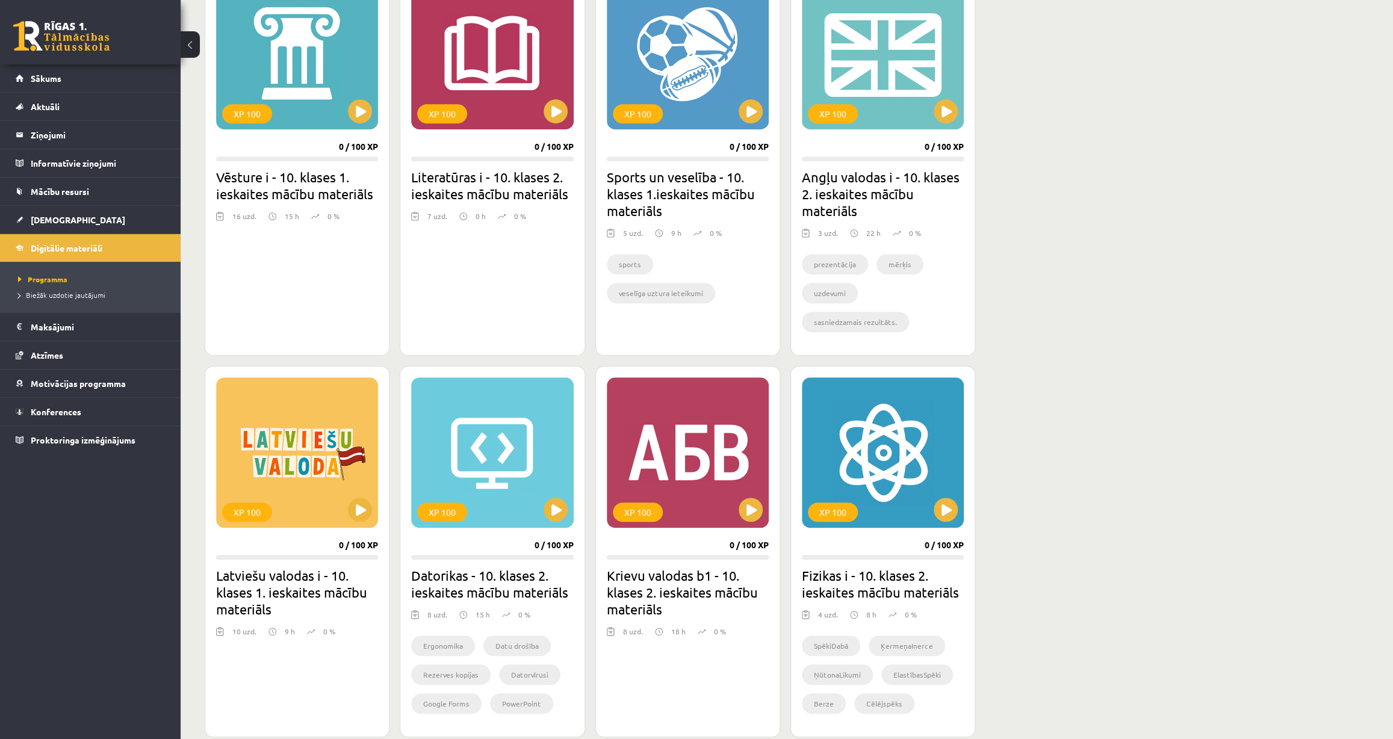
scroll to position [383, 0]
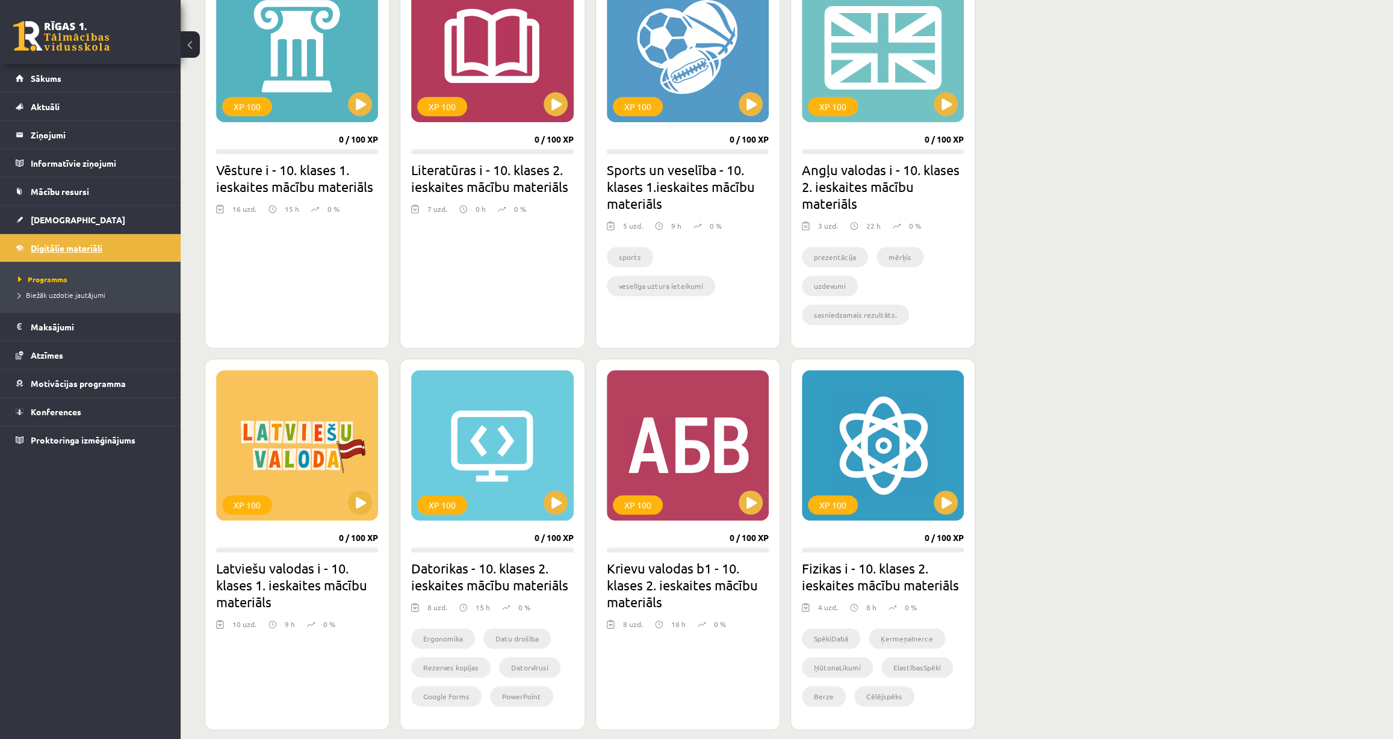
click at [101, 249] on span "Digitālie materiāli" at bounding box center [67, 248] width 72 height 11
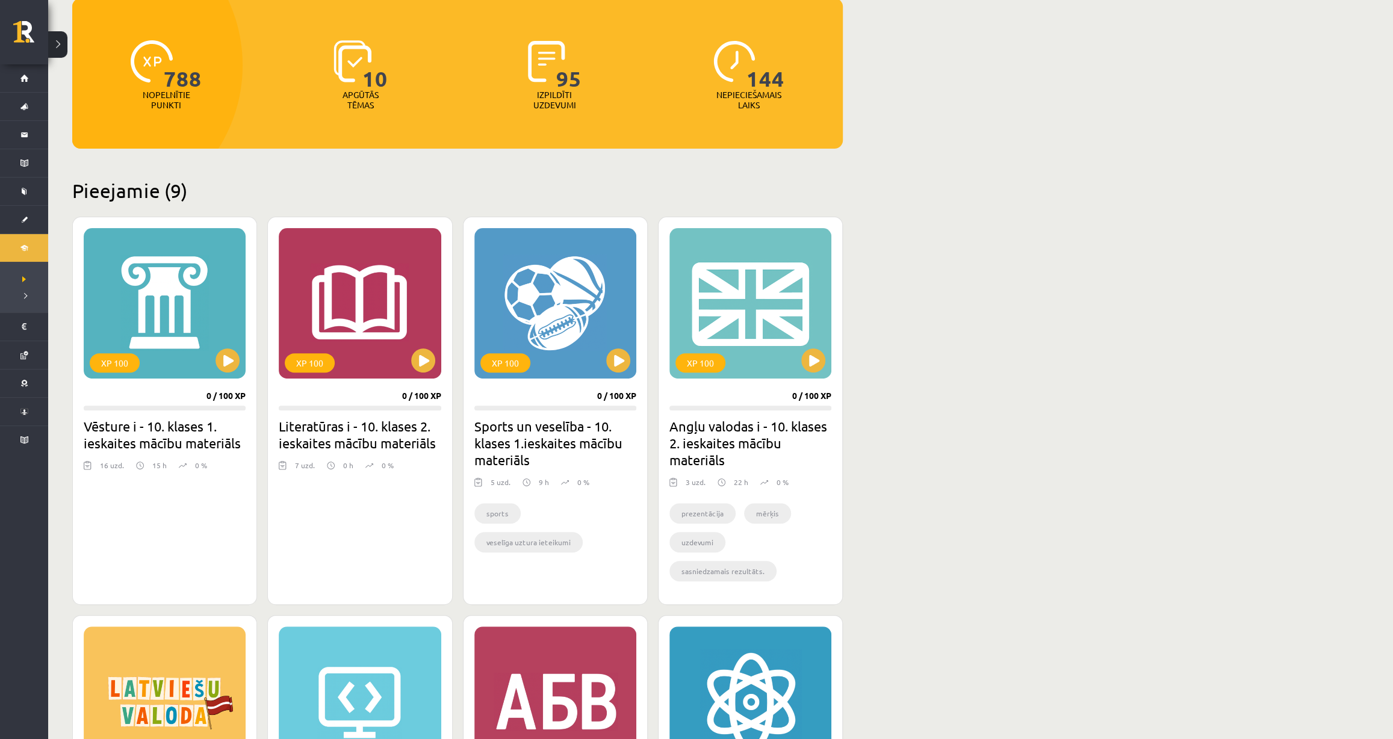
scroll to position [164, 0]
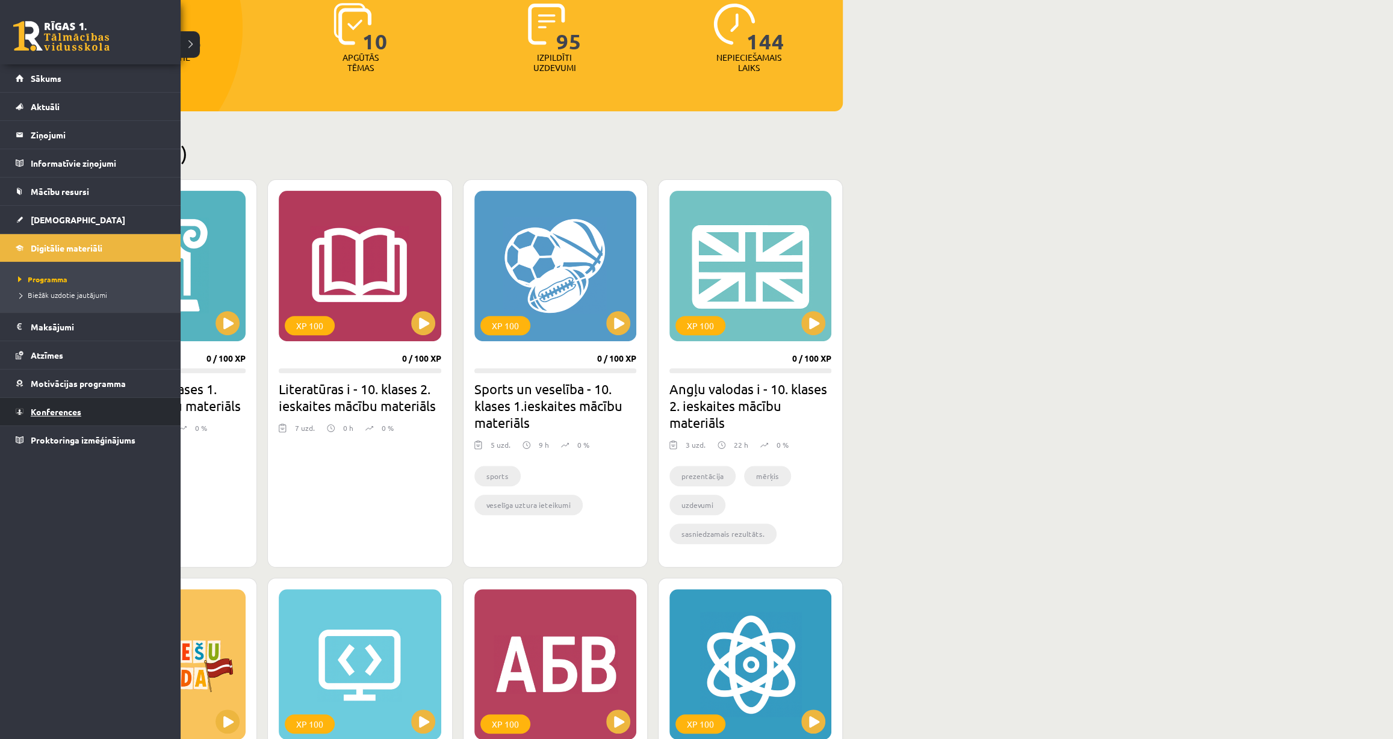
click at [67, 412] on span "Konferences" at bounding box center [56, 411] width 51 height 11
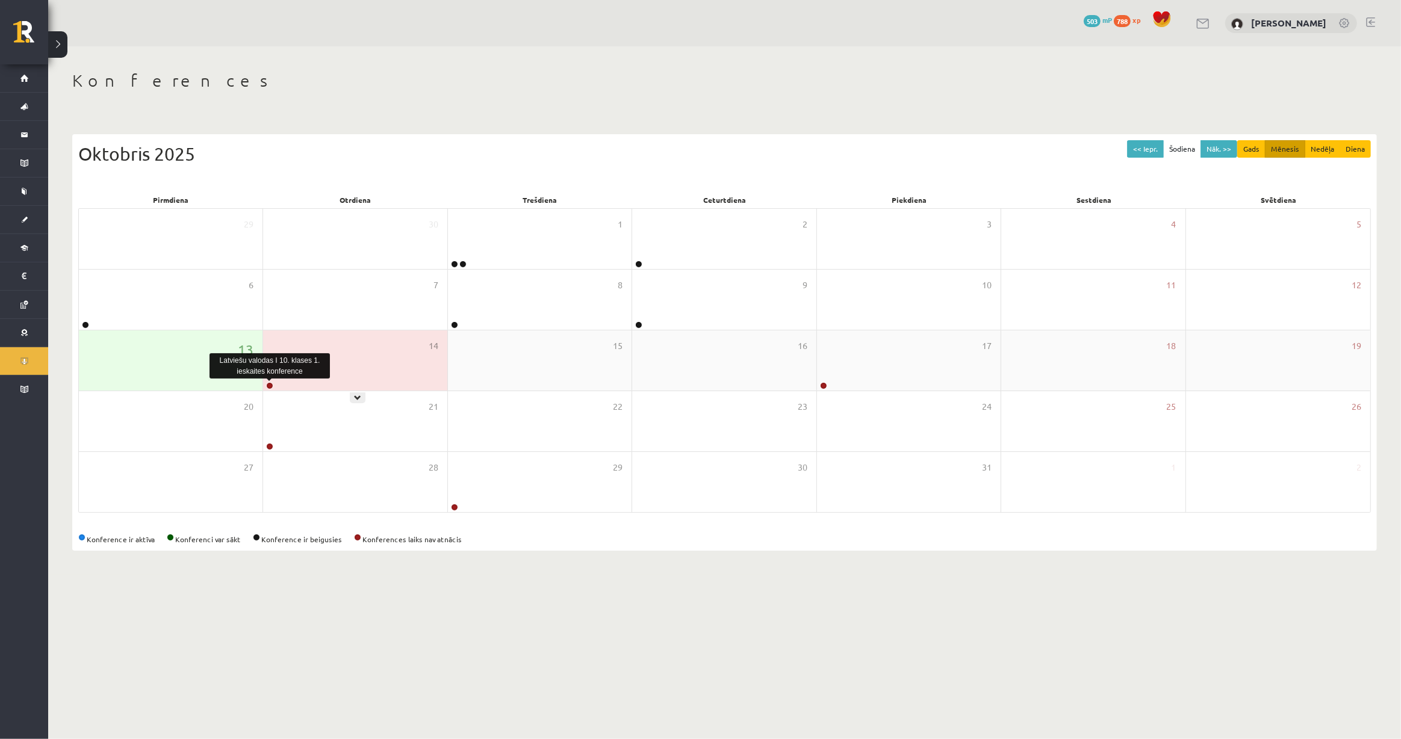
click at [266, 384] on link at bounding box center [269, 385] width 7 height 7
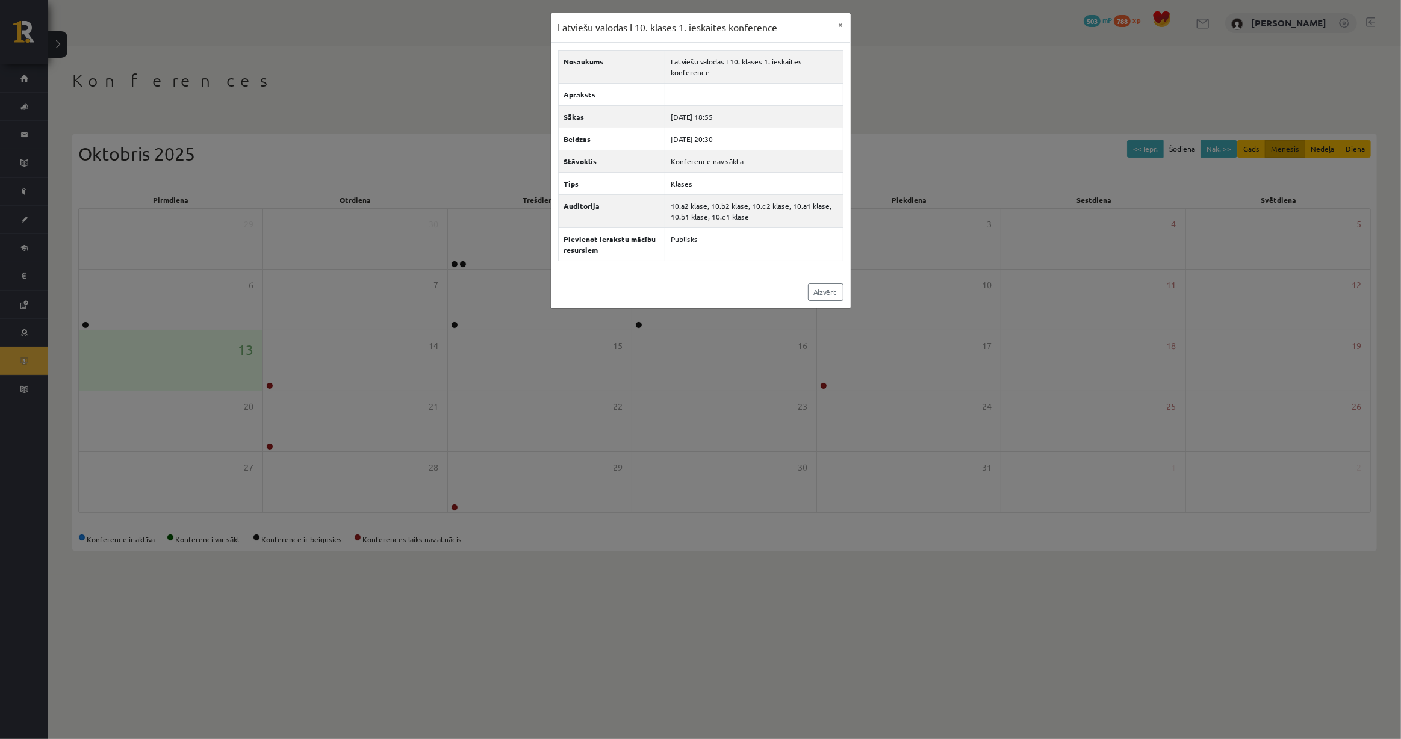
click at [496, 386] on div "Latviešu valodas I 10. klases 1. ieskaites konference × Nosaukums Latviešu valo…" at bounding box center [700, 369] width 1401 height 739
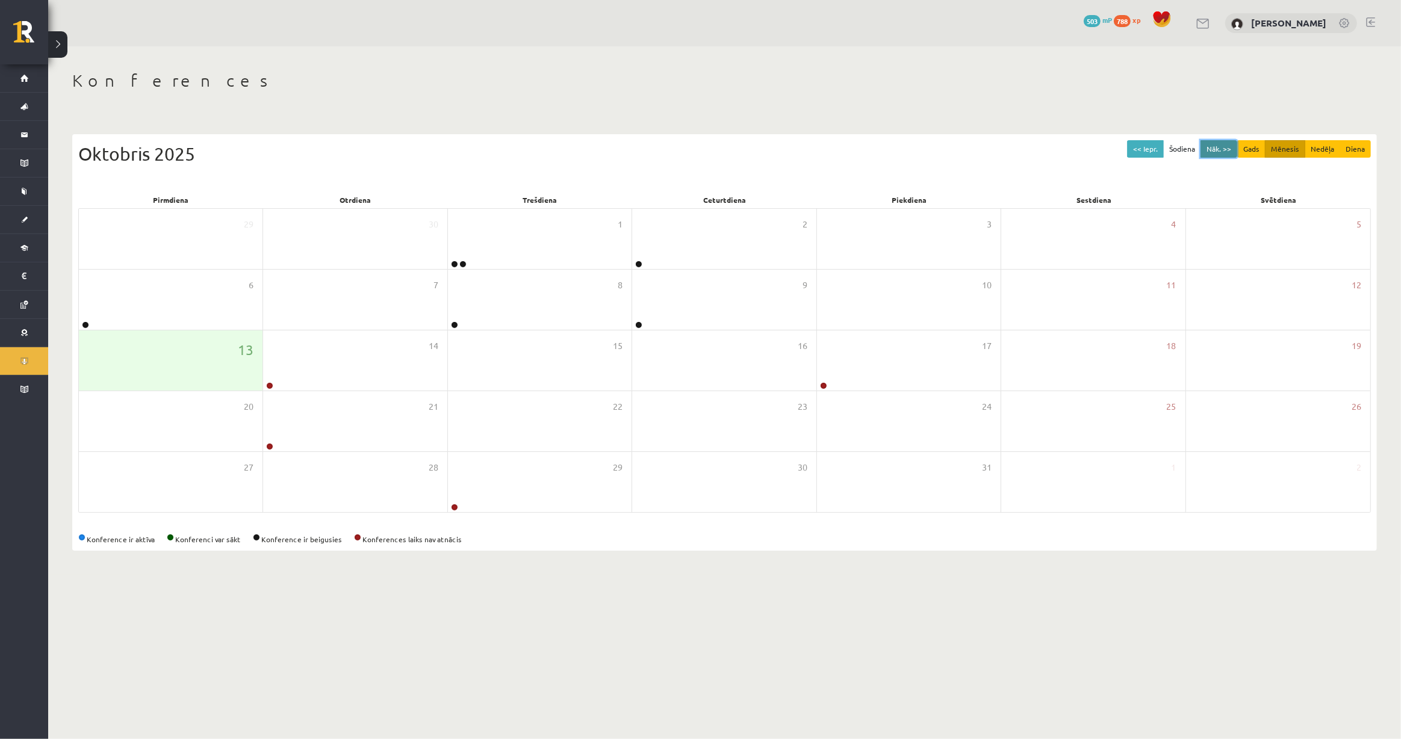
click at [1212, 149] on button "Nāk. >>" at bounding box center [1219, 148] width 37 height 17
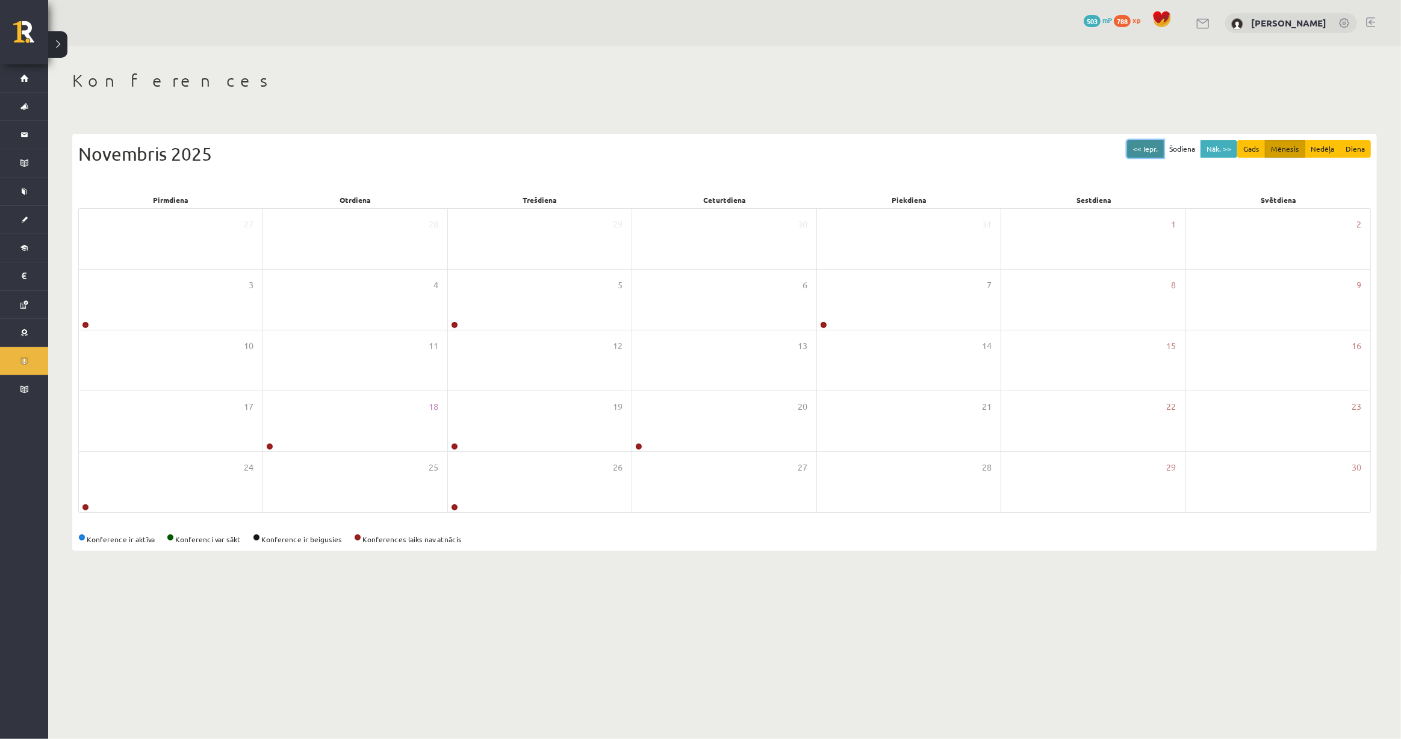
click at [1149, 153] on button "<< Iepr." at bounding box center [1145, 148] width 37 height 17
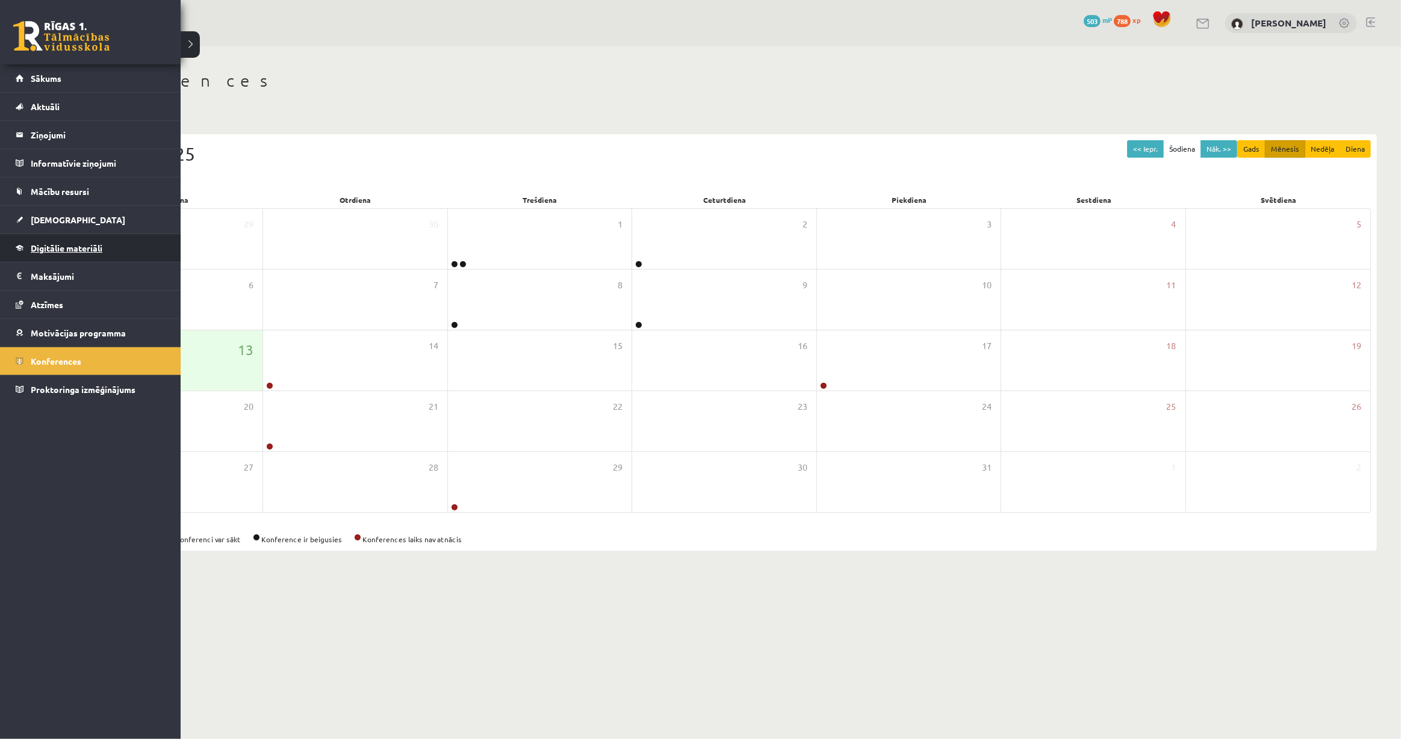
click at [76, 245] on span "Digitālie materiāli" at bounding box center [67, 248] width 72 height 11
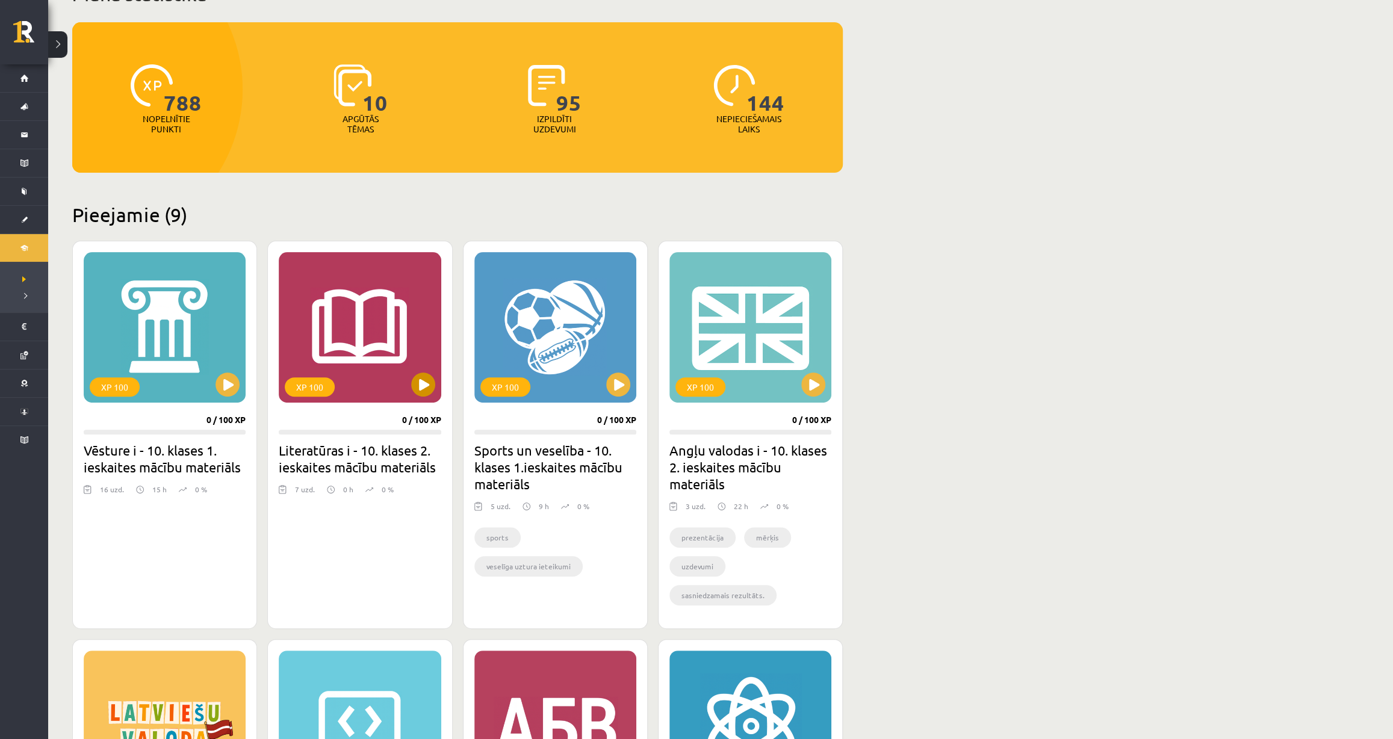
scroll to position [109, 0]
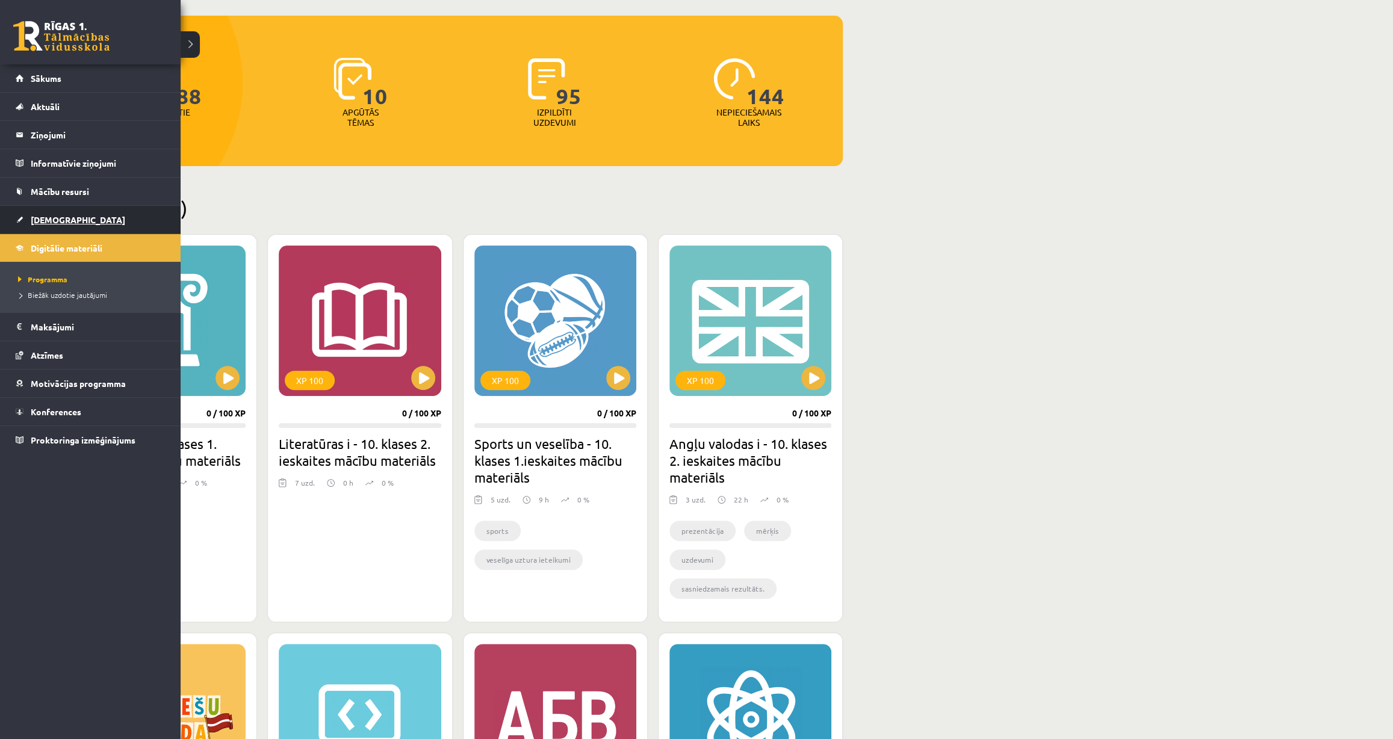
click at [57, 218] on span "[DEMOGRAPHIC_DATA]" at bounding box center [78, 219] width 95 height 11
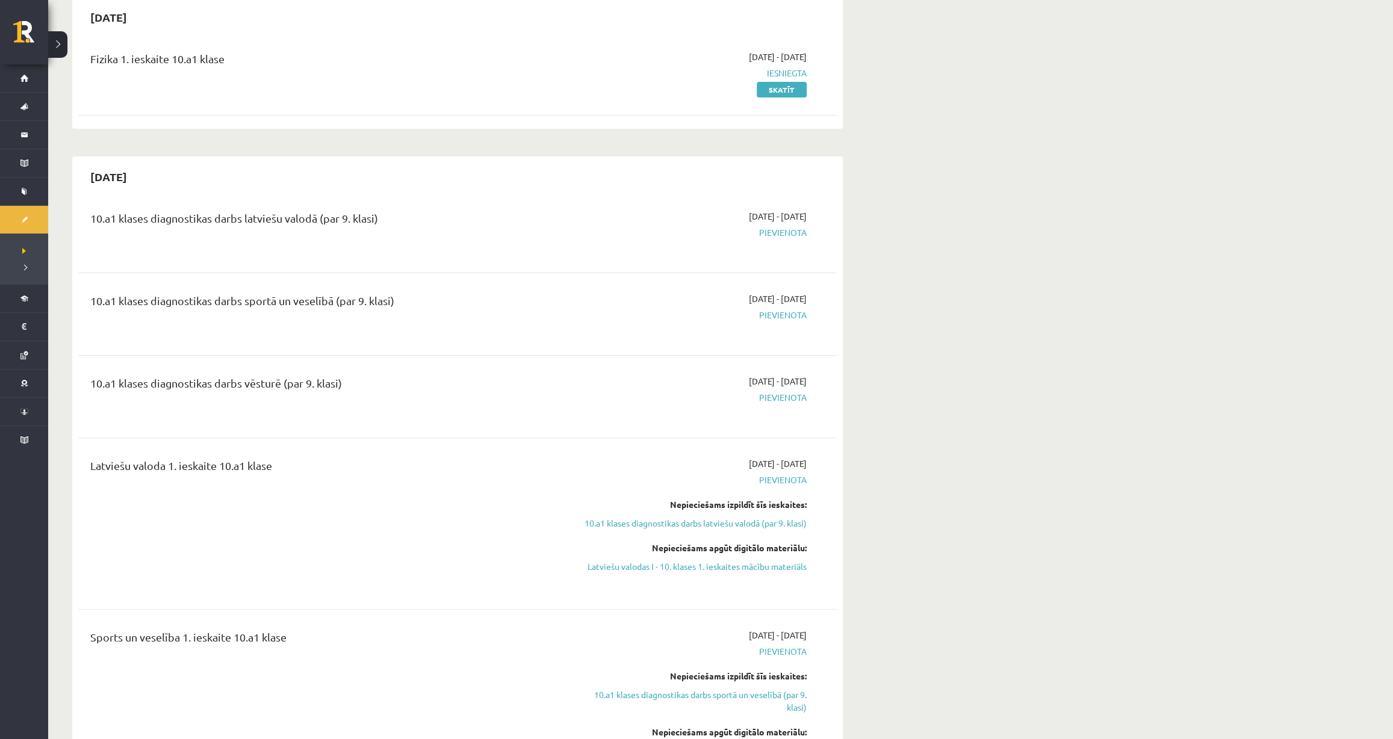
scroll to position [164, 0]
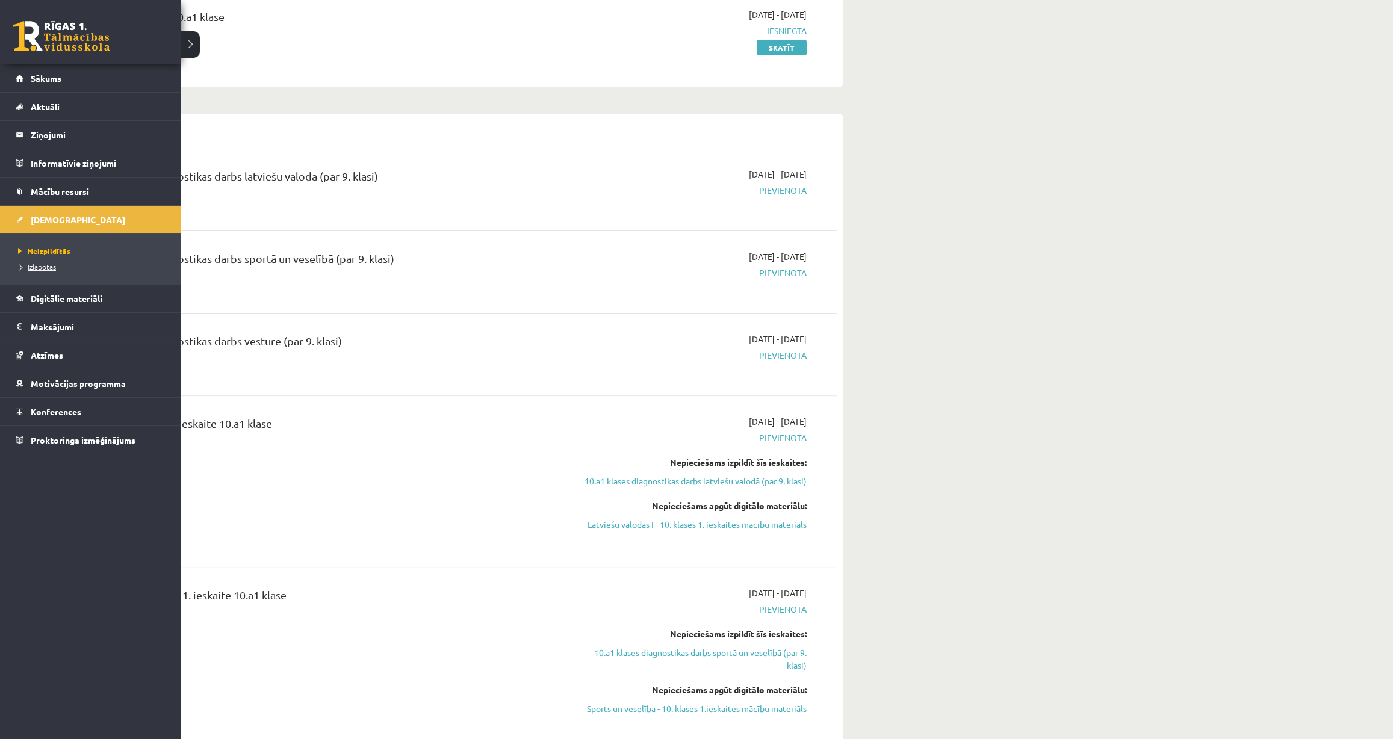
click at [34, 267] on span "Izlabotās" at bounding box center [35, 267] width 41 height 10
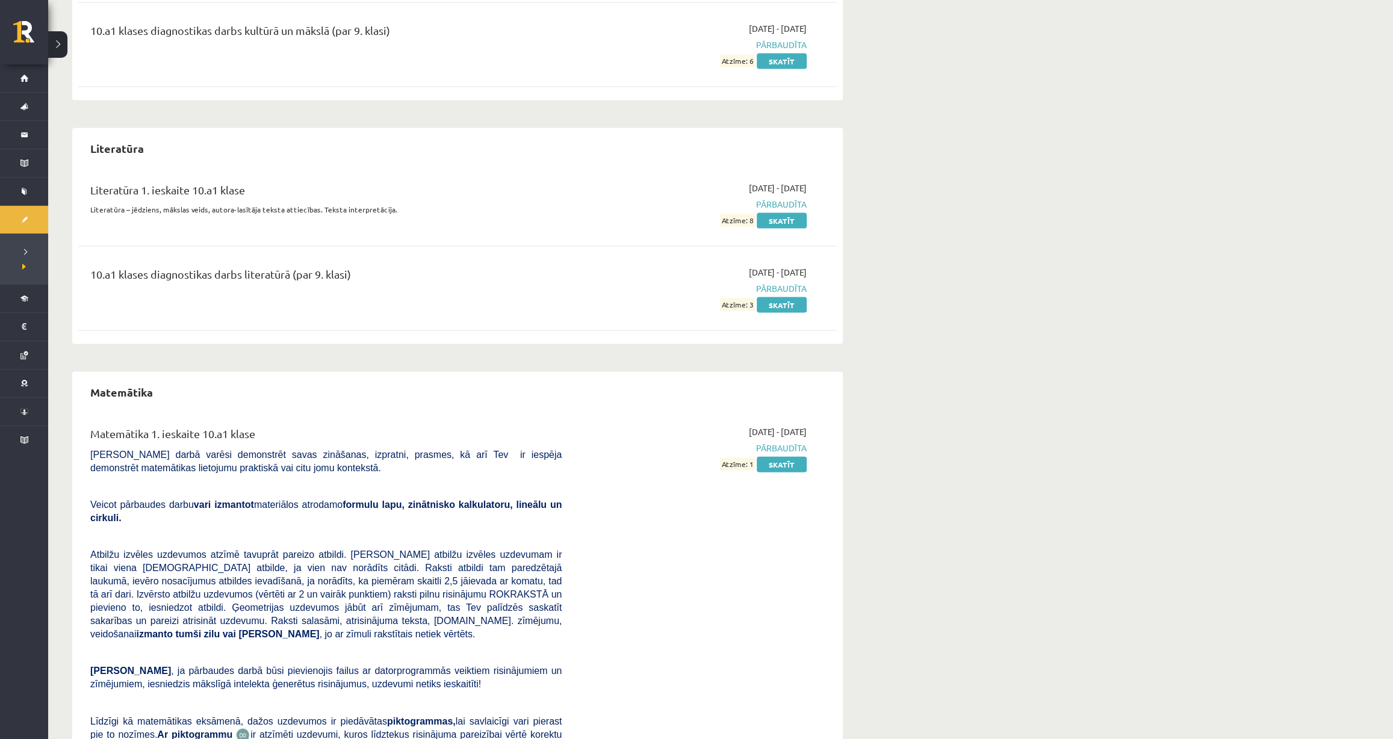
scroll to position [2025, 0]
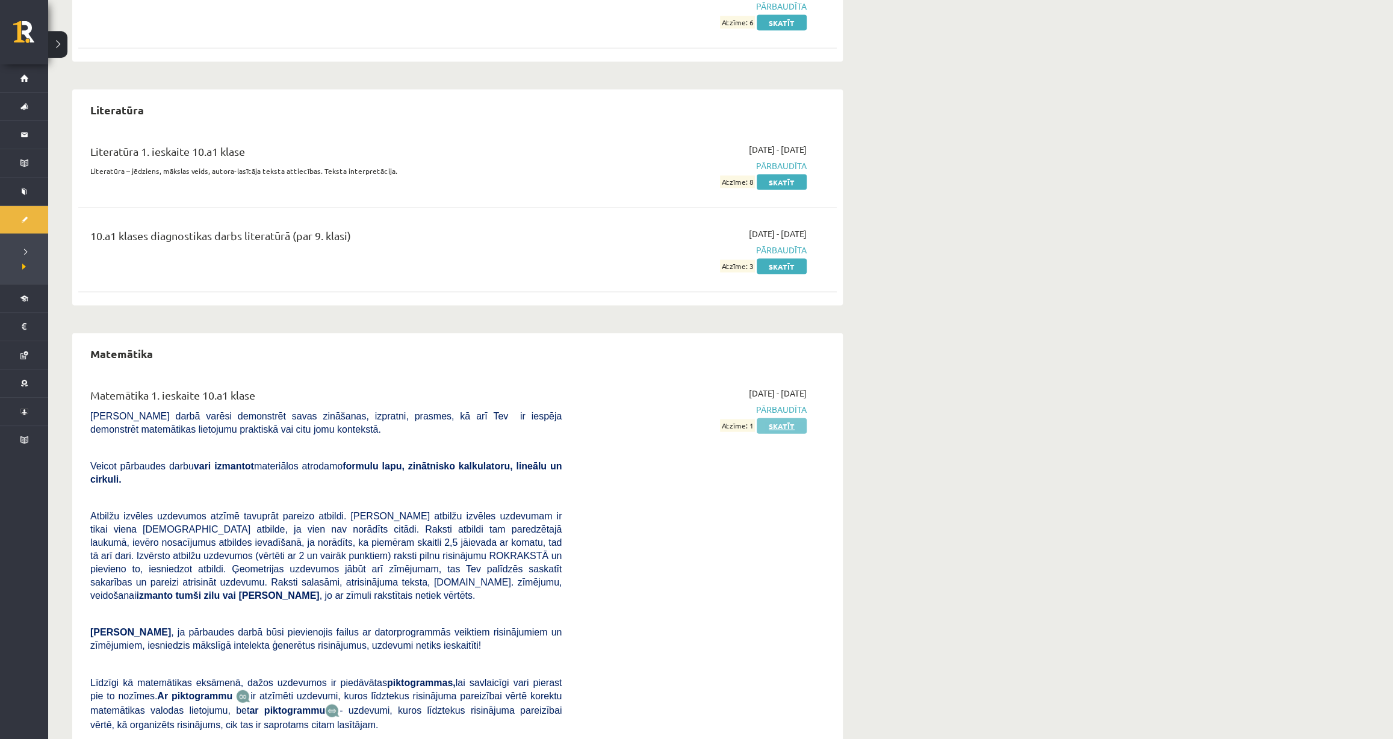
click at [799, 431] on link "Skatīt" at bounding box center [782, 426] width 50 height 16
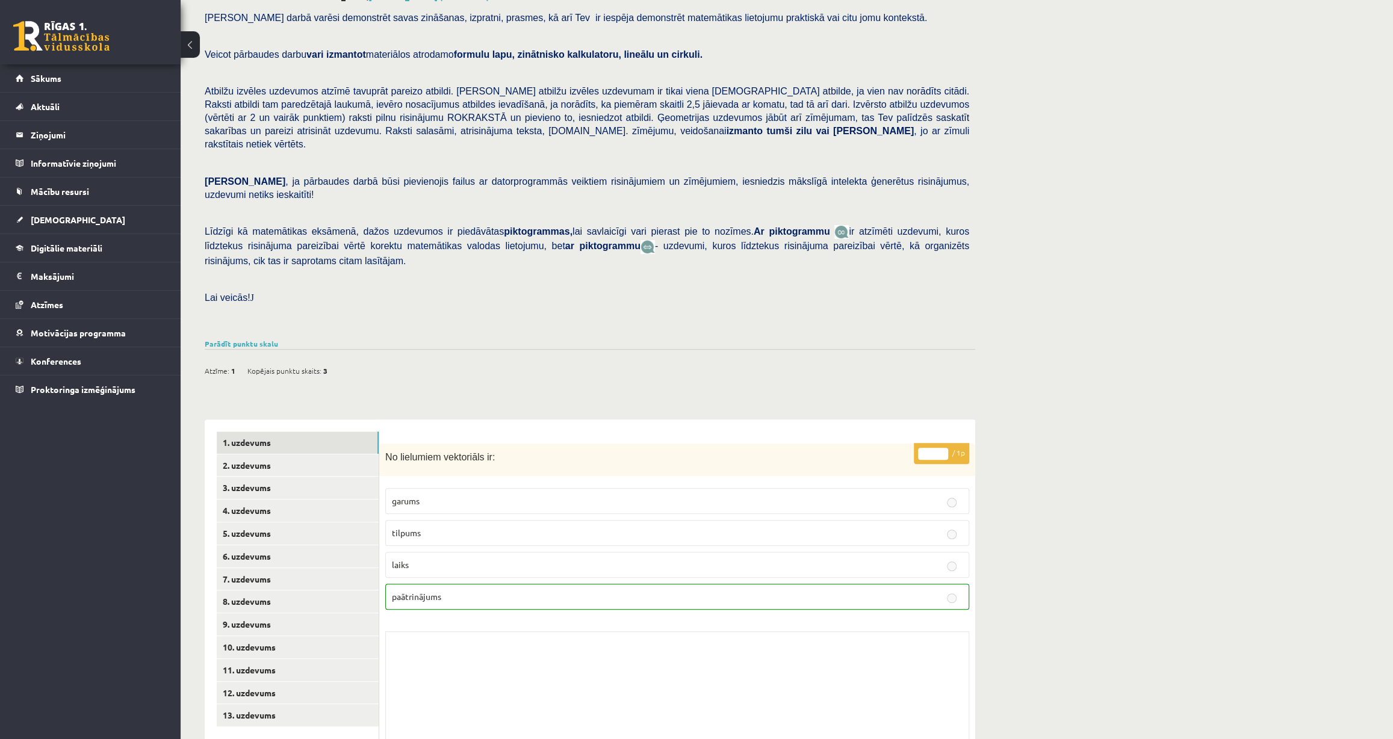
scroll to position [107, 0]
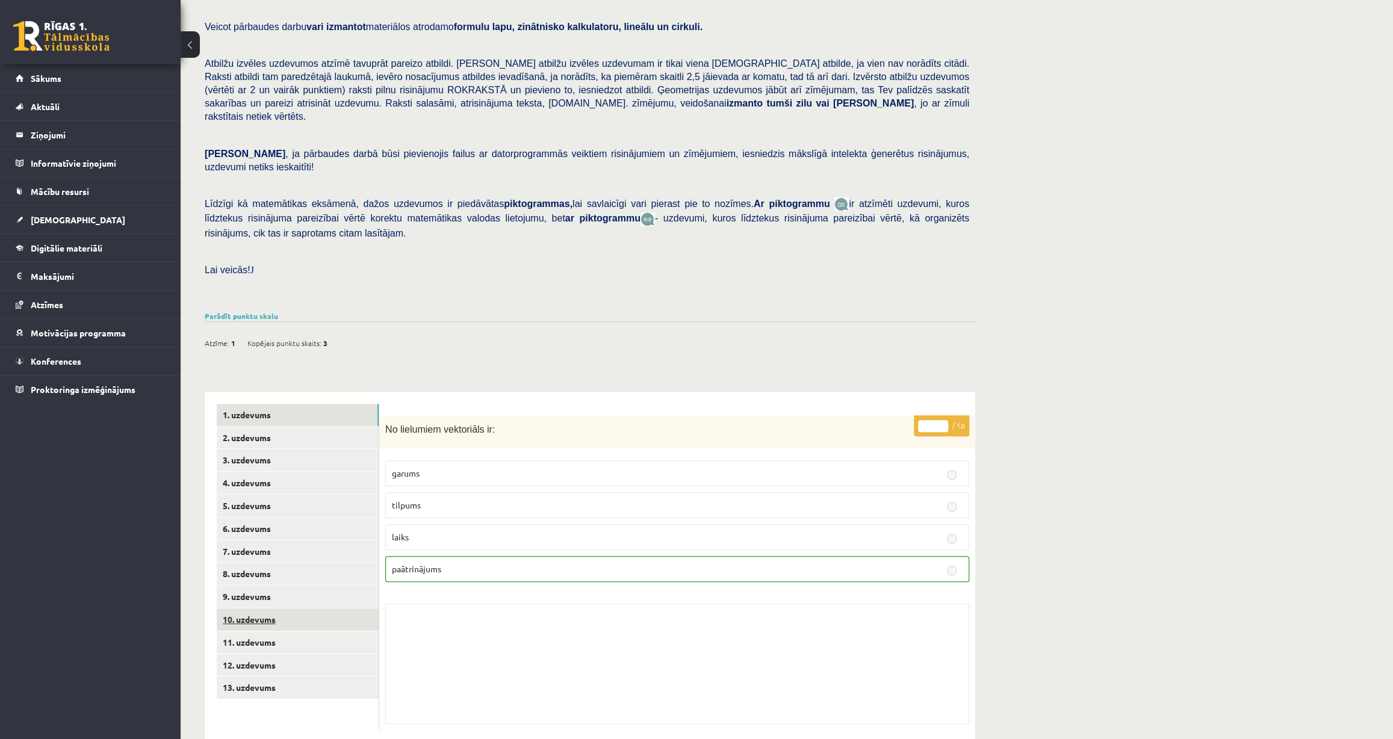
click at [241, 609] on link "10. uzdevums" at bounding box center [298, 620] width 162 height 22
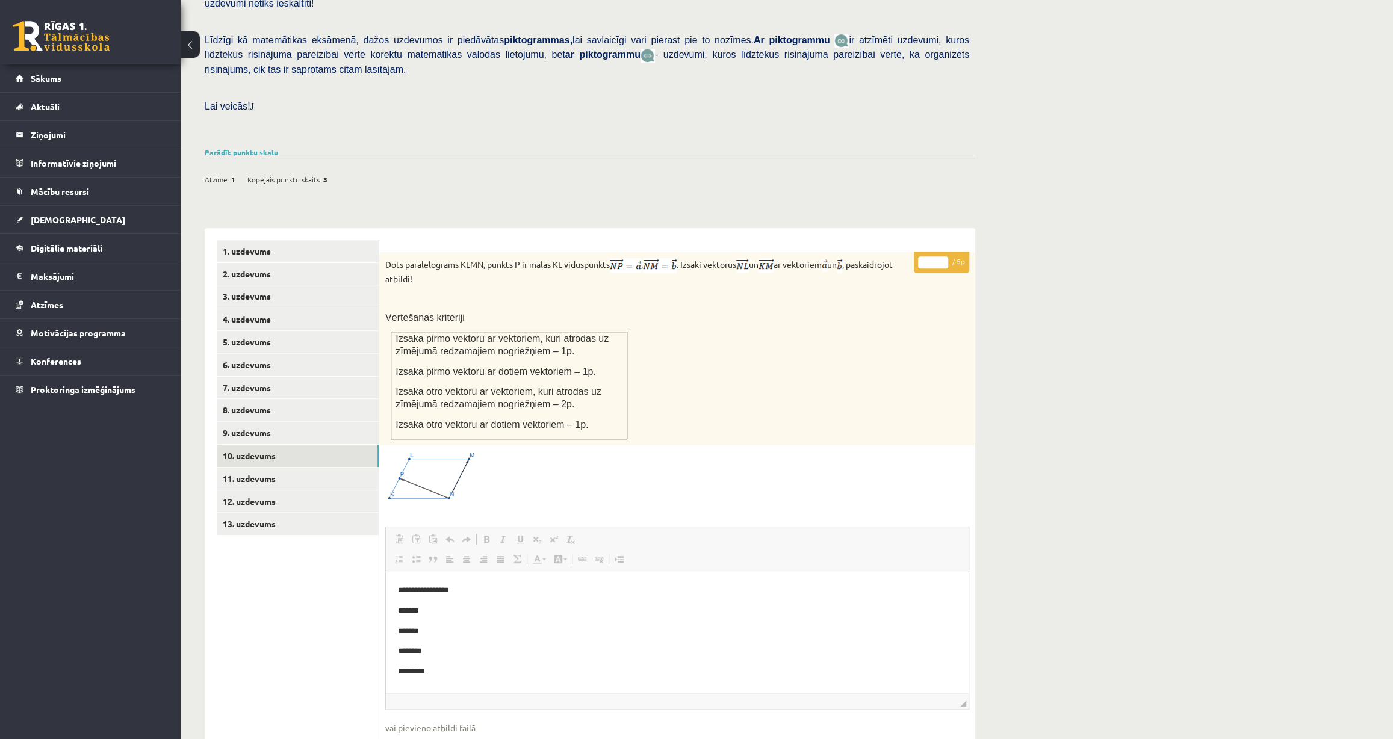
scroll to position [0, 0]
click at [265, 468] on link "11. uzdevums" at bounding box center [298, 479] width 162 height 22
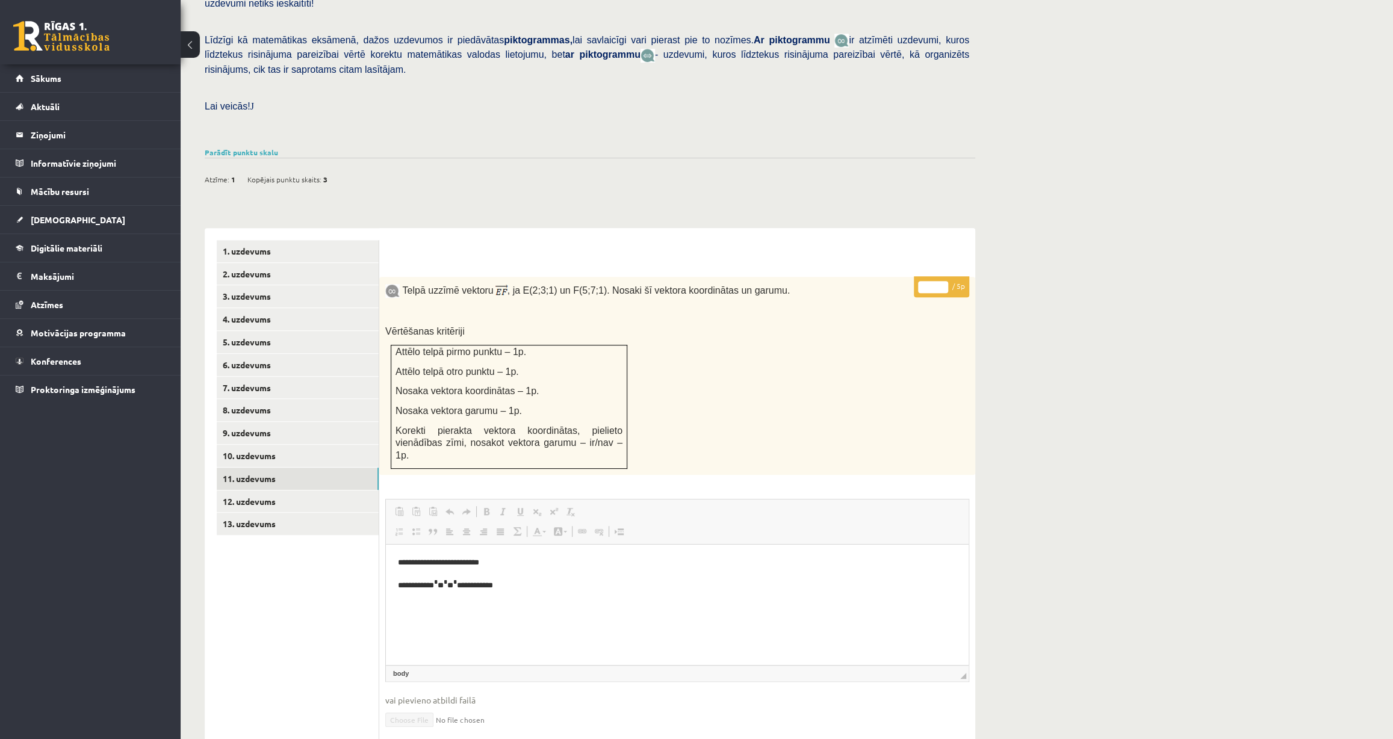
drag, startPoint x: 549, startPoint y: 593, endPoint x: 443, endPoint y: 564, distance: 110.0
click at [443, 564] on p "**********" at bounding box center [677, 563] width 559 height 13
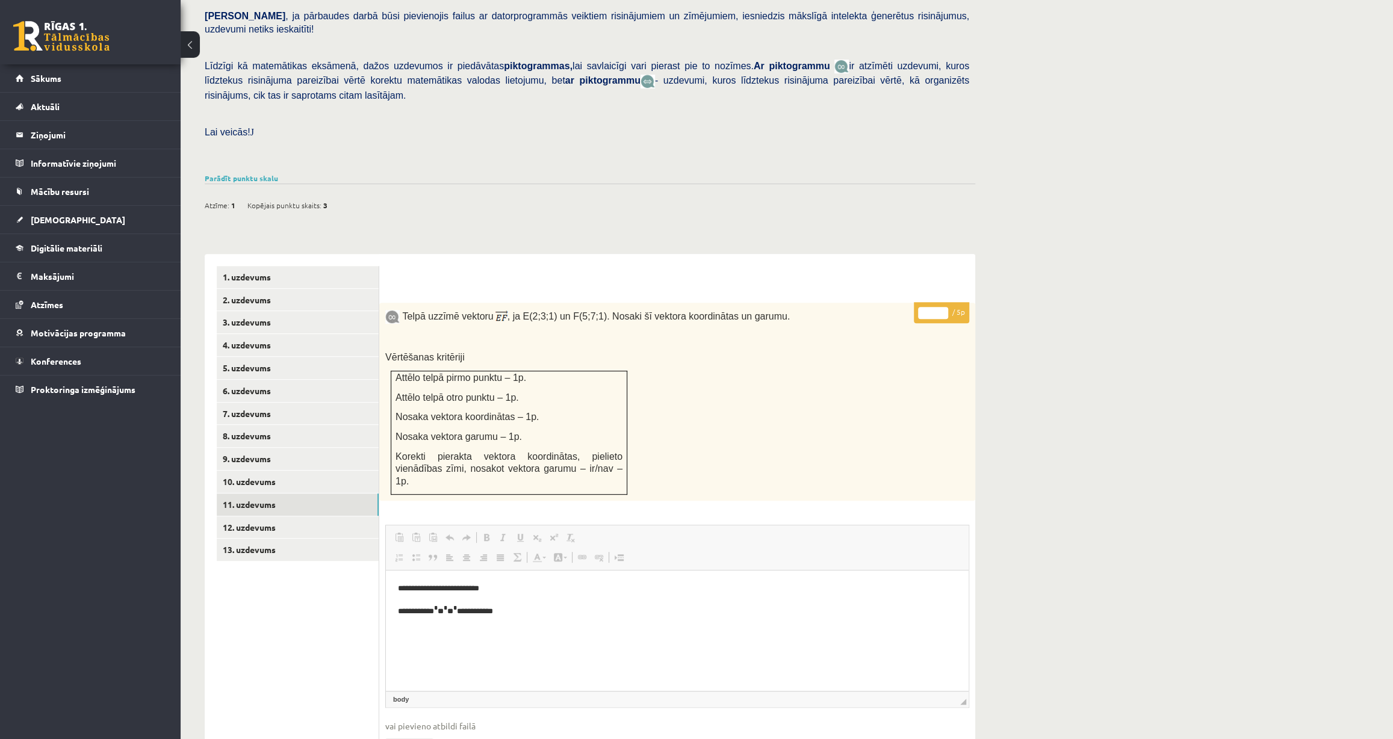
scroll to position [217, 0]
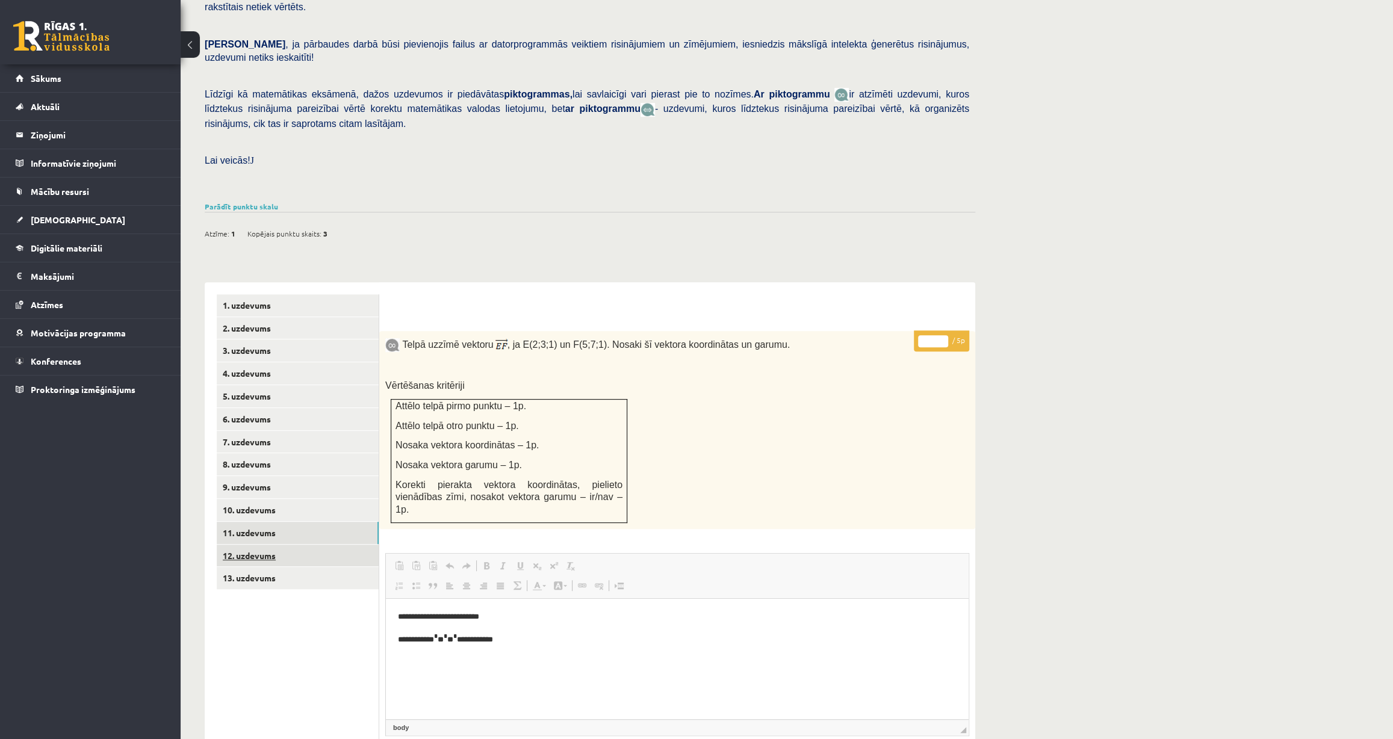
click at [248, 545] on link "12. uzdevums" at bounding box center [298, 556] width 162 height 22
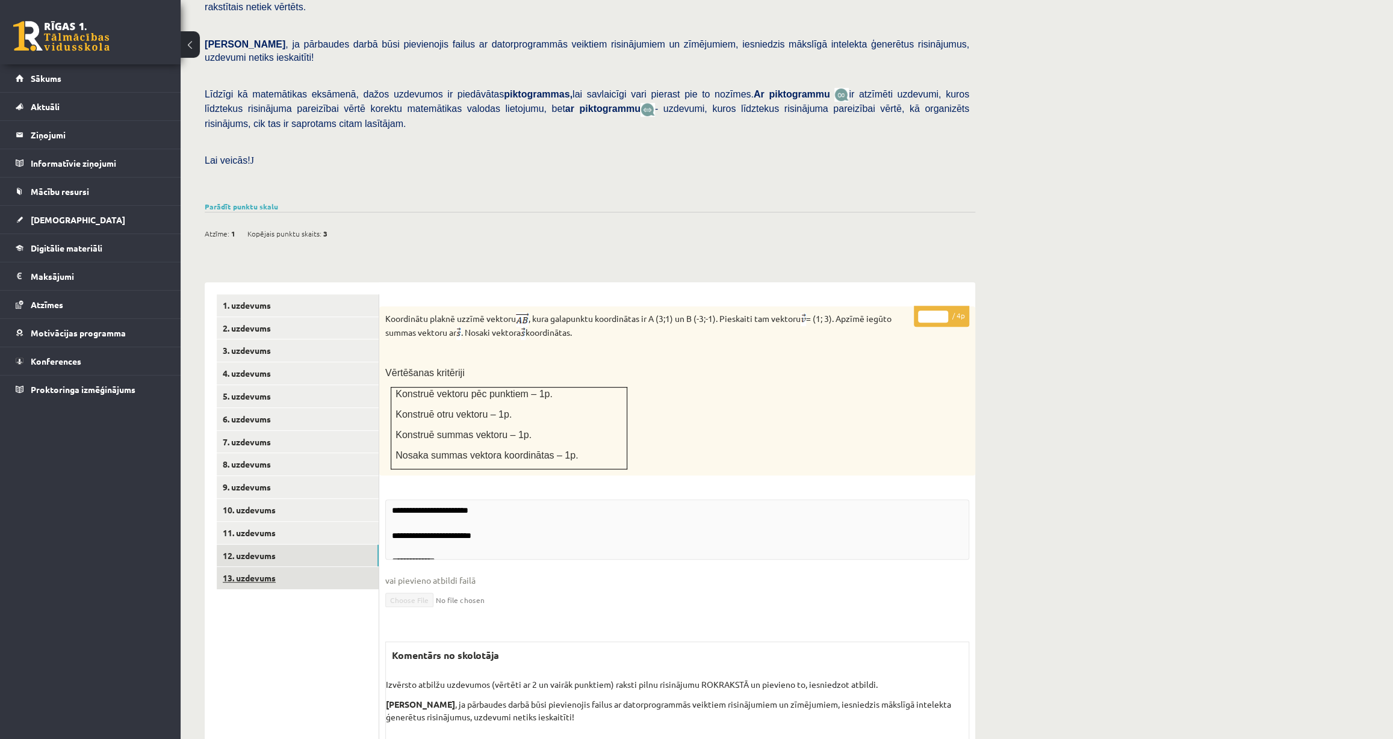
click at [249, 567] on link "13. uzdevums" at bounding box center [298, 578] width 162 height 22
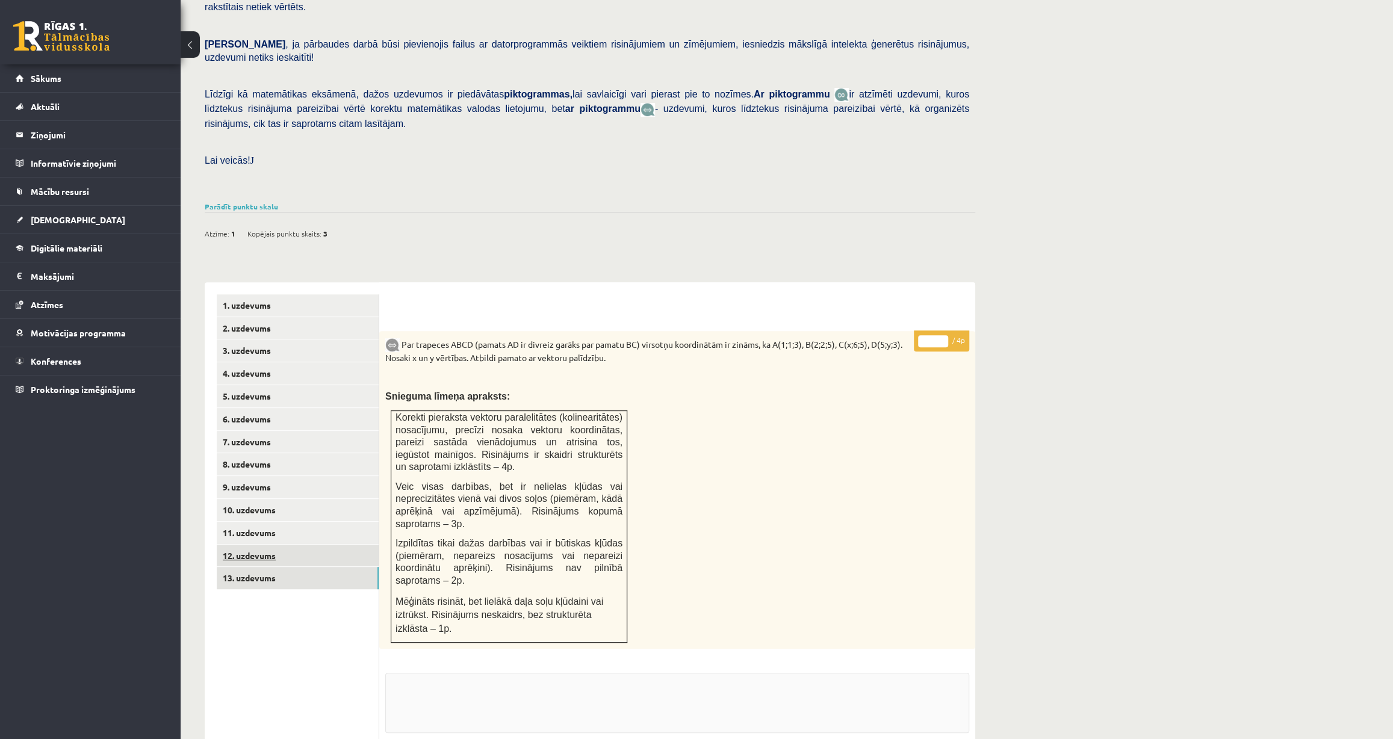
click at [255, 545] on link "12. uzdevums" at bounding box center [298, 556] width 162 height 22
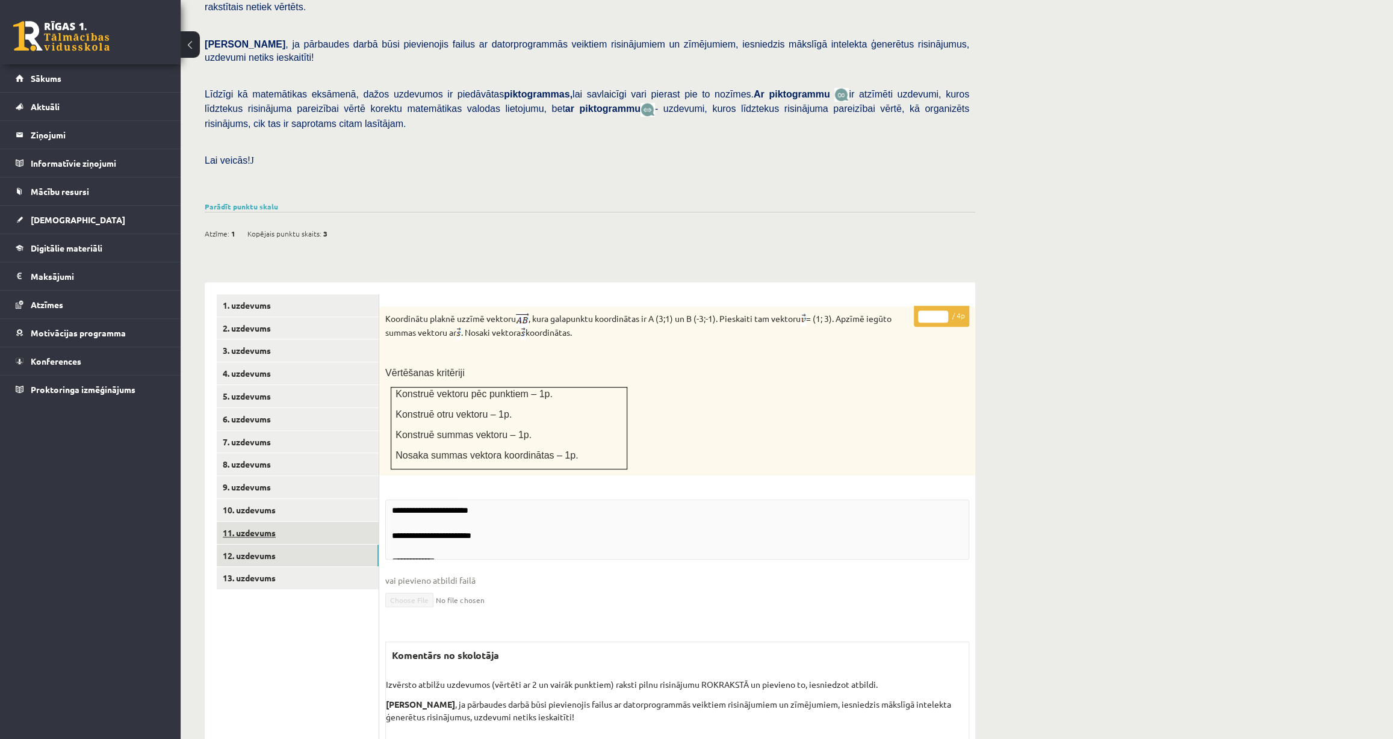
click at [266, 522] on link "11. uzdevums" at bounding box center [298, 533] width 162 height 22
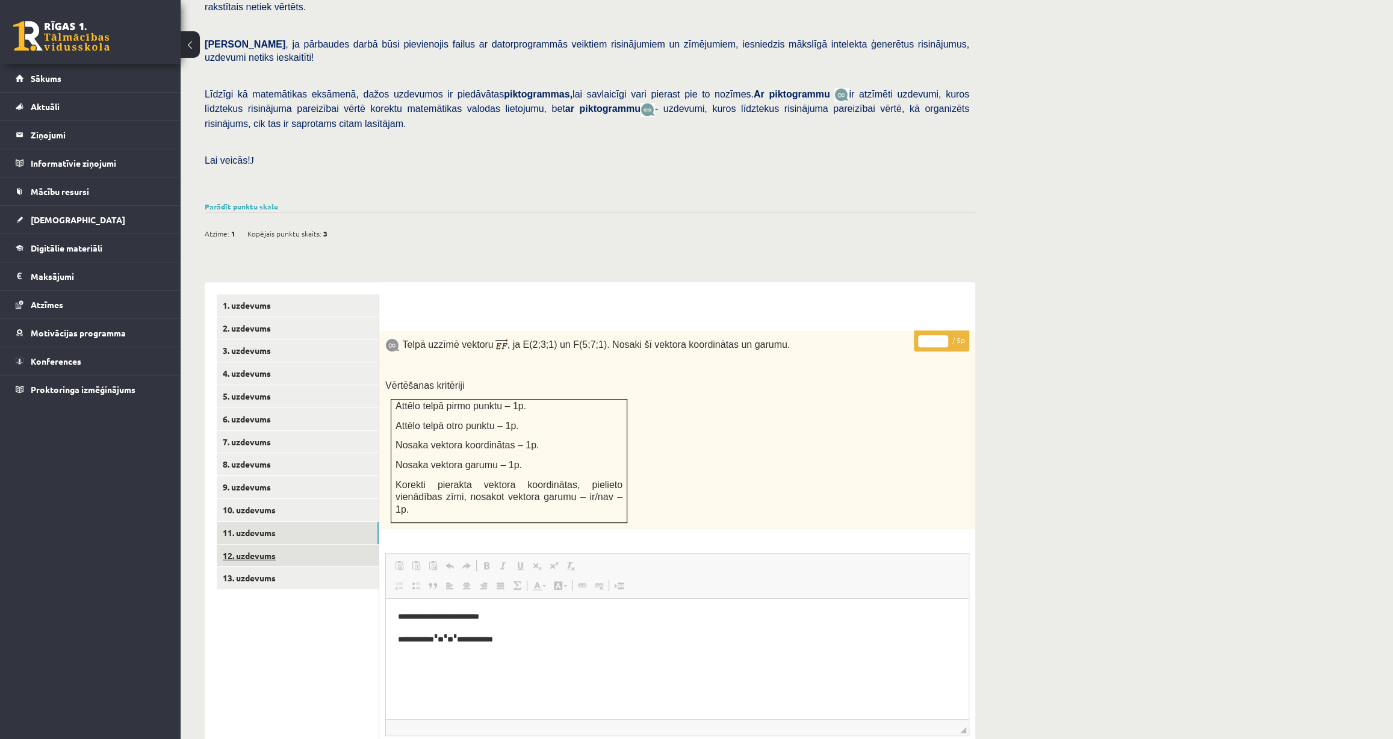
scroll to position [0, 0]
click at [256, 545] on link "12. uzdevums" at bounding box center [298, 556] width 162 height 22
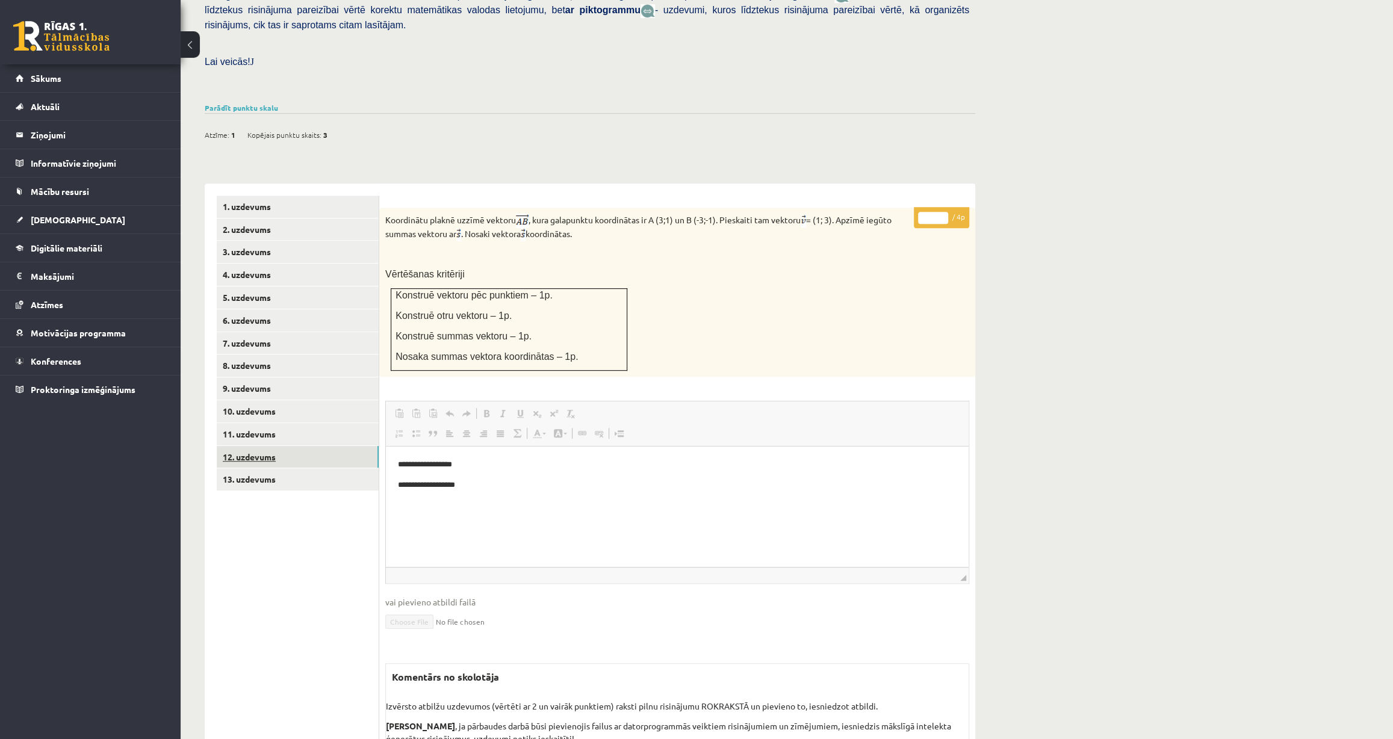
scroll to position [375, 0]
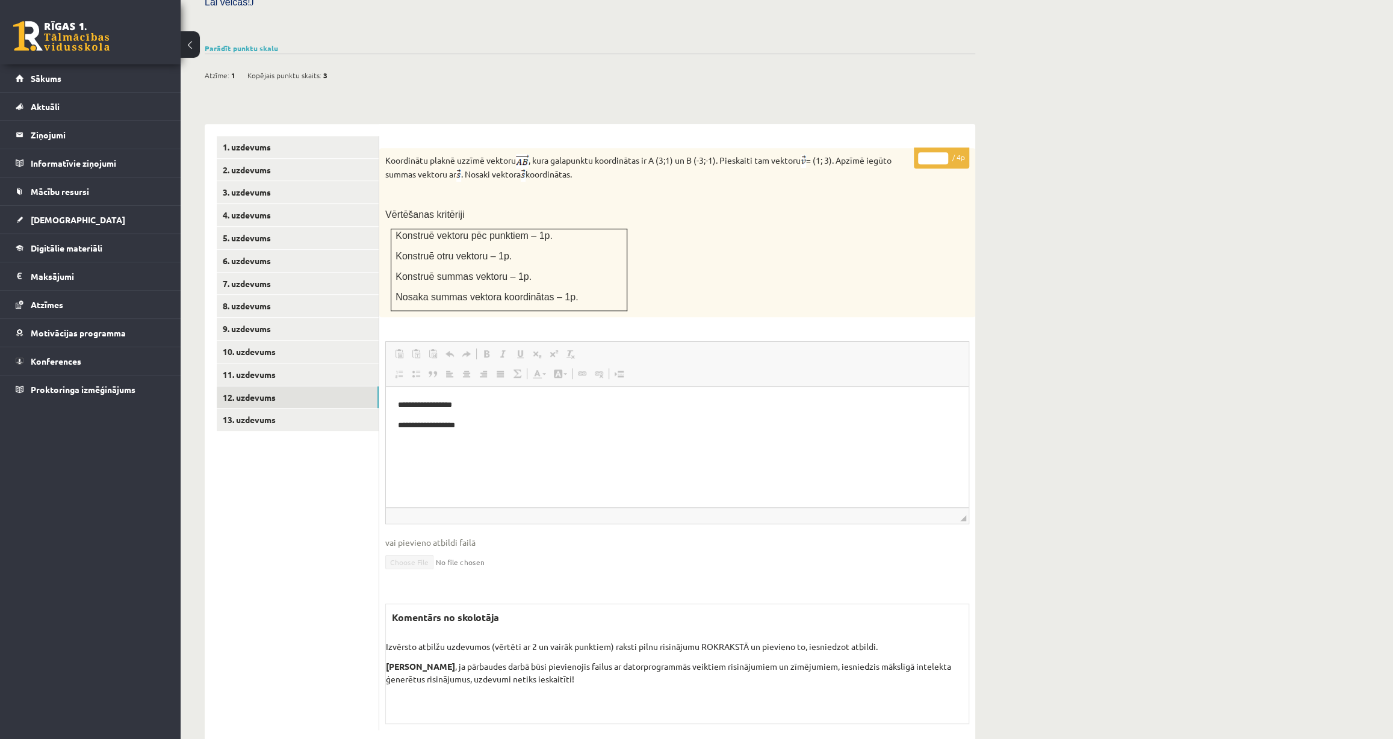
click at [349, 83] on div "Matemātika 1. ieskaite 10.a1 klase_2025 , [PERSON_NAME] (10.a1 klase) [PERSON_N…" at bounding box center [590, 218] width 819 height 1095
click at [897, 275] on div "Koordinātu plaknē uzzīmē vektoru , kura galapunktu koordinātas ir A (3;1) un B …" at bounding box center [677, 233] width 596 height 170
click at [987, 299] on div "Matemātika 1. ieskaite 10.a1 klase_2025 , [PERSON_NAME] (10.a1 klase) [PERSON_N…" at bounding box center [590, 218] width 819 height 1095
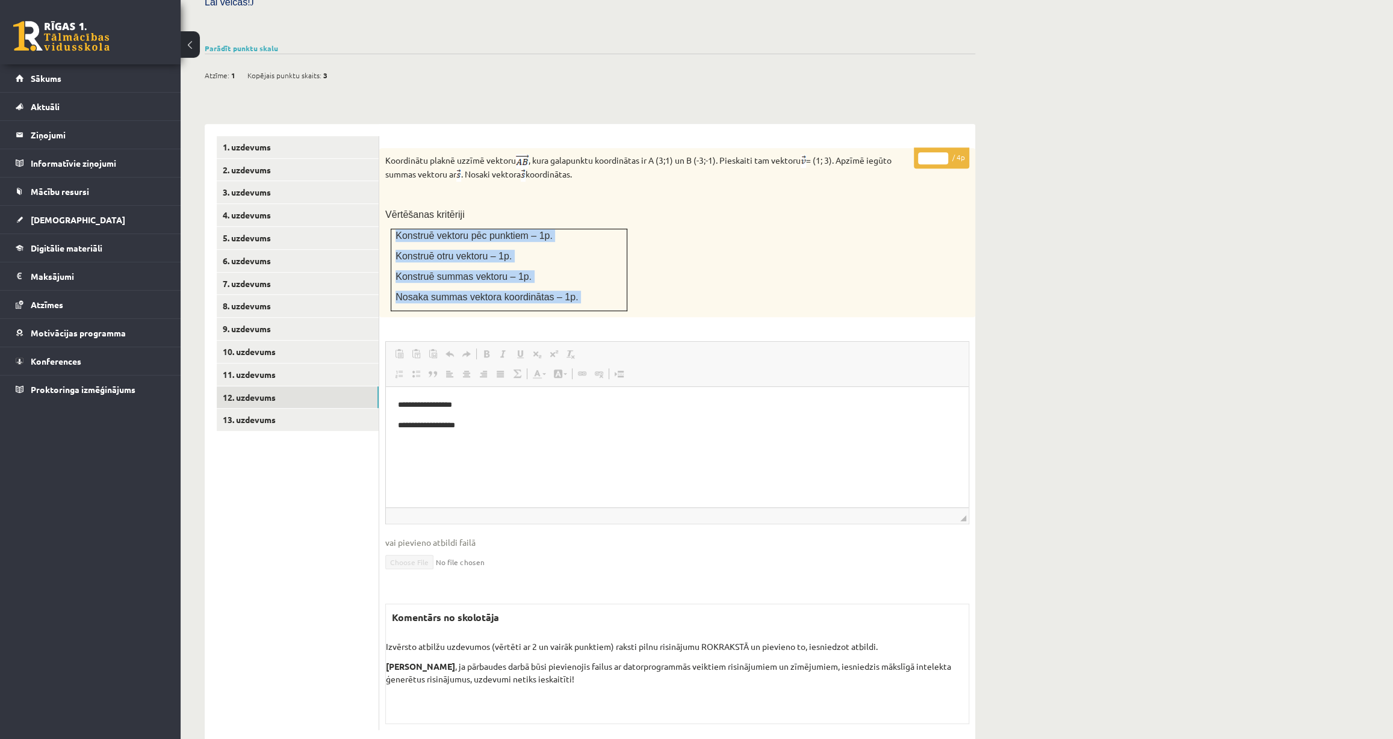
click at [1127, 309] on div "Matemātika 1. ieskaite 10.a1 klase_2025 , [PERSON_NAME] (10.a1 klase) [PERSON_N…" at bounding box center [787, 218] width 1213 height 1095
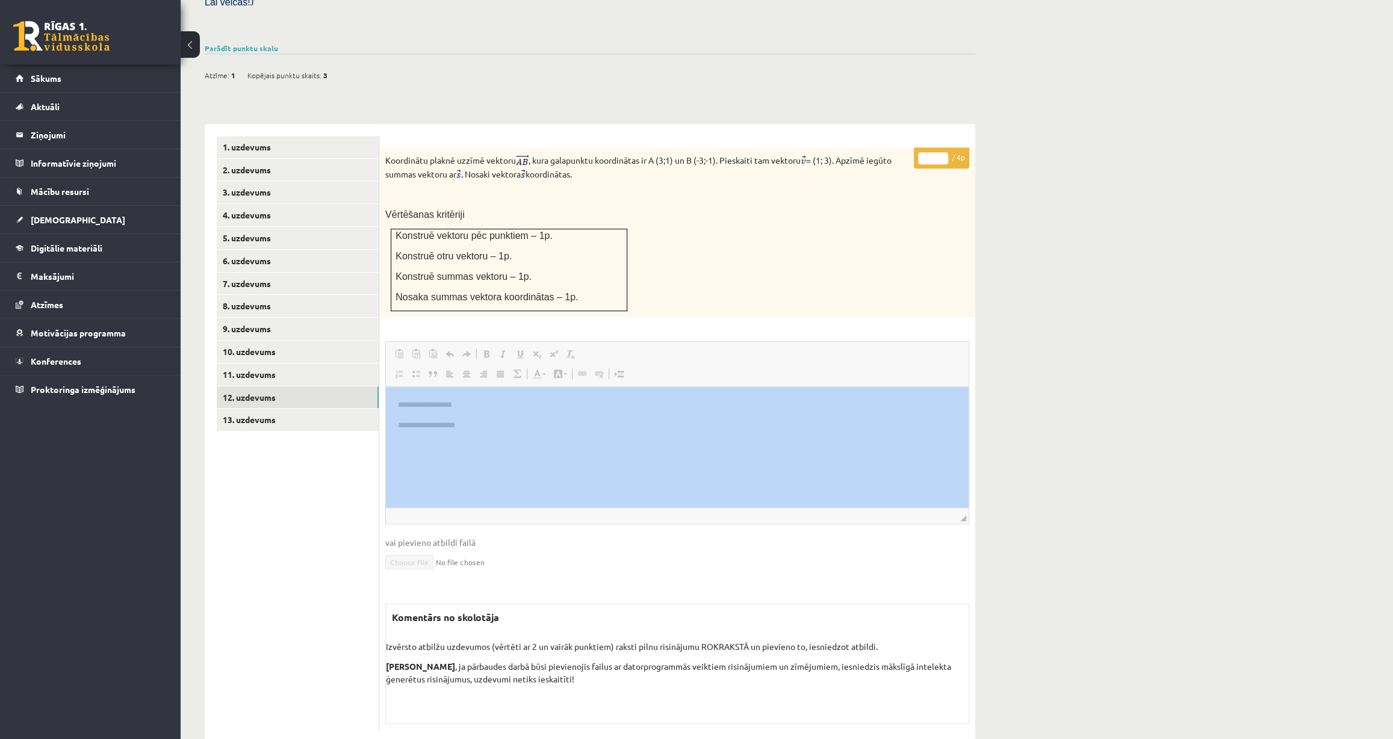
click at [1127, 309] on div "Matemātika 1. ieskaite 10.a1 klase_2025 , [PERSON_NAME] (10.a1 klase) [PERSON_N…" at bounding box center [787, 218] width 1213 height 1095
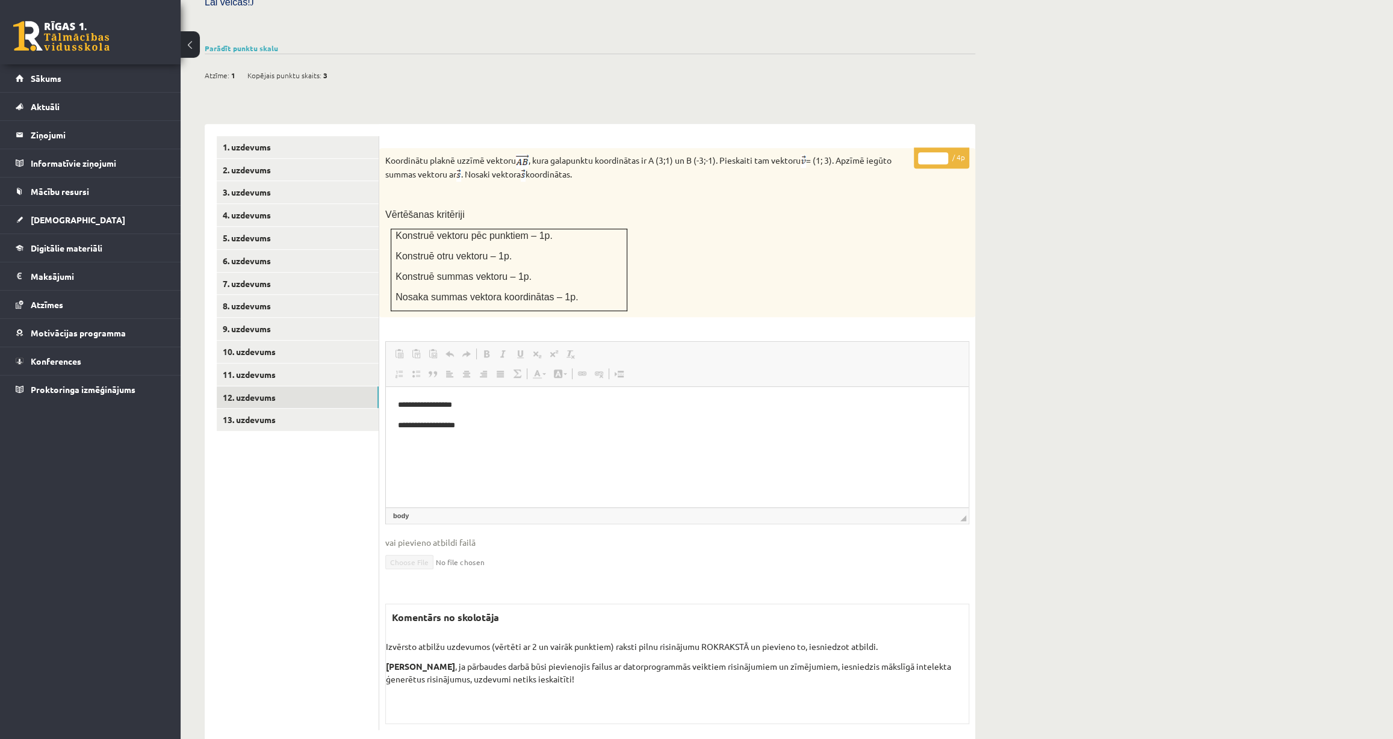
click at [819, 464] on html "**********" at bounding box center [677, 425] width 583 height 77
click at [51, 132] on legend "Ziņojumi 0" at bounding box center [98, 135] width 135 height 28
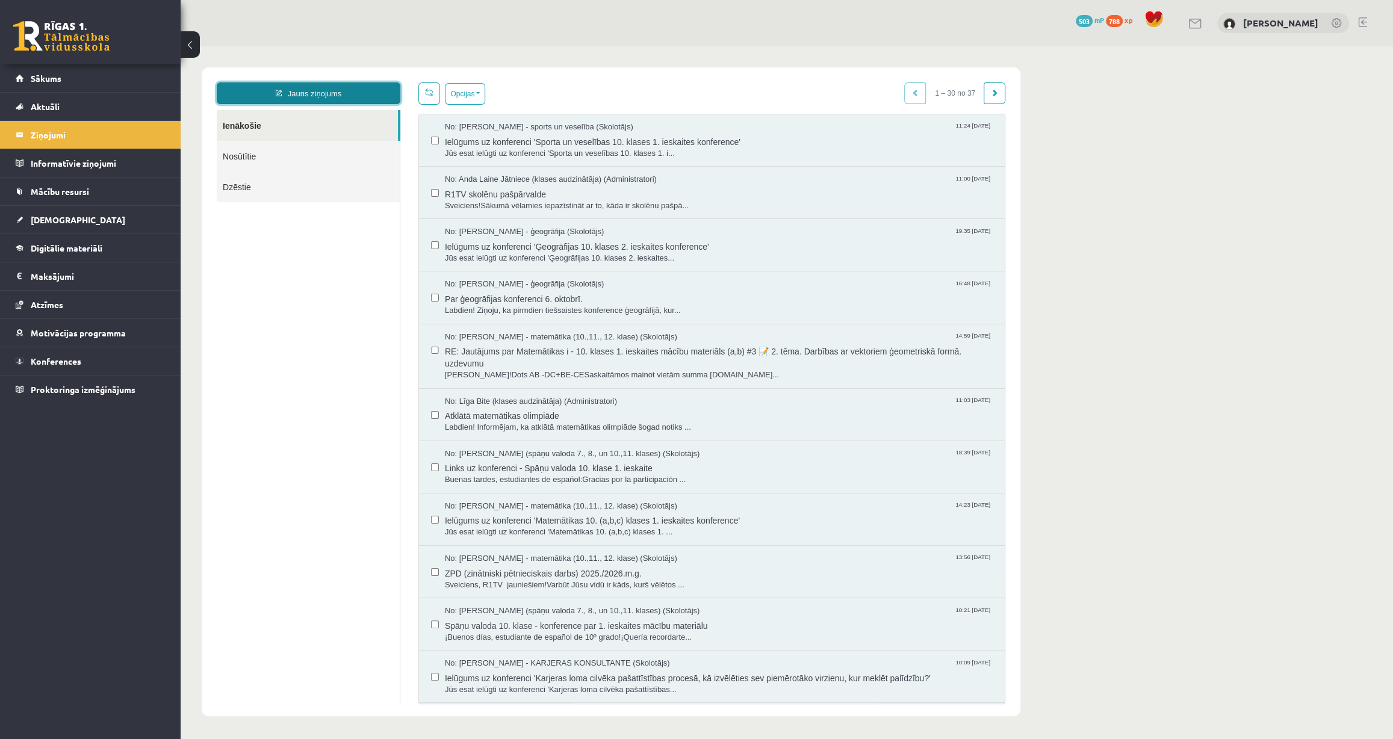
click at [333, 92] on link "Jauns ziņojums" at bounding box center [309, 93] width 184 height 22
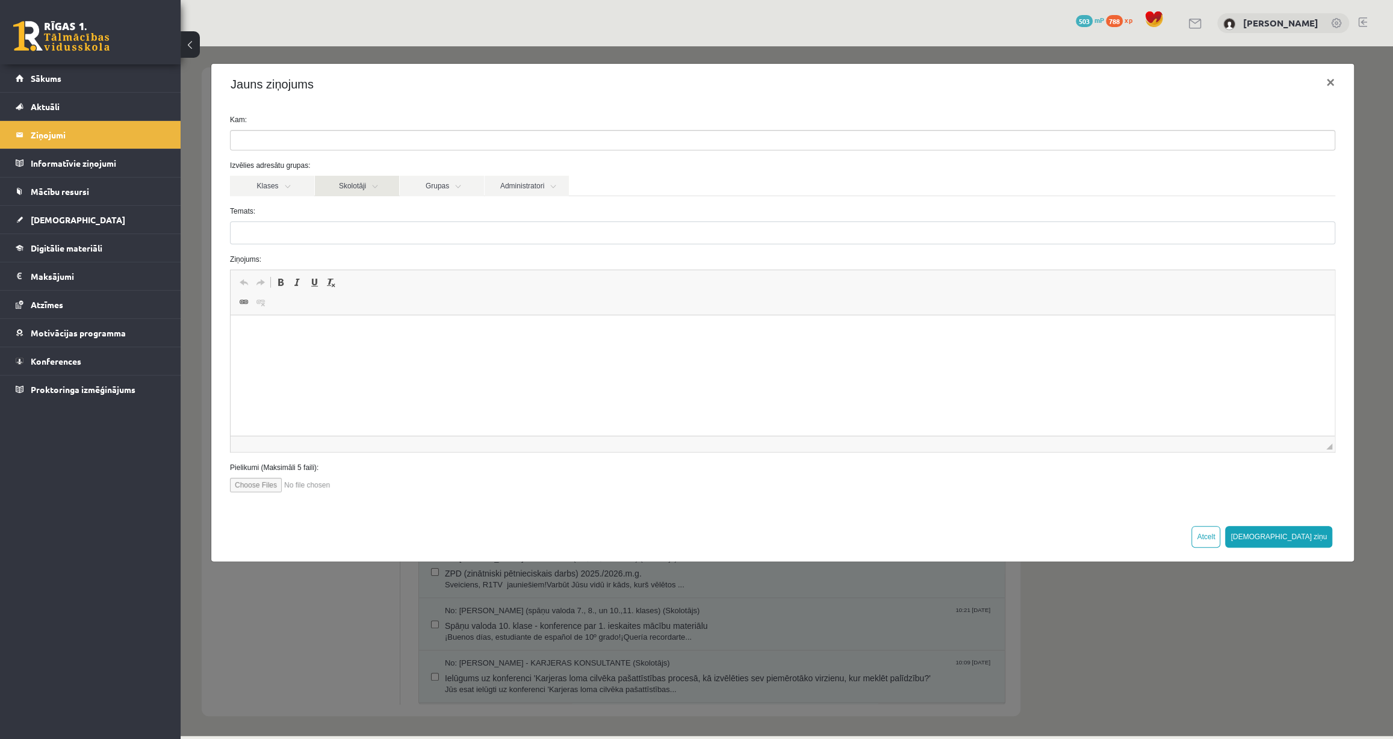
click at [349, 196] on link "Skolotāji" at bounding box center [357, 186] width 84 height 20
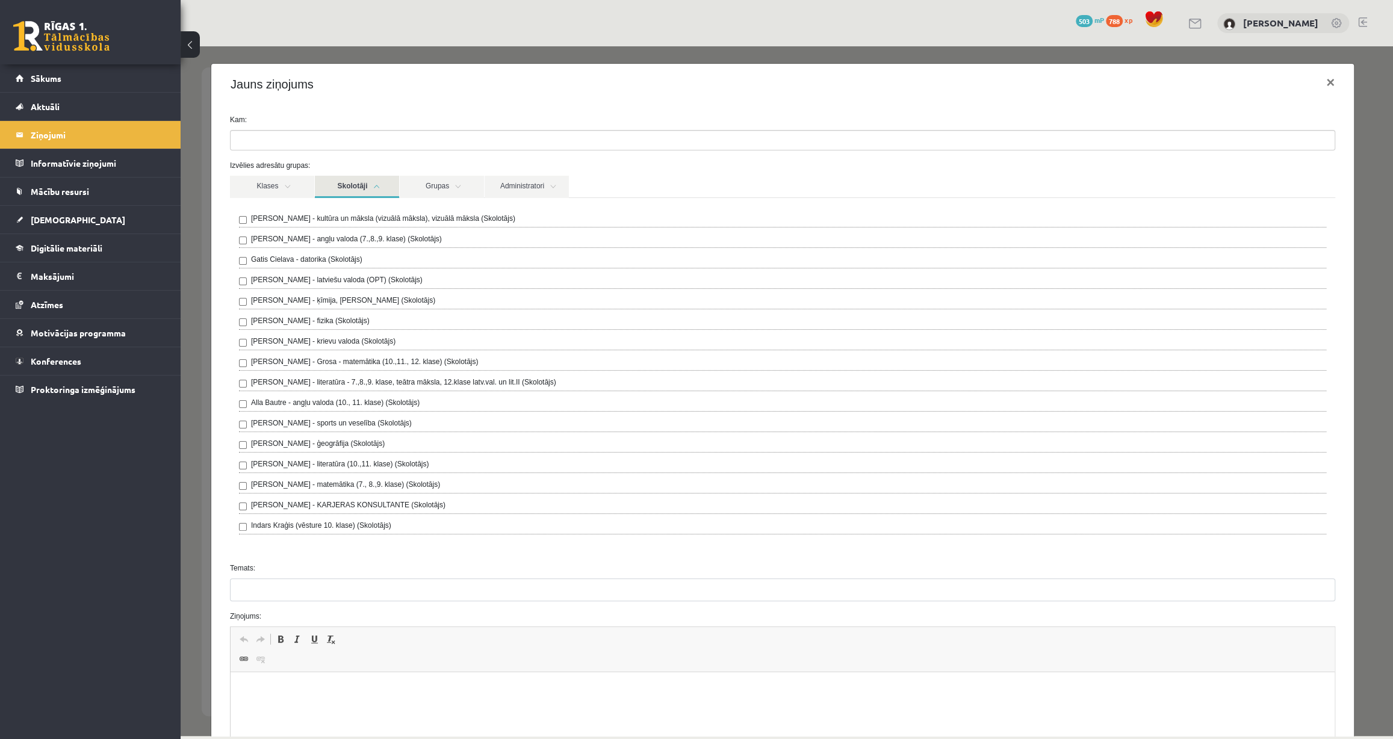
click at [296, 361] on label "[PERSON_NAME] - Grosa - matemātika (10.,11., 12. klase) (Skolotājs)" at bounding box center [364, 361] width 227 height 11
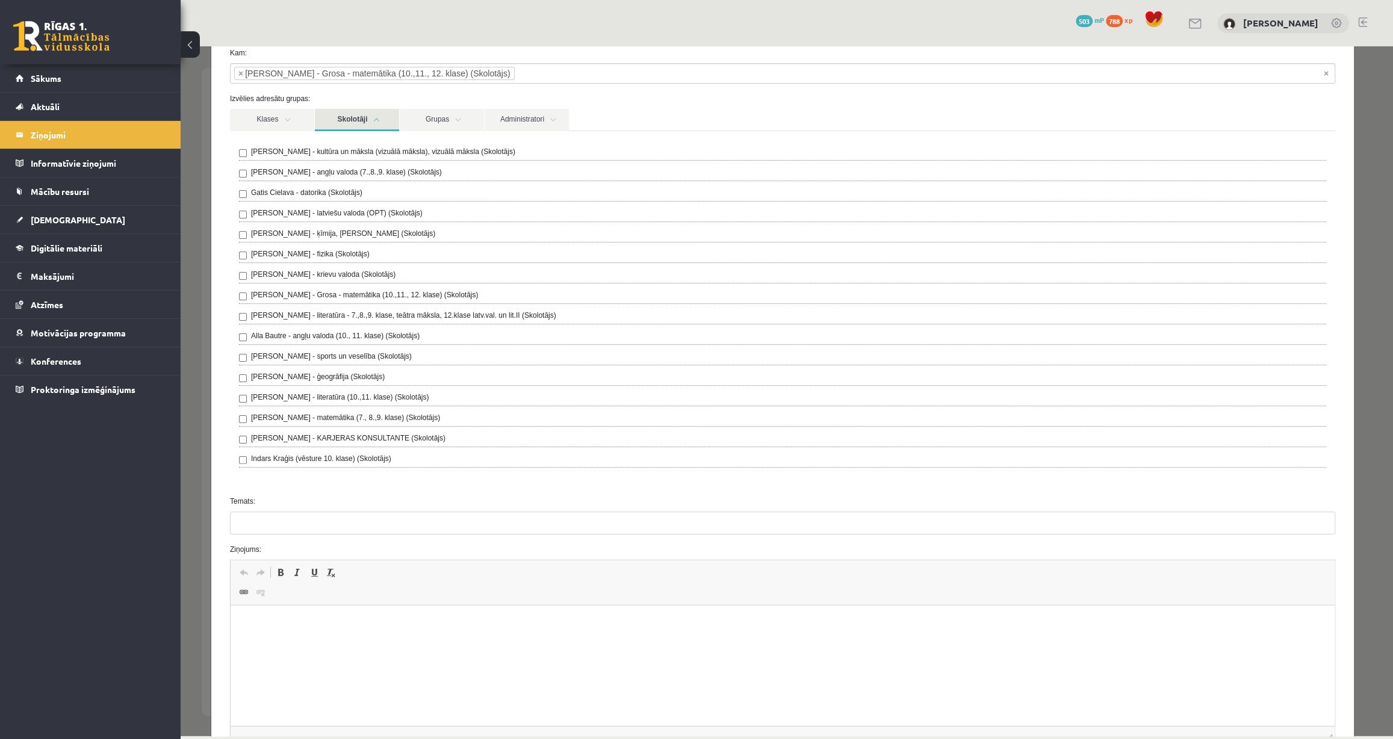
scroll to position [109, 0]
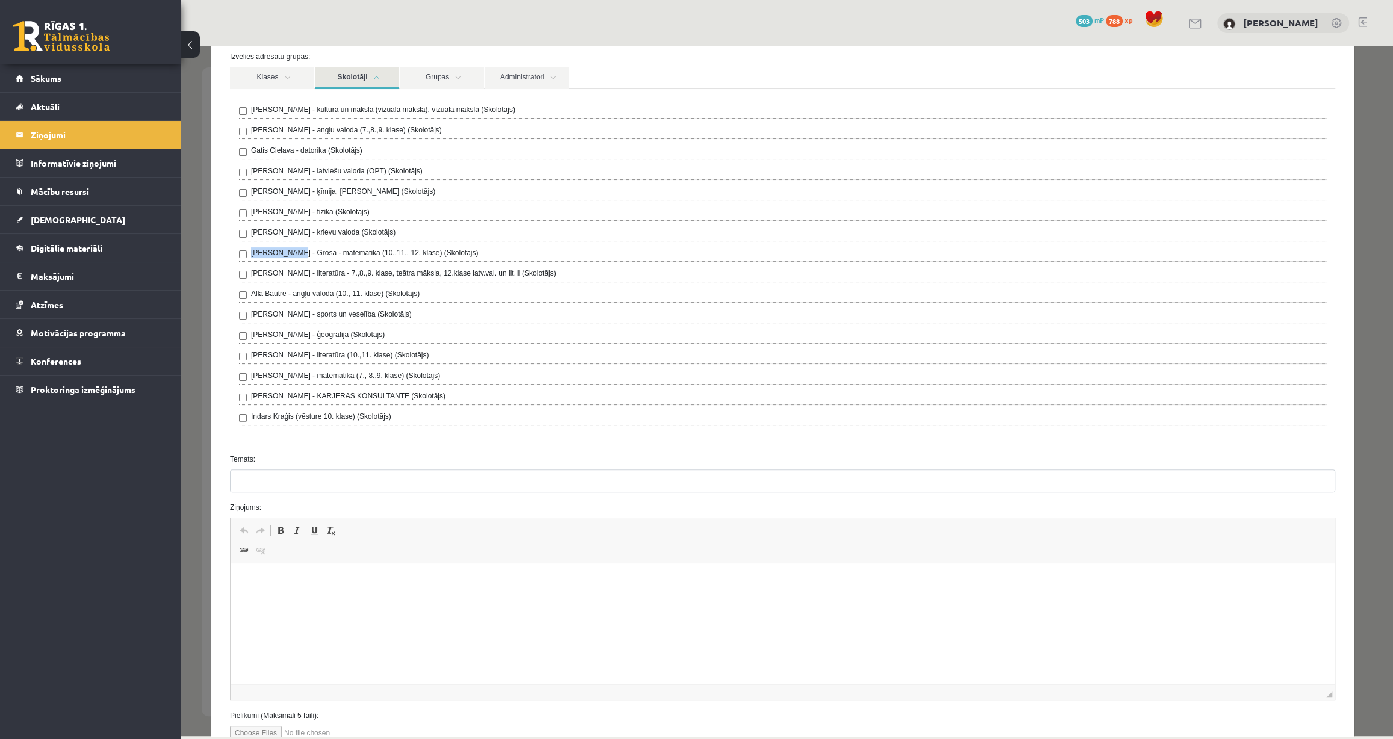
drag, startPoint x: 252, startPoint y: 252, endPoint x: 293, endPoint y: 253, distance: 40.9
click at [293, 253] on label "[PERSON_NAME] - Grosa - matemātika (10.,11., 12. klase) (Skolotājs)" at bounding box center [364, 252] width 227 height 11
copy label "[PERSON_NAME]"
click at [322, 256] on label "[PERSON_NAME] - Grosa - matemātika (10.,11., 12. klase) (Skolotājs)" at bounding box center [364, 252] width 227 height 11
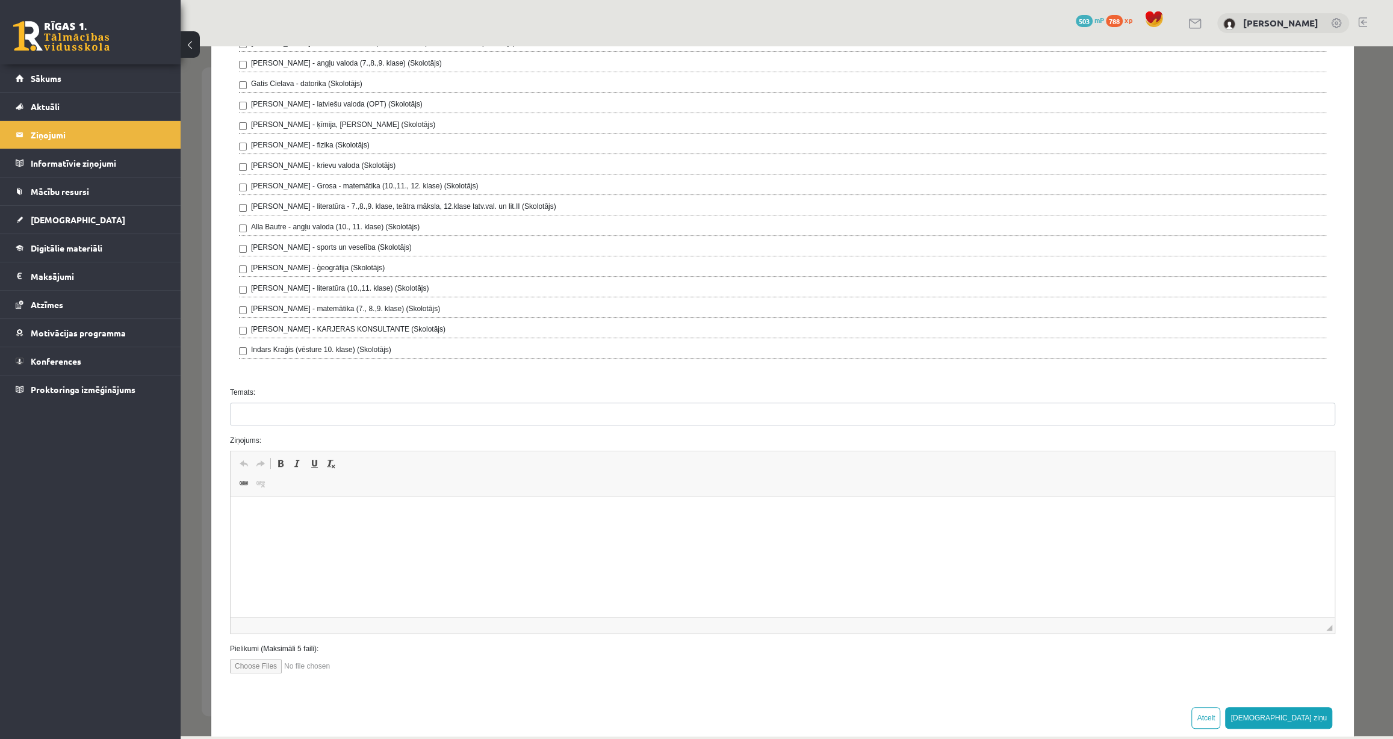
scroll to position [198, 0]
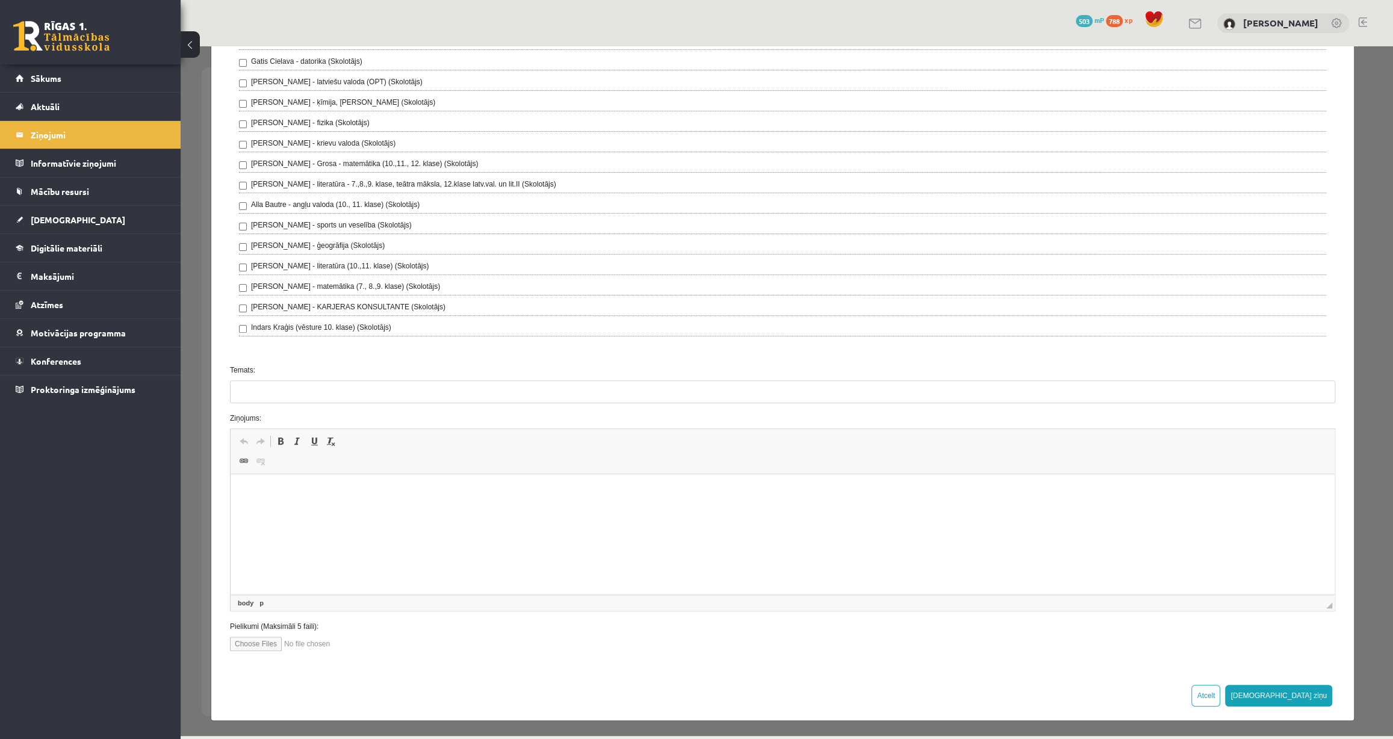
drag, startPoint x: 331, startPoint y: 506, endPoint x: 332, endPoint y: 500, distance: 6.1
click at [332, 502] on html at bounding box center [783, 492] width 1104 height 37
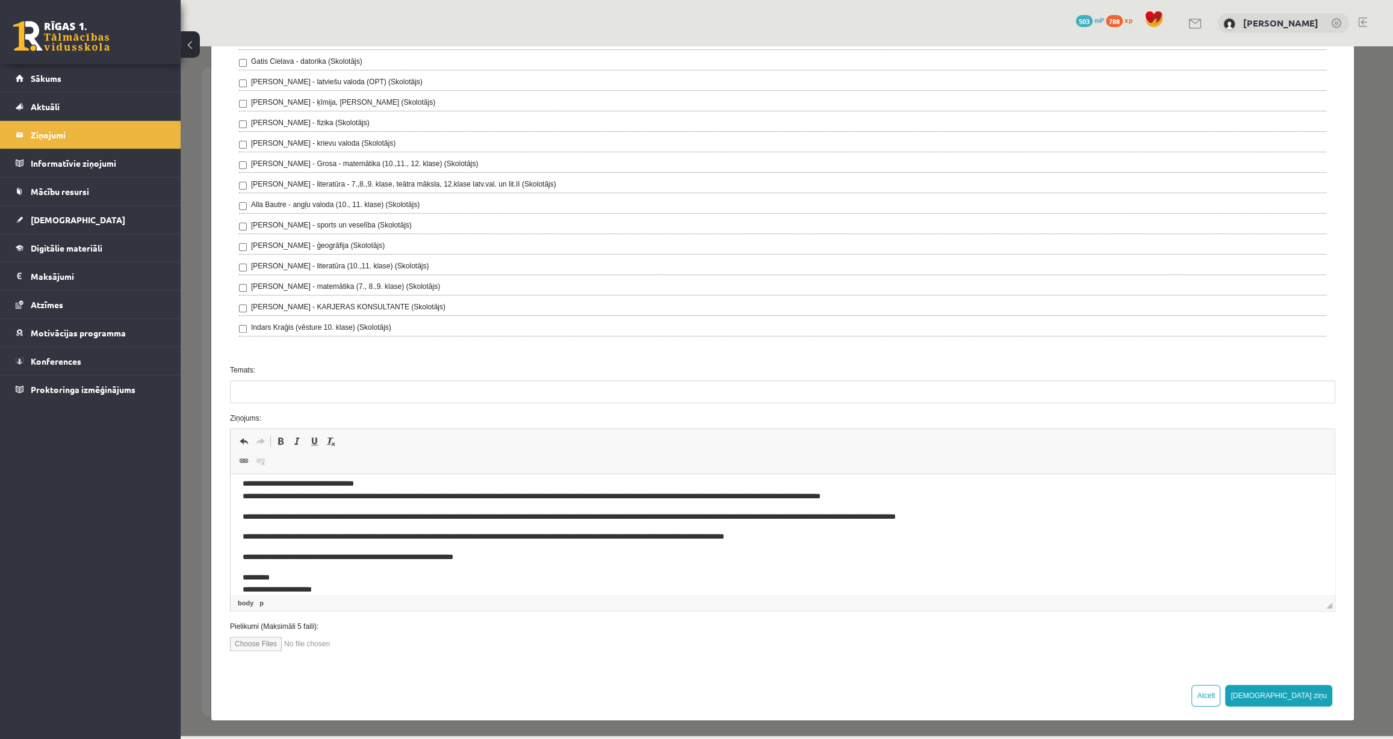
scroll to position [0, 0]
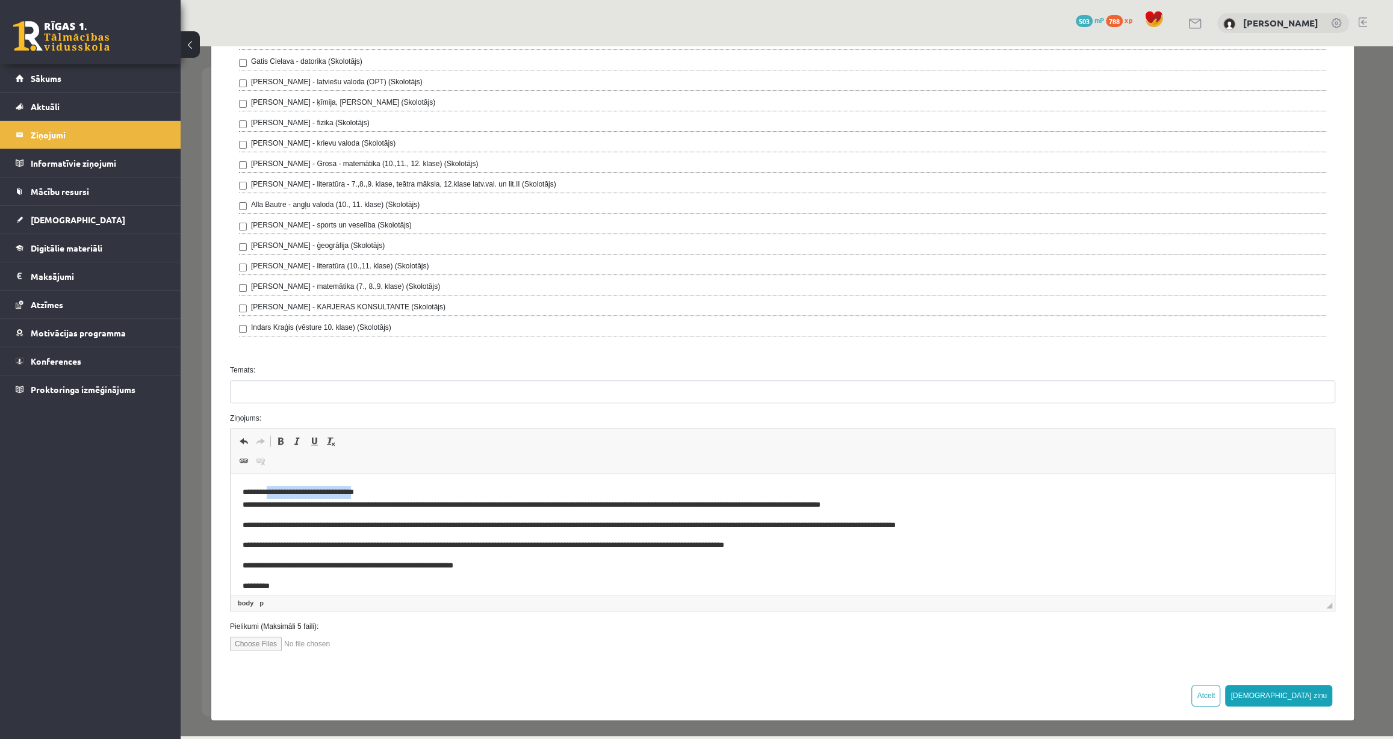
drag, startPoint x: 367, startPoint y: 484, endPoint x: 273, endPoint y: 492, distance: 94.3
click at [273, 492] on p "**********" at bounding box center [775, 499] width 1064 height 25
click at [273, 493] on p "**********" at bounding box center [775, 499] width 1064 height 25
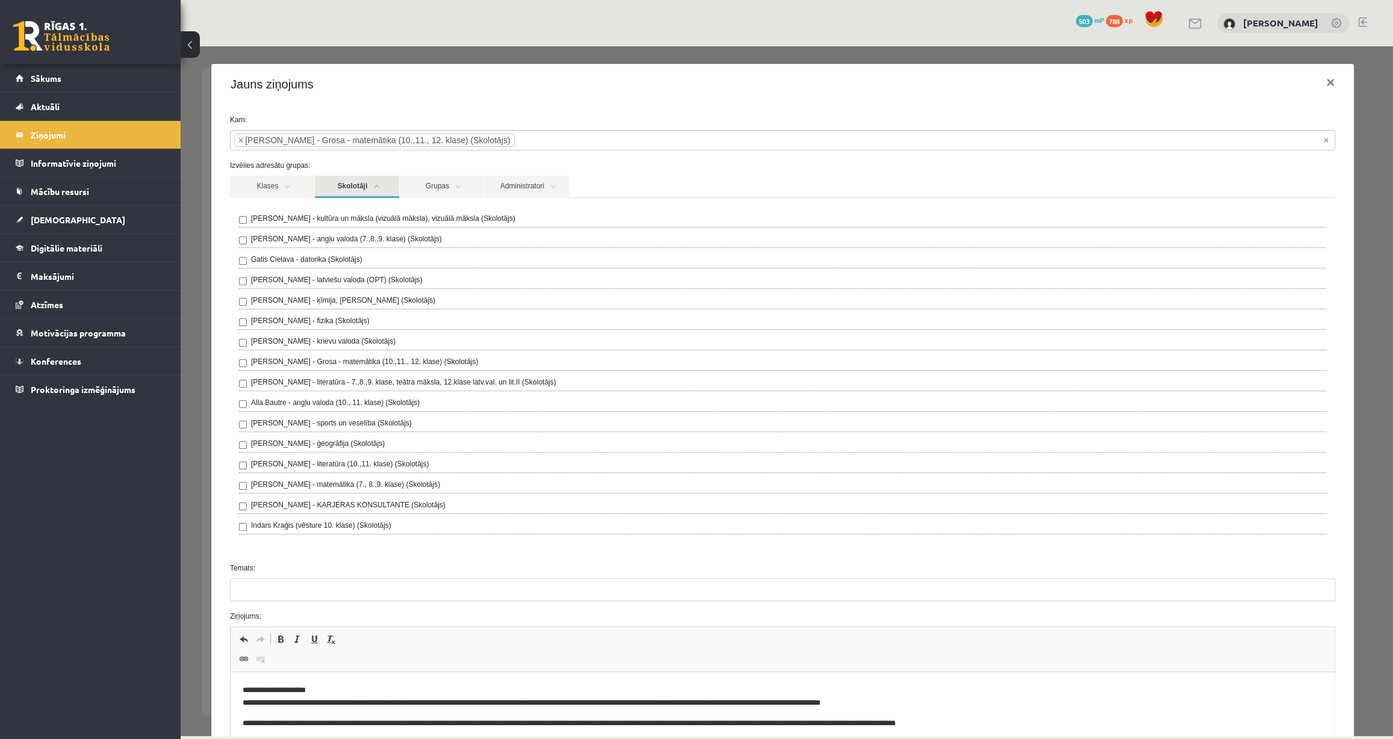
click at [380, 189] on link "Skolotāji" at bounding box center [357, 187] width 84 height 22
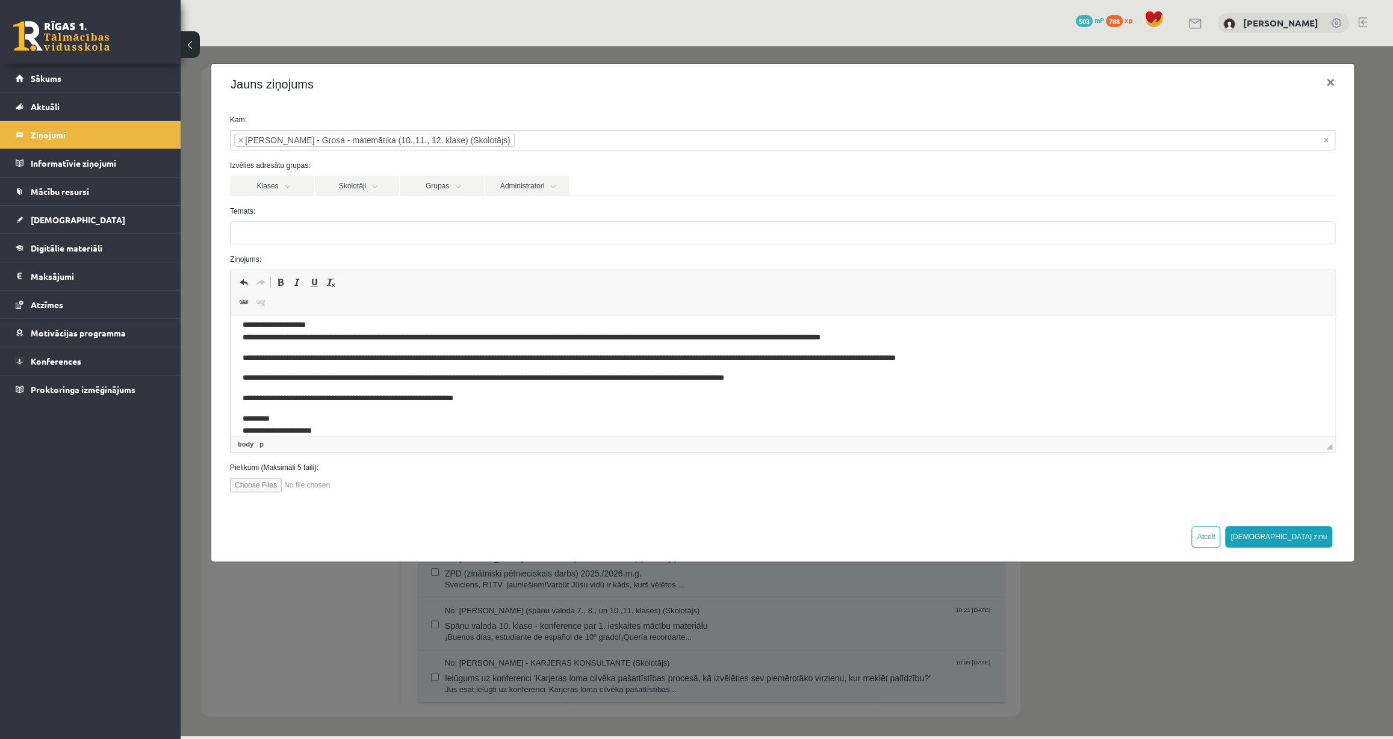
scroll to position [22, 0]
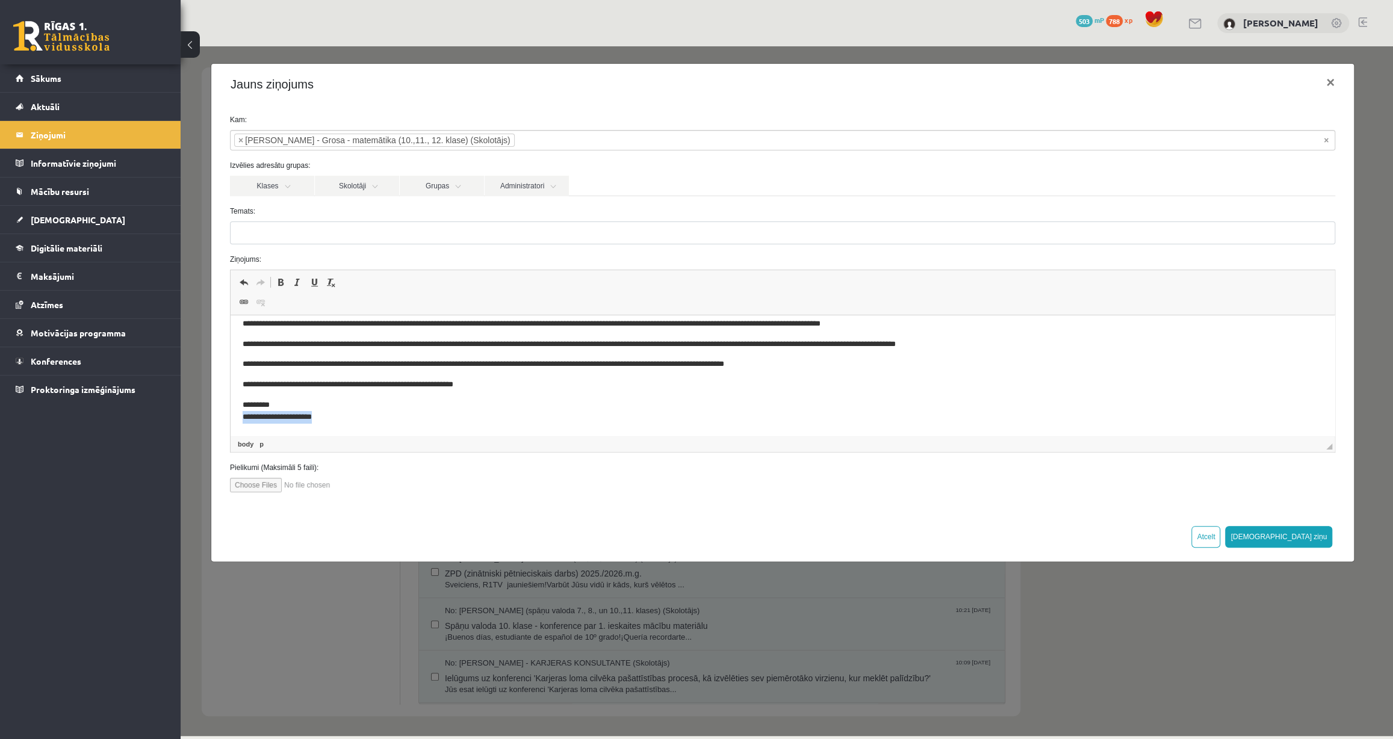
drag, startPoint x: 344, startPoint y: 415, endPoint x: 240, endPoint y: 412, distance: 104.2
click at [242, 416] on html "**********" at bounding box center [783, 364] width 1104 height 143
click at [247, 488] on input "file" at bounding box center [298, 485] width 137 height 14
type input "**********"
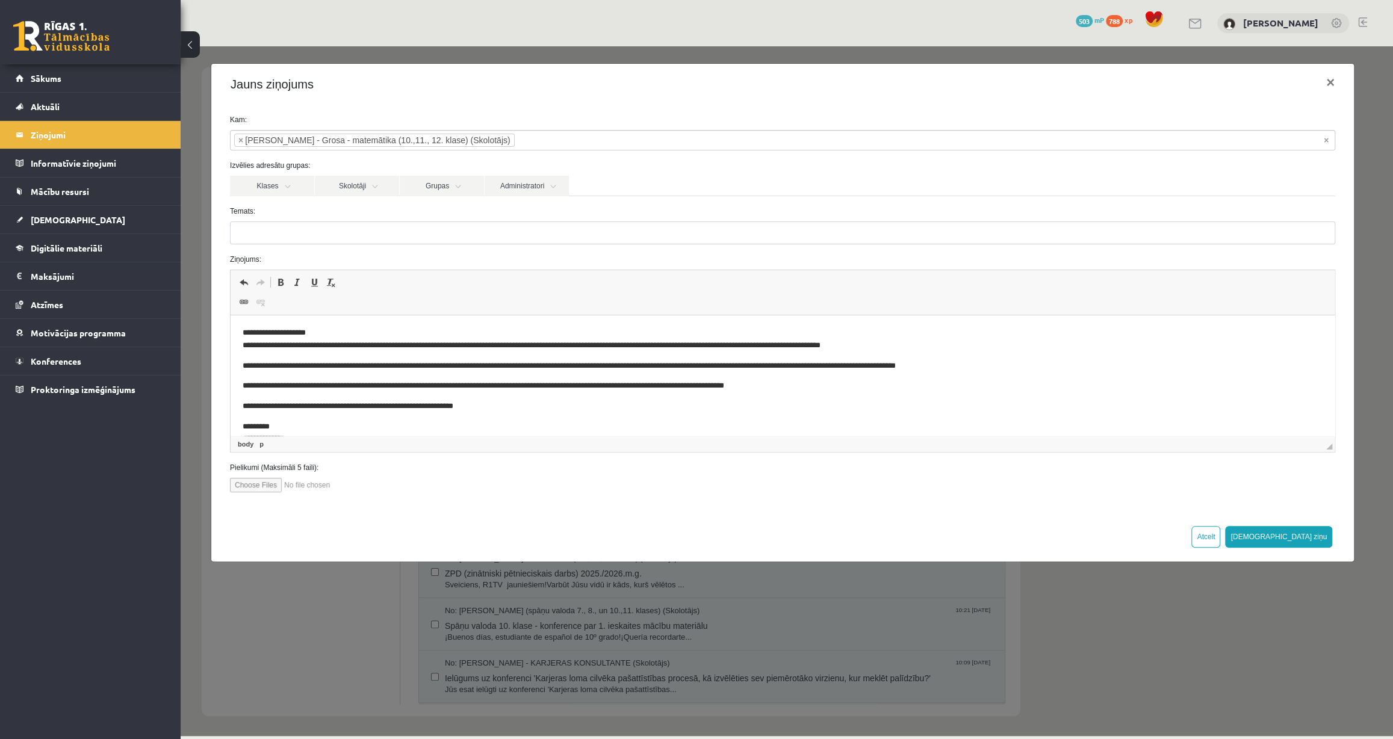
scroll to position [0, 0]
click at [296, 354] on body "**********" at bounding box center [783, 387] width 1080 height 119
click at [916, 350] on p "**********" at bounding box center [779, 340] width 1072 height 25
click at [794, 382] on p "**********" at bounding box center [779, 387] width 1072 height 13
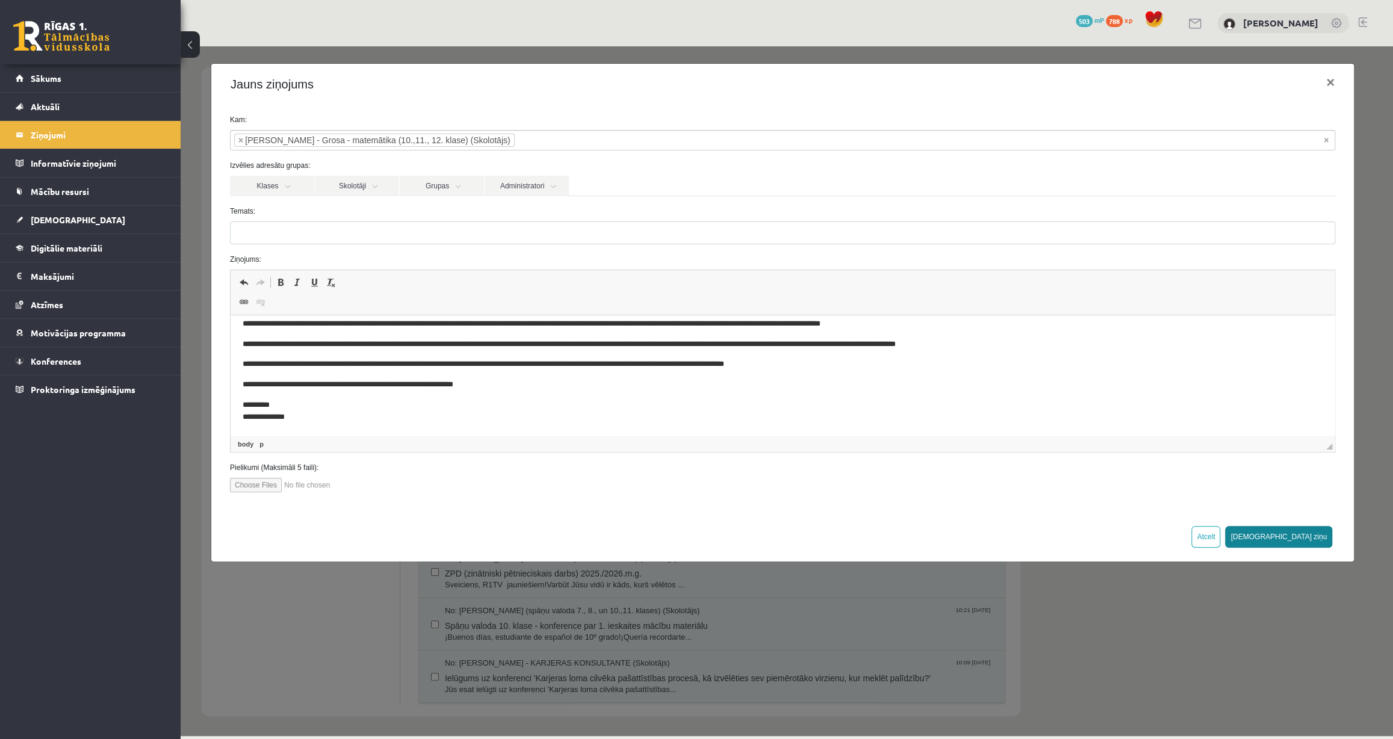
click at [1320, 536] on button "[DEMOGRAPHIC_DATA] ziņu" at bounding box center [1278, 537] width 107 height 22
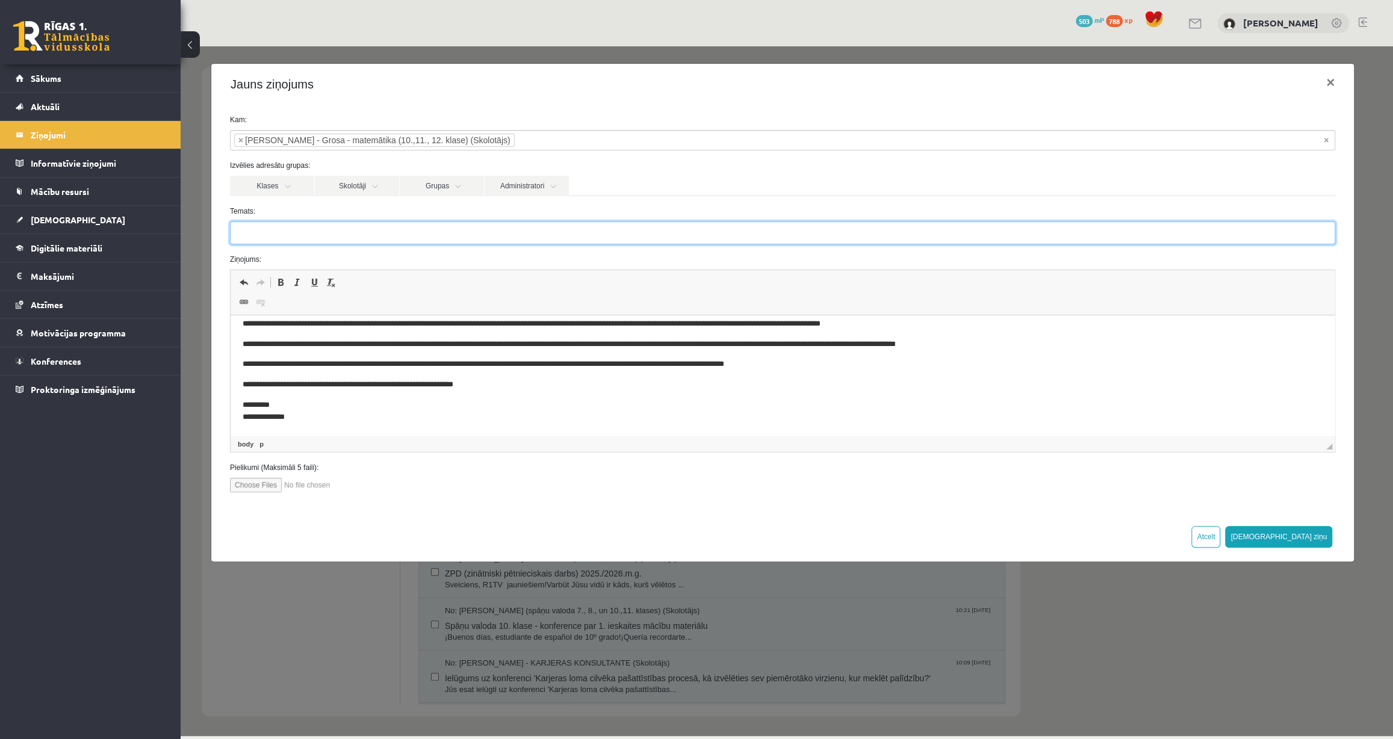
click at [544, 228] on input "Temats:" at bounding box center [783, 233] width 1106 height 23
type input "********"
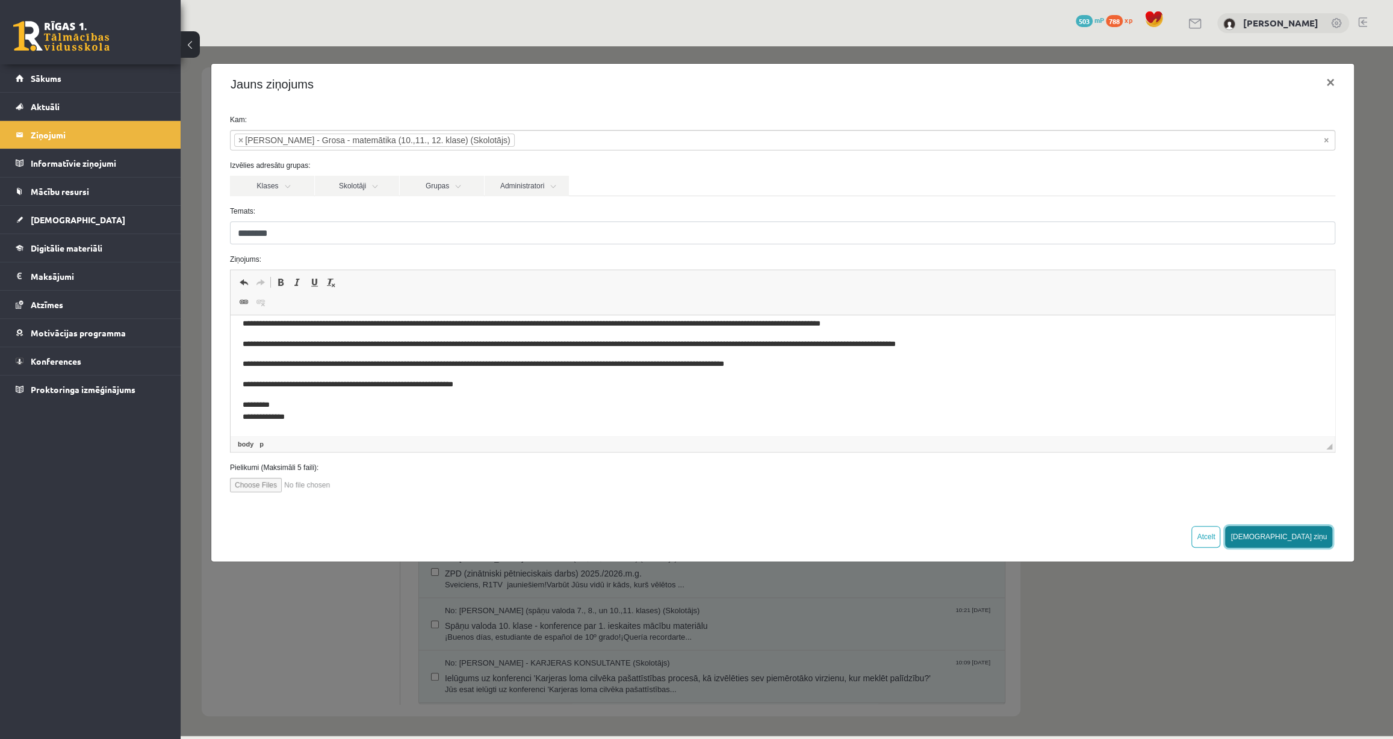
click at [1312, 544] on button "[DEMOGRAPHIC_DATA] ziņu" at bounding box center [1278, 537] width 107 height 22
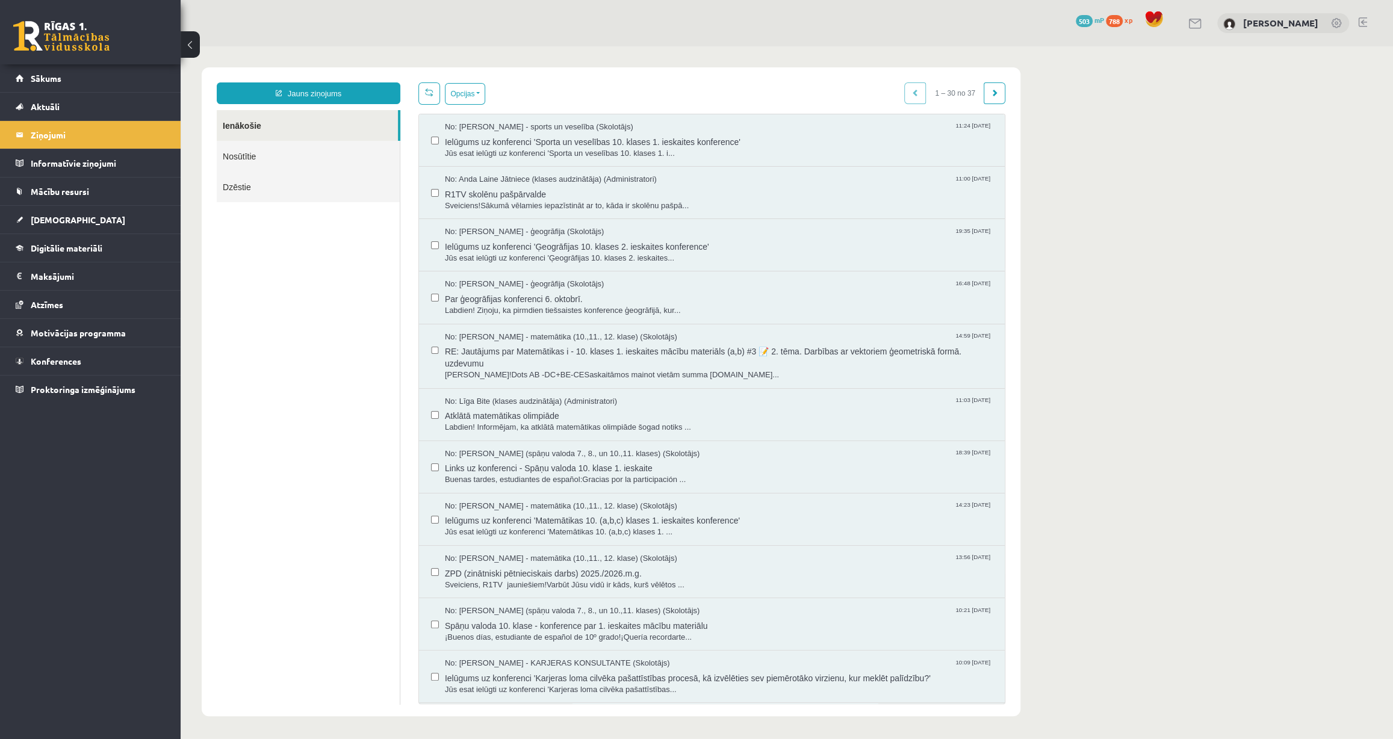
click at [308, 155] on link "Nosūtītie" at bounding box center [308, 156] width 183 height 31
